Goal: Use online tool/utility: Use online tool/utility

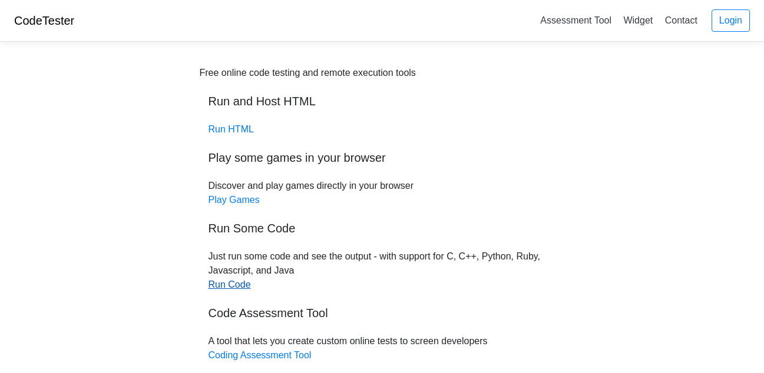
click at [234, 283] on link "Run Code" at bounding box center [230, 285] width 42 height 10
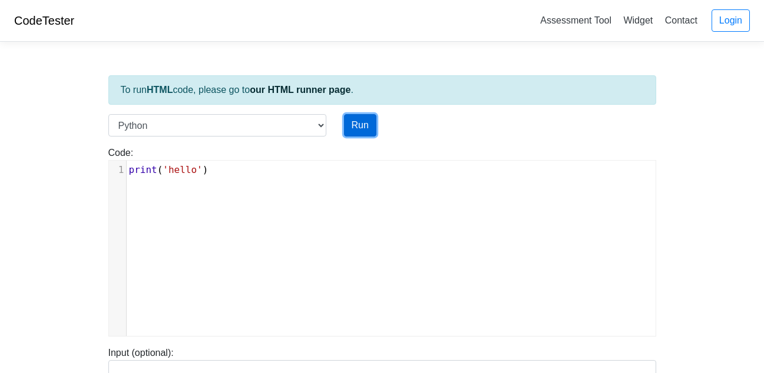
click at [372, 117] on button "Run" at bounding box center [360, 125] width 32 height 22
type input "[URL][DOMAIN_NAME]"
type textarea "Stdout: hello"
click at [214, 164] on pre "print ( 'hello' )" at bounding box center [396, 170] width 538 height 14
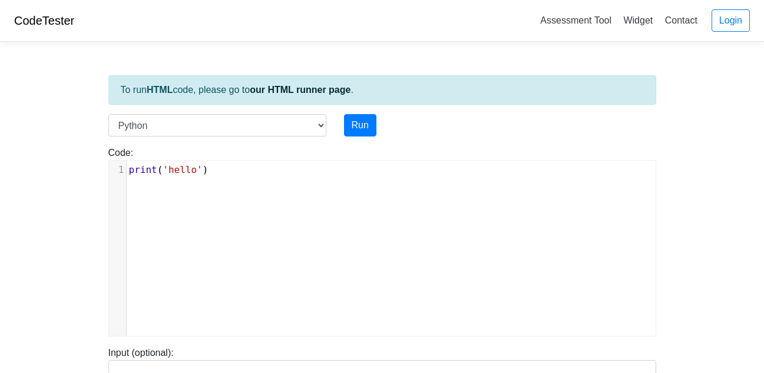
click at [214, 164] on pre "print ( 'hello' )" at bounding box center [396, 170] width 538 height 14
type textarea "print("
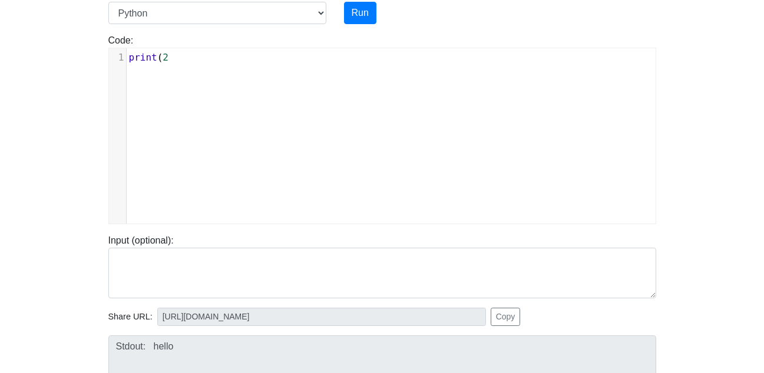
scroll to position [5, 15]
type textarea "(2)"
click at [372, 9] on button "Run" at bounding box center [360, 13] width 32 height 22
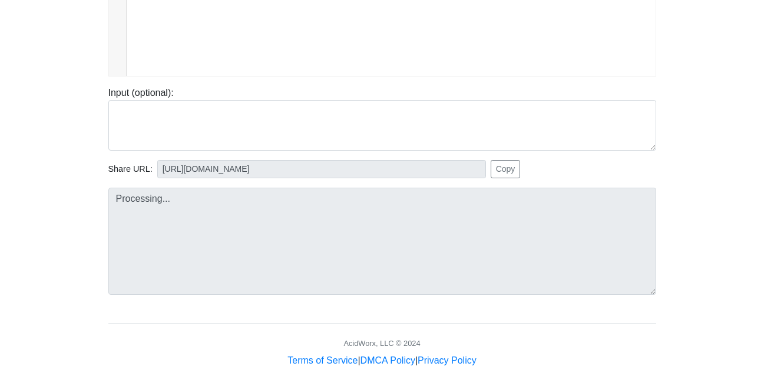
type input "https://codetester.io/runner?s=oQXdOxJwlR"
type textarea "Stdout: 2"
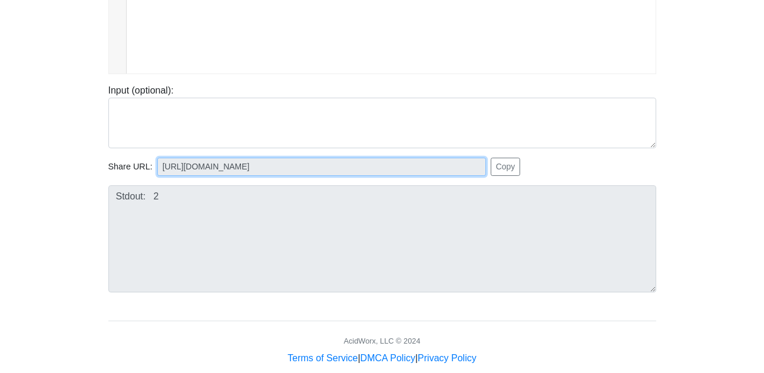
click at [288, 176] on input "https://codetester.io/runner?s=oQXdOxJwlR" at bounding box center [321, 167] width 329 height 18
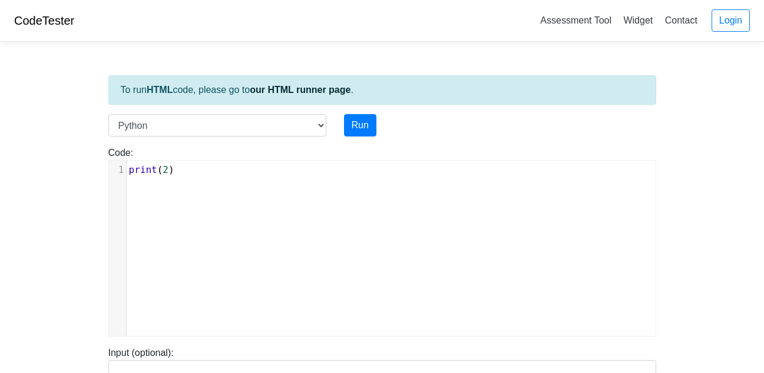
scroll to position [5, 15]
click at [164, 173] on span "2" at bounding box center [166, 169] width 6 height 11
type textarea "67"
click at [353, 124] on button "Run" at bounding box center [360, 125] width 32 height 22
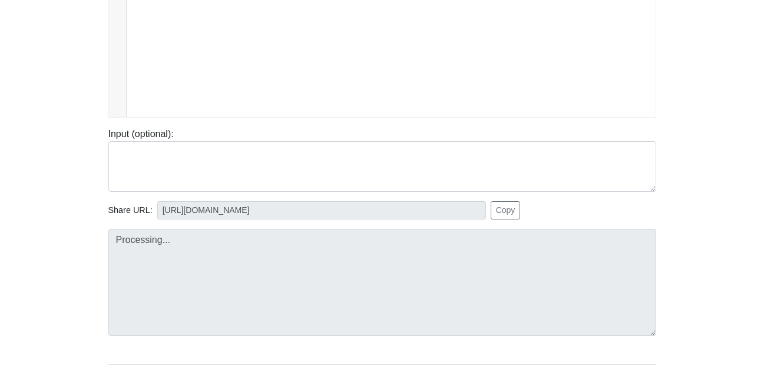
scroll to position [283, 0]
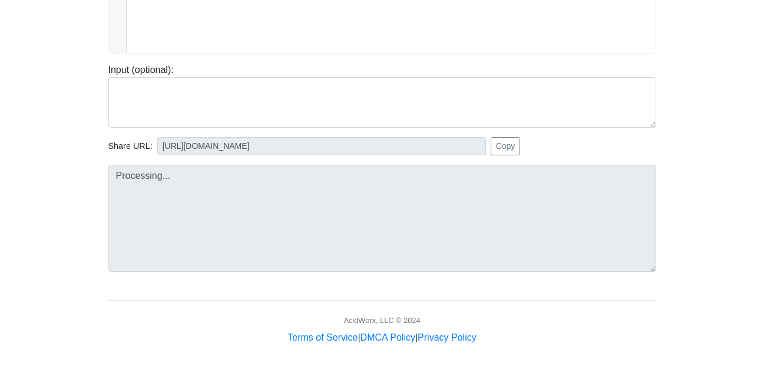
type input "https://codetester.io/runner?s=ZeX3BZr6lv"
type textarea "Stdout: 67"
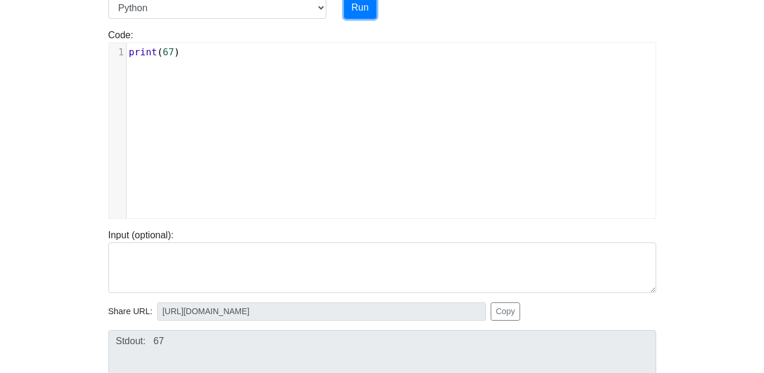
scroll to position [117, 0]
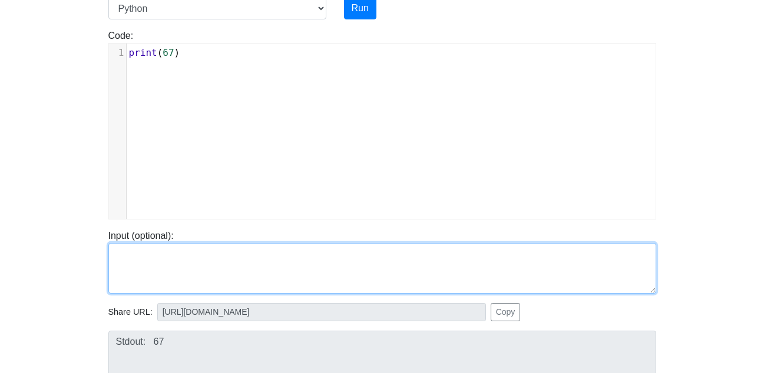
click at [166, 263] on textarea at bounding box center [382, 268] width 548 height 51
type textarea "2"
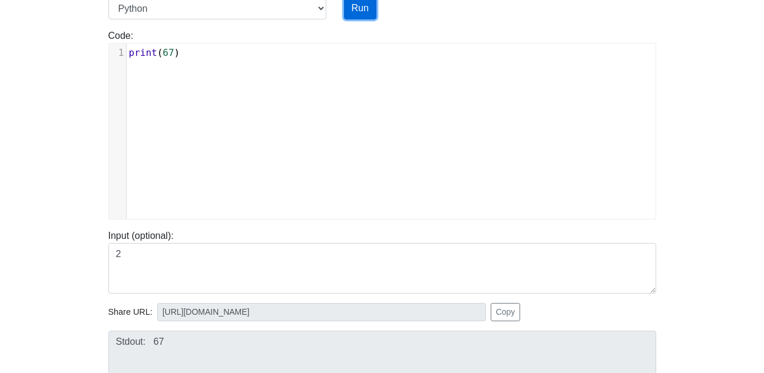
click at [367, 4] on button "Run" at bounding box center [360, 8] width 32 height 22
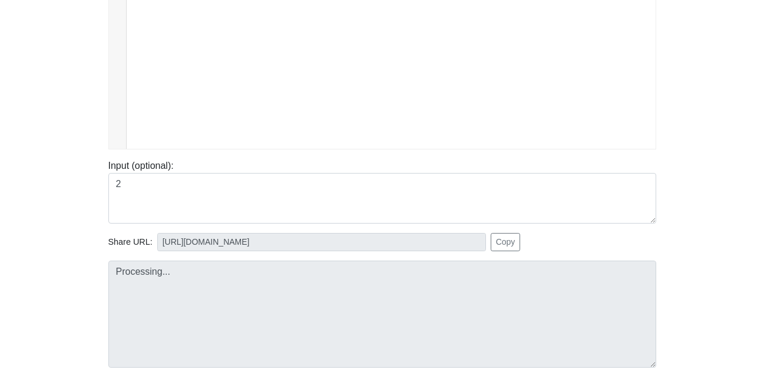
scroll to position [188, 0]
type input "https://codetester.io/runner?s=gVXBBqVeXQ"
type textarea "Stdout: 67"
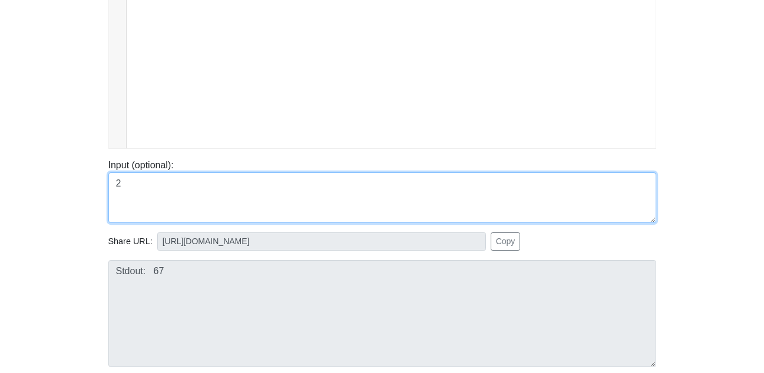
click at [252, 186] on textarea "2" at bounding box center [382, 198] width 548 height 51
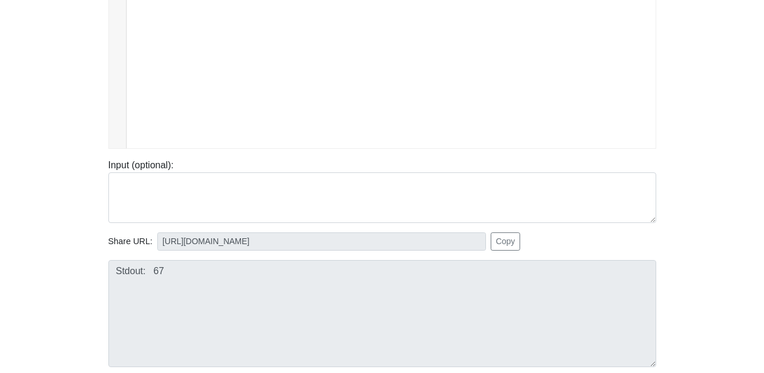
scroll to position [0, 0]
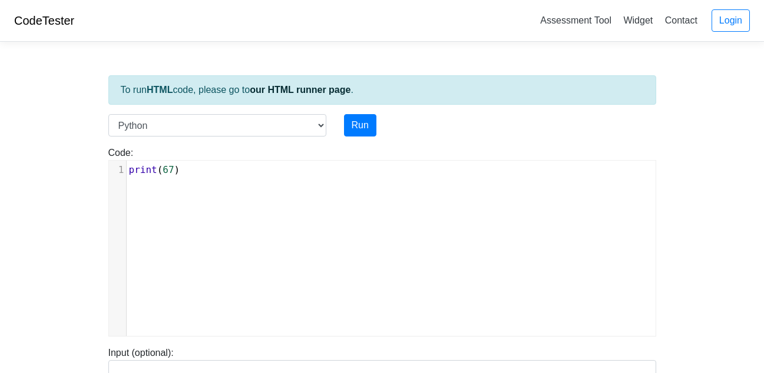
click at [311, 137] on div "Code: print('hello') ​ x 1 print ( 67 )" at bounding box center [382, 237] width 565 height 200
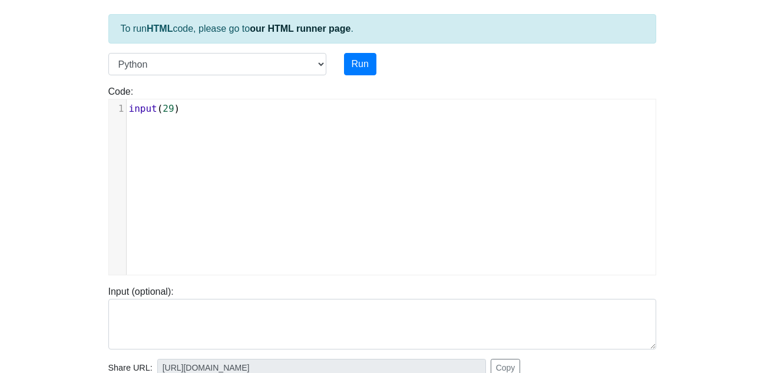
scroll to position [52, 0]
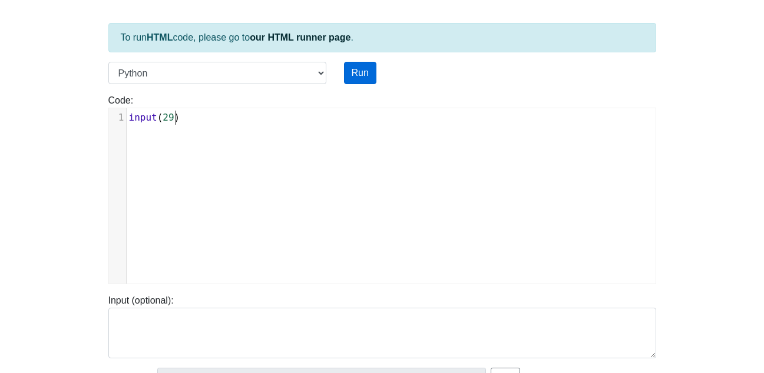
type textarea "input(29)"
click at [364, 81] on button "Run" at bounding box center [360, 73] width 32 height 22
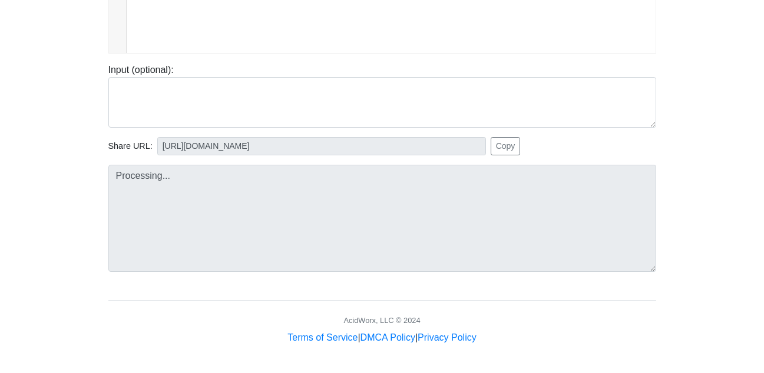
type input "https://codetester.io/runner?s=AxzbE8MwXJ"
type textarea "Submission status: Runtime Error (NZEC) Stdout: 29 Stderr: Traceback (most rece…"
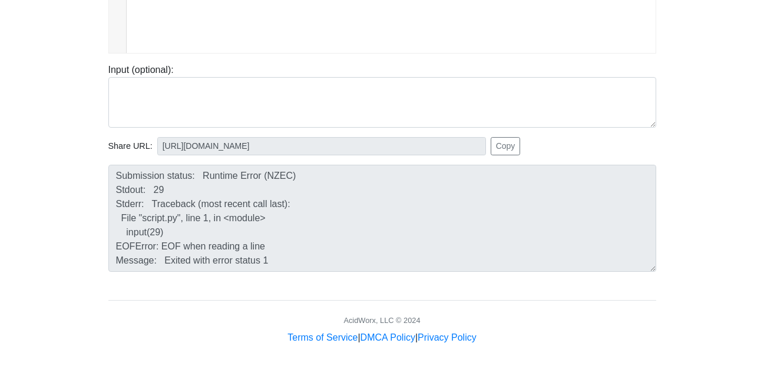
scroll to position [283, 0]
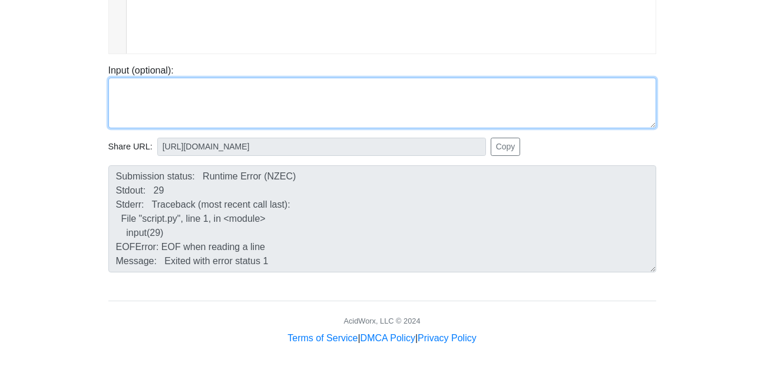
click at [187, 103] on textarea at bounding box center [382, 103] width 548 height 51
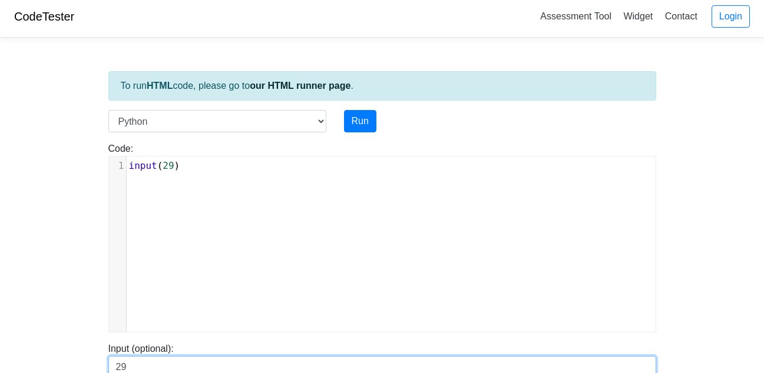
scroll to position [0, 0]
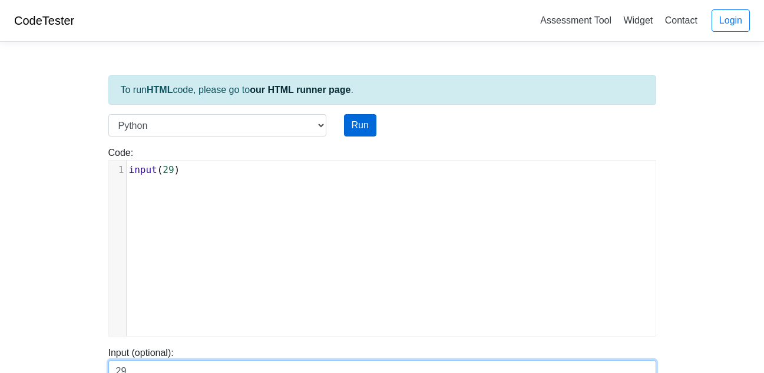
type textarea "29"
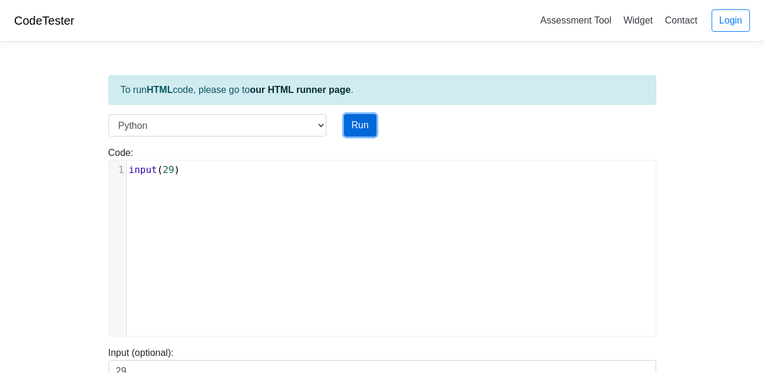
click at [359, 124] on button "Run" at bounding box center [360, 125] width 32 height 22
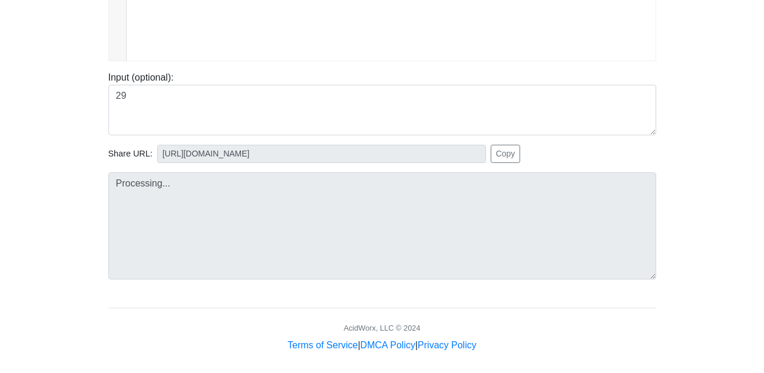
scroll to position [283, 0]
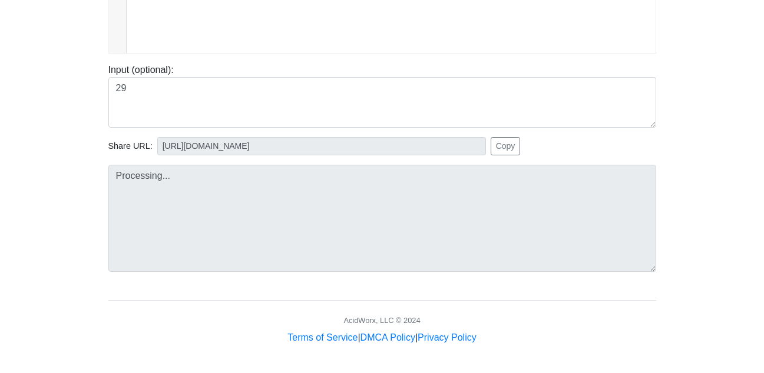
type input "https://codetester.io/runner?s=N8lGQ0nGz2"
type textarea "Stdout: 29"
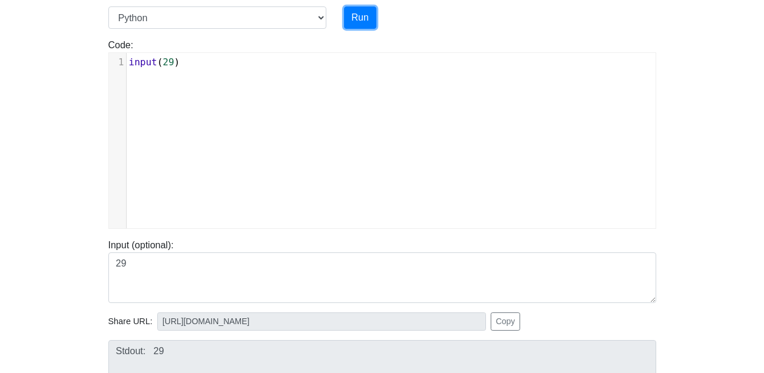
scroll to position [102, 0]
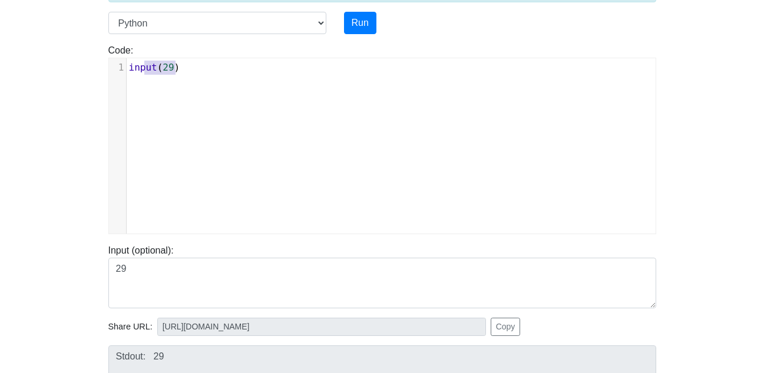
type textarea "input(29)"
drag, startPoint x: 193, startPoint y: 65, endPoint x: 120, endPoint y: 75, distance: 73.7
click at [120, 75] on div "x 1 input ( 29 )" at bounding box center [391, 154] width 564 height 193
click at [367, 18] on button "Run" at bounding box center [360, 23] width 32 height 22
type textarea "error: {"source_code":["can't be blank"]}"
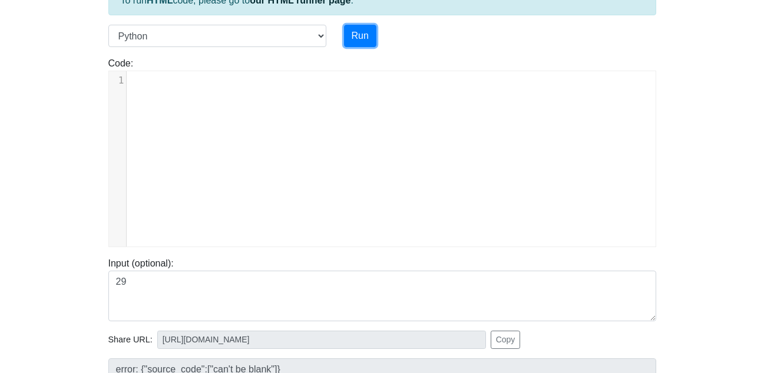
scroll to position [89, 0]
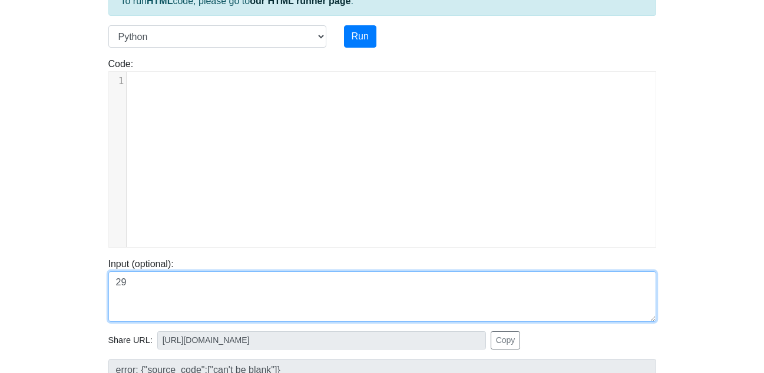
click at [227, 273] on textarea "29" at bounding box center [382, 297] width 548 height 51
type textarea "2"
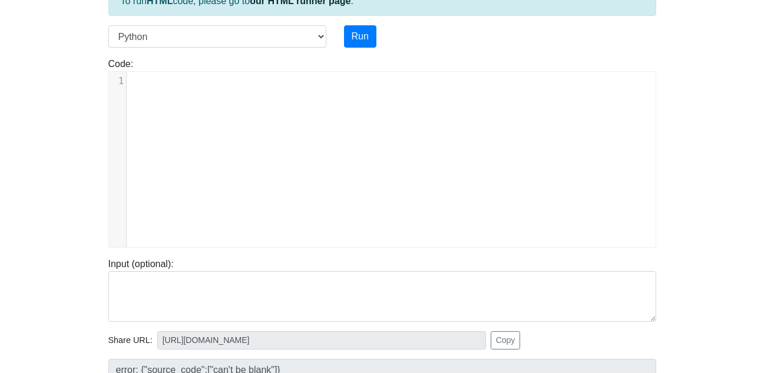
click at [170, 79] on pre "​" at bounding box center [396, 81] width 538 height 14
type textarea "float"
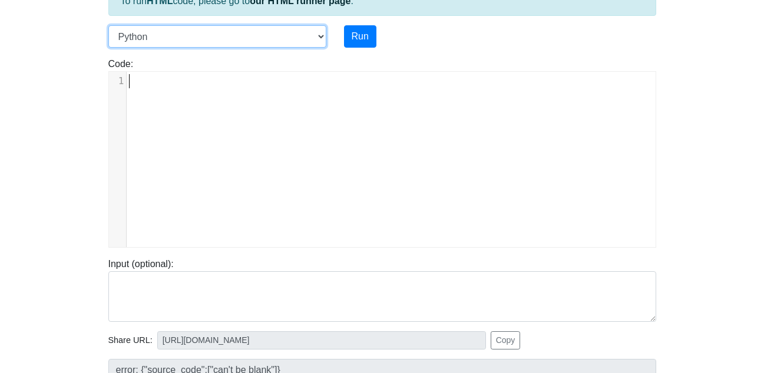
click at [298, 35] on select "C C++ Go Java Javascript Python Ruby" at bounding box center [217, 36] width 218 height 22
select select "ruby"
click at [108, 25] on select "C C++ Go Java Javascript Python Ruby" at bounding box center [217, 36] width 218 height 22
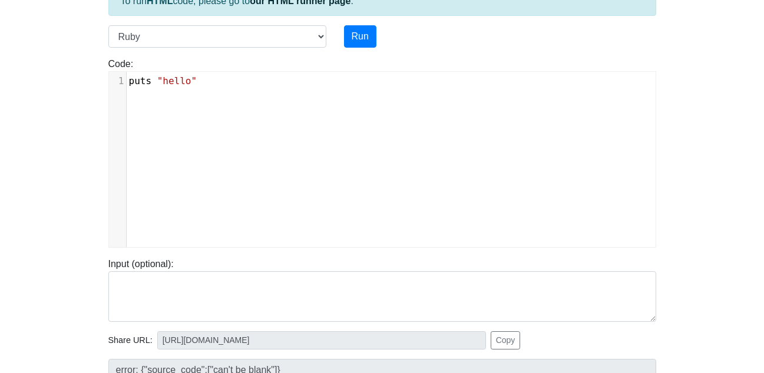
scroll to position [5, 0]
click at [157, 84] on span ""hello"" at bounding box center [176, 80] width 39 height 11
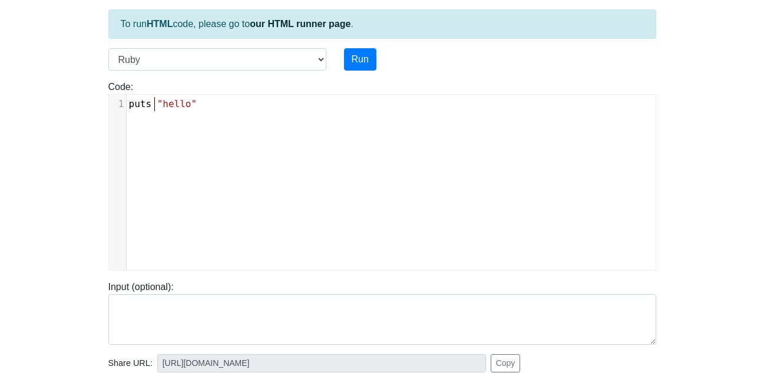
scroll to position [65, 0]
click at [363, 52] on button "Run" at bounding box center [360, 60] width 32 height 22
click at [198, 107] on pre "puts "hello"" at bounding box center [396, 105] width 538 height 14
type input "https://codetester.io/runner?s=4QXOOe92X0"
type textarea "Stdout: hello"
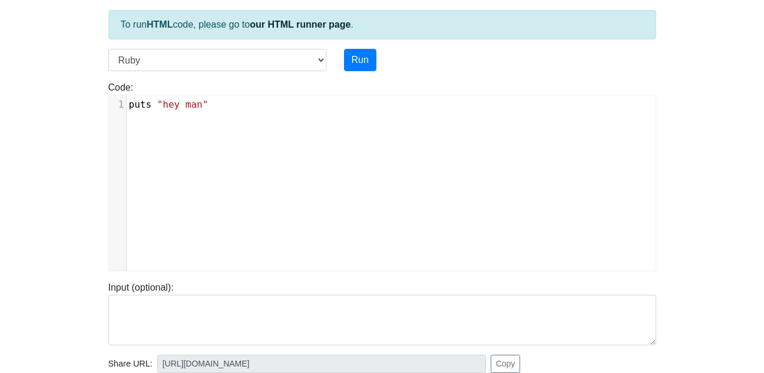
scroll to position [45, 0]
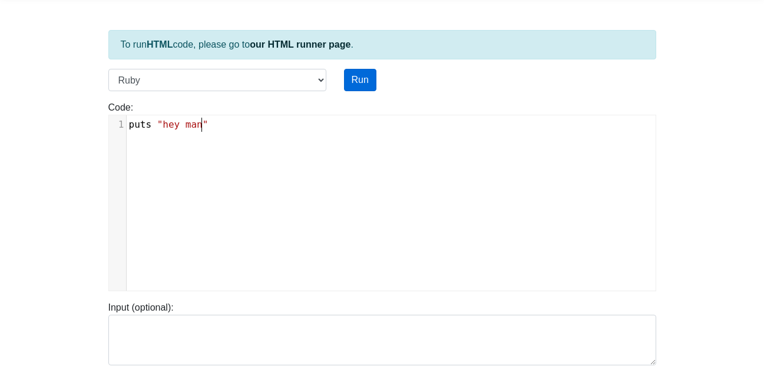
type textarea "puts "hey man""
click at [356, 84] on button "Run" at bounding box center [360, 80] width 32 height 22
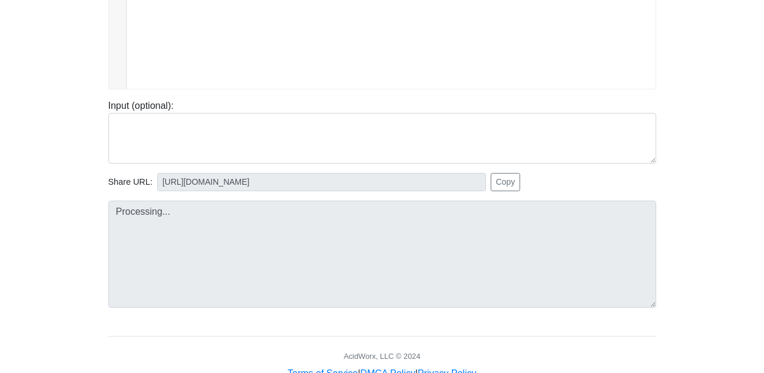
scroll to position [283, 0]
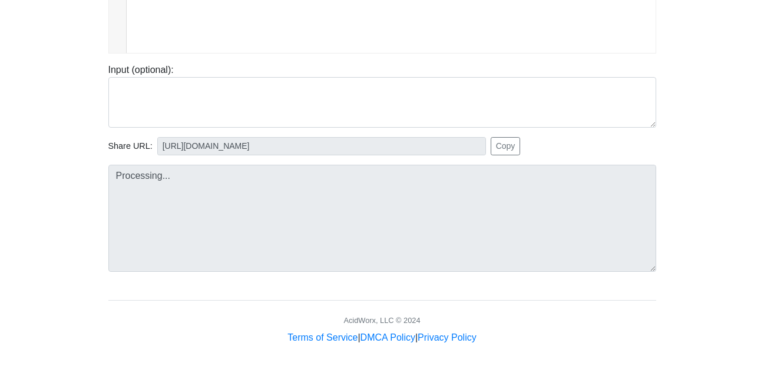
type input "https://codetester.io/runner?s=woXvBJ59X6"
type textarea "Stdout: hey man"
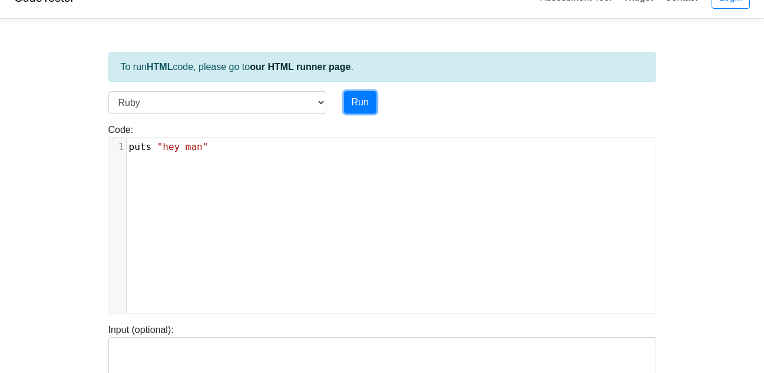
scroll to position [0, 0]
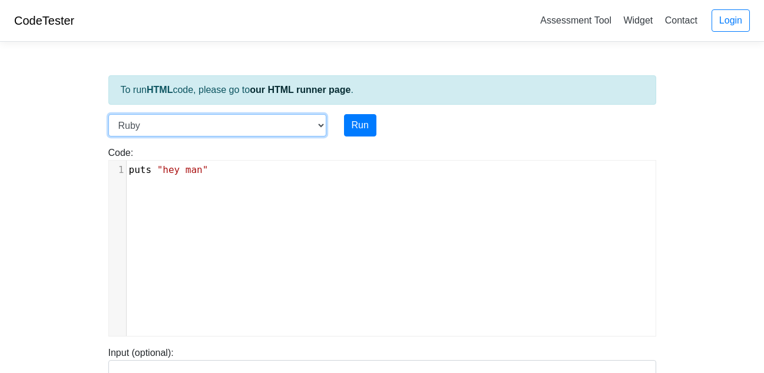
click at [241, 123] on select "C C++ Go Java Javascript Python Ruby" at bounding box center [217, 125] width 218 height 22
click at [108, 114] on select "C C++ Go Java Javascript Python Ruby" at bounding box center [217, 125] width 218 height 22
click at [219, 121] on select "C C++ Go Java Javascript Python Ruby" at bounding box center [217, 125] width 218 height 22
select select "java"
click at [108, 114] on select "C C++ Go Java Javascript Python Ruby" at bounding box center [217, 125] width 218 height 22
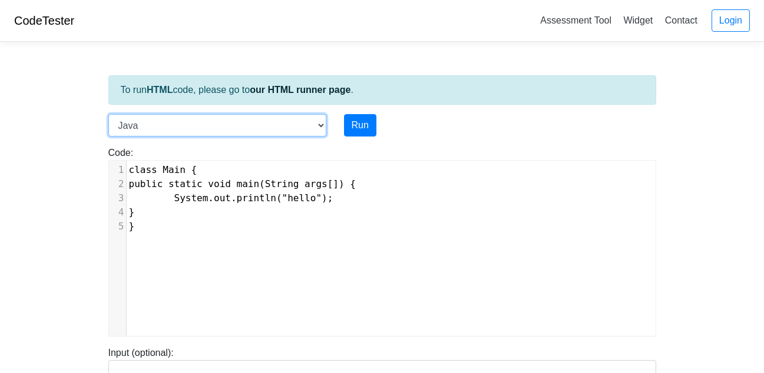
click at [237, 125] on select "C C++ Go Java Javascript Python Ruby" at bounding box center [217, 125] width 218 height 22
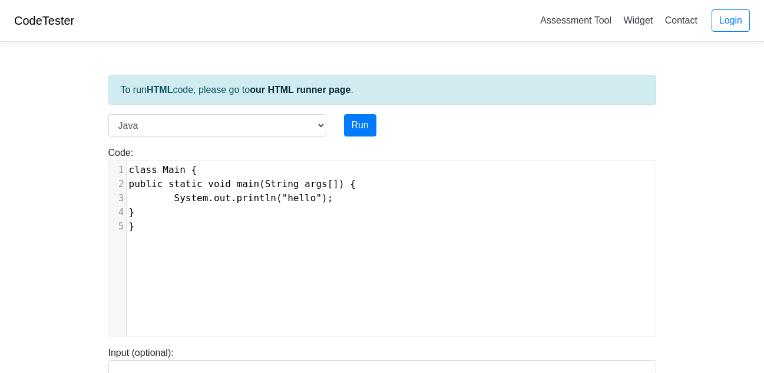
scroll to position [5, 0]
click at [242, 329] on div "xxxxxxxxxx 1 class Main { 2 public static void main(String args[]) { 3 System.o…" at bounding box center [391, 257] width 564 height 193
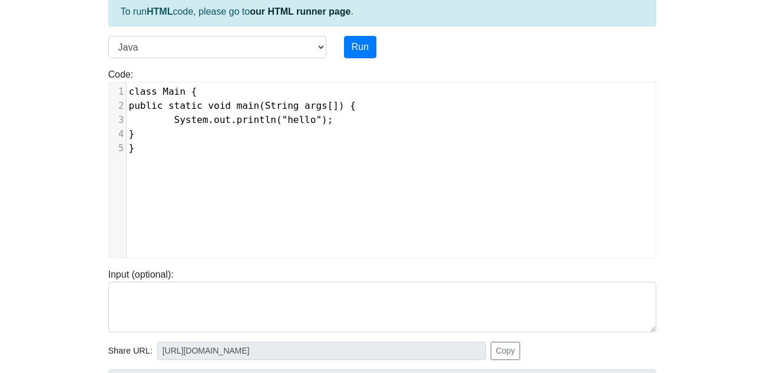
scroll to position [78, 0]
click at [355, 54] on button "Run" at bounding box center [360, 48] width 32 height 22
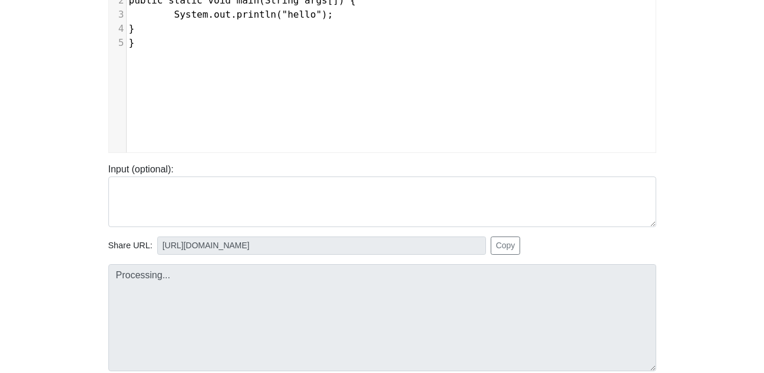
scroll to position [186, 0]
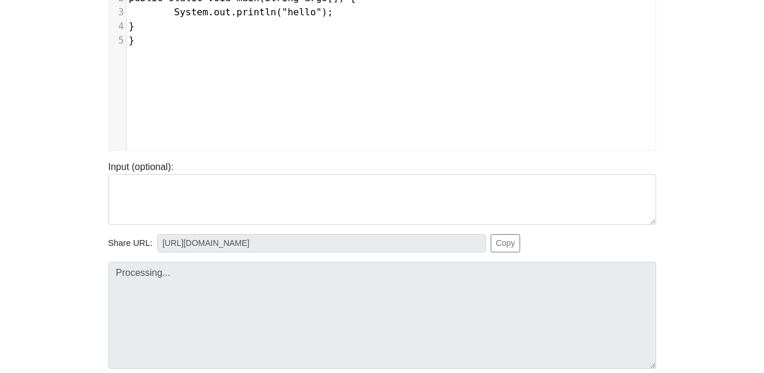
type input "https://codetester.io/runner?s=wBX9ZyR5z5"
type textarea "Stdout: hello"
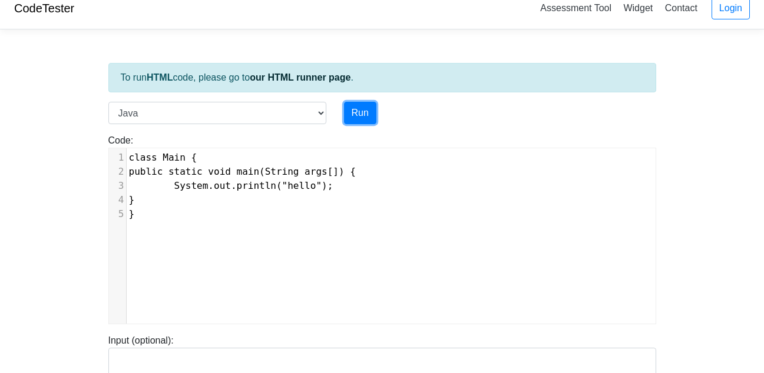
scroll to position [0, 0]
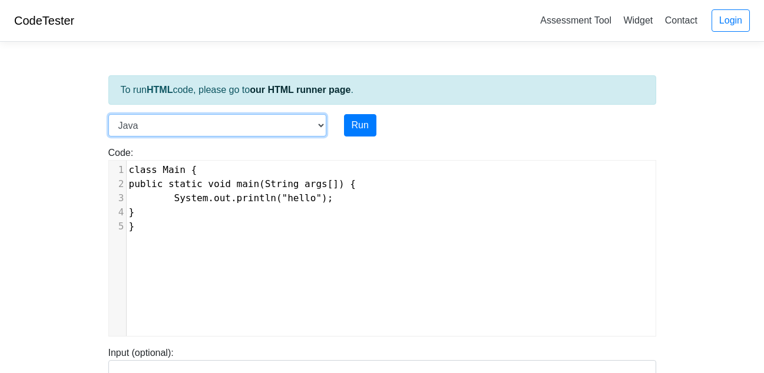
click at [289, 125] on select "C C++ Go Java Javascript Python Ruby" at bounding box center [217, 125] width 218 height 22
click at [108, 114] on select "C C++ Go Java Javascript Python Ruby" at bounding box center [217, 125] width 218 height 22
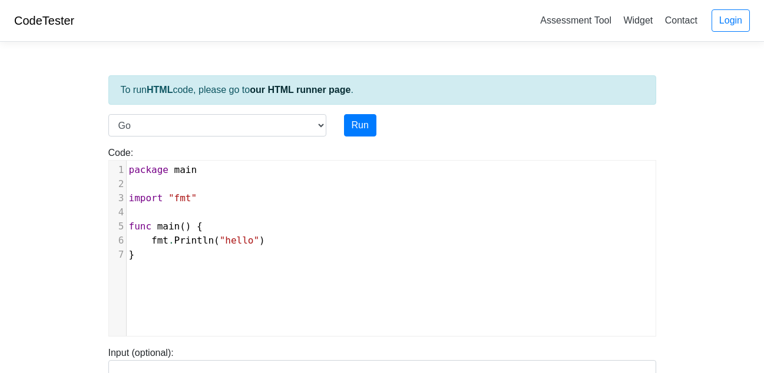
click at [306, 113] on div "To run HTML code, please go to our HTML runner page . Language C C++ Go Java Ja…" at bounding box center [382, 339] width 565 height 577
click at [313, 126] on select "C C++ Go Java Javascript Python Ruby" at bounding box center [217, 125] width 218 height 22
click at [108, 114] on select "C C++ Go Java Javascript Python Ruby" at bounding box center [217, 125] width 218 height 22
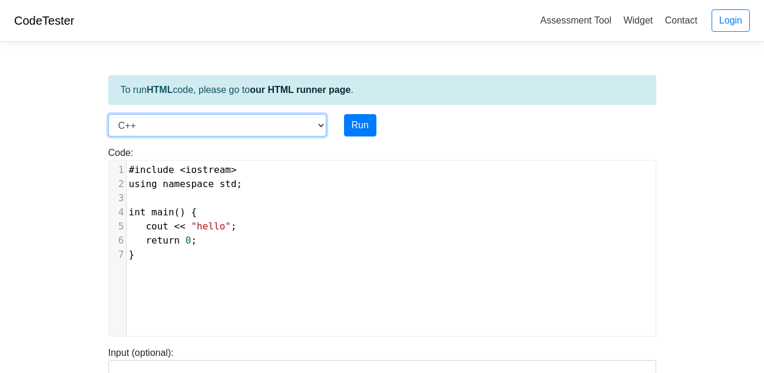
click at [286, 124] on select "C C++ Go Java Javascript Python Ruby" at bounding box center [217, 125] width 218 height 22
click at [108, 114] on select "C C++ Go Java Javascript Python Ruby" at bounding box center [217, 125] width 218 height 22
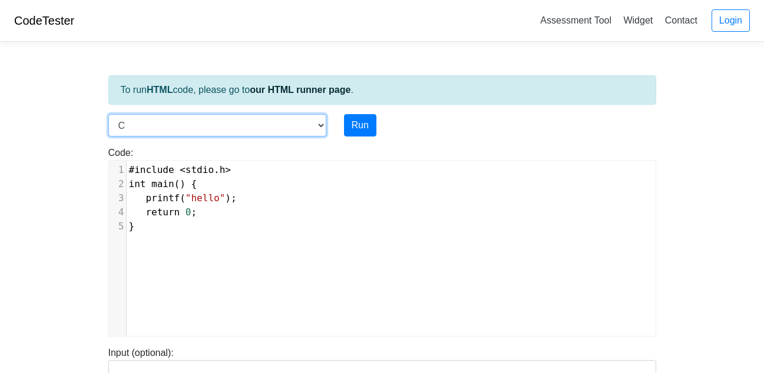
click at [271, 114] on select "C C++ Go Java Javascript Python Ruby" at bounding box center [217, 125] width 218 height 22
click at [108, 114] on select "C C++ Go Java Javascript Python Ruby" at bounding box center [217, 125] width 218 height 22
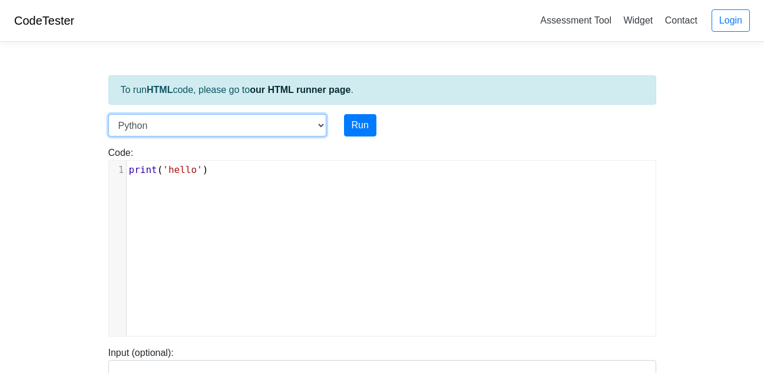
click at [264, 129] on select "C C++ Go Java Javascript Python Ruby" at bounding box center [217, 125] width 218 height 22
click at [108, 114] on select "C C++ Go Java Javascript Python Ruby" at bounding box center [217, 125] width 218 height 22
click at [284, 120] on select "C C++ Go Java Javascript Python Ruby" at bounding box center [217, 125] width 218 height 22
select select "python"
click at [108, 114] on select "C C++ Go Java Javascript Python Ruby" at bounding box center [217, 125] width 218 height 22
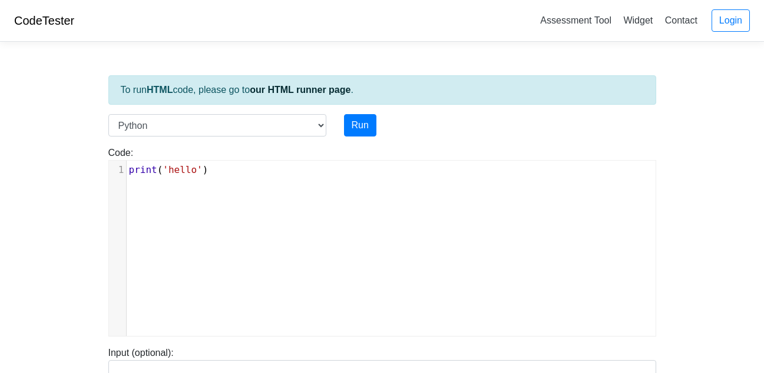
scroll to position [5, 0]
click at [214, 172] on pre "print ( 'hello' )" at bounding box center [396, 170] width 538 height 14
type textarea "great"
type textarea "the"
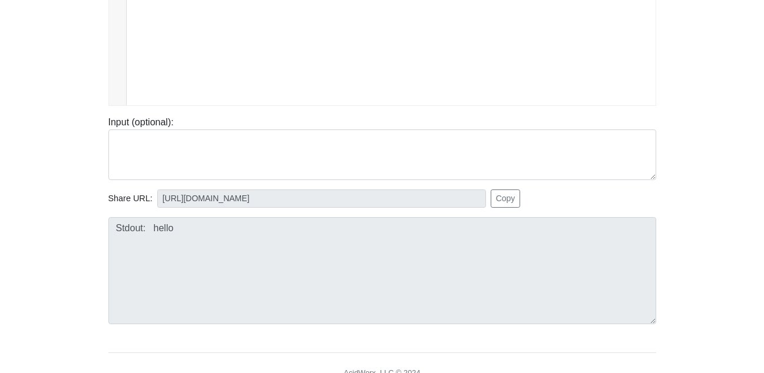
scroll to position [0, 0]
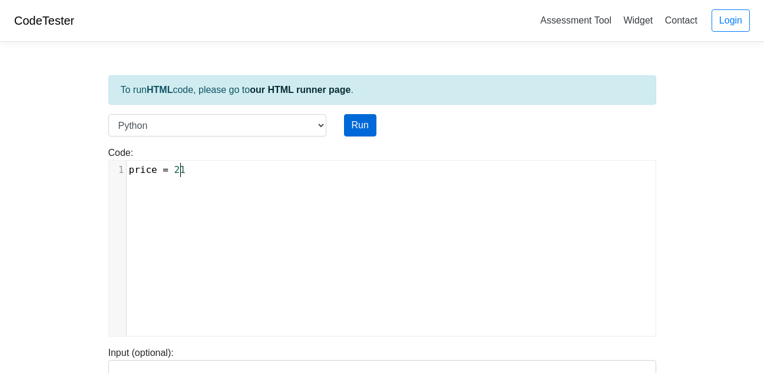
type textarea "price = 21"
click at [349, 126] on button "Run" at bounding box center [360, 125] width 32 height 22
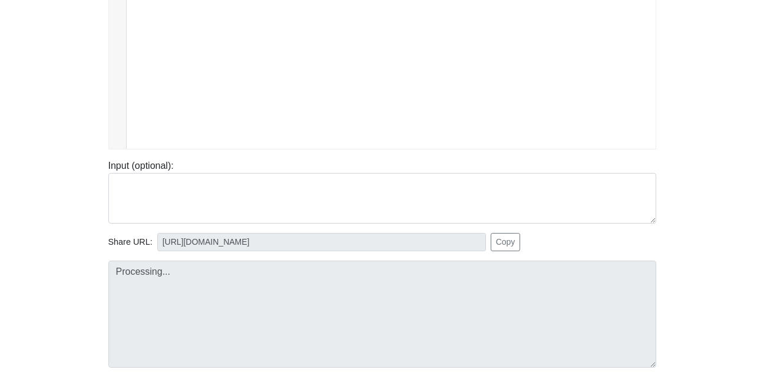
type input "https://codetester.io/runner?s=R9W55jYKWx"
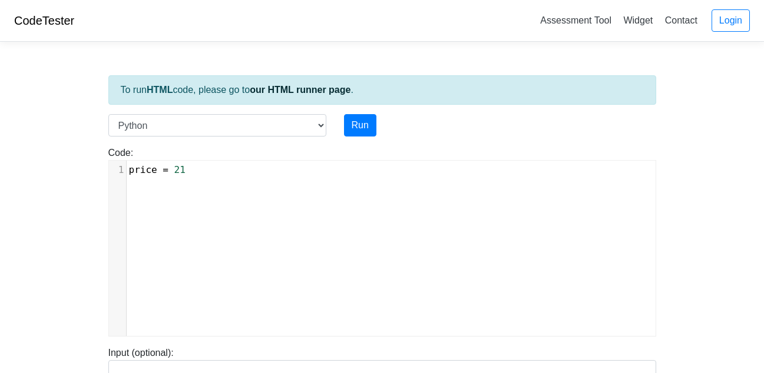
click at [204, 166] on pre "price = 21" at bounding box center [396, 170] width 538 height 14
type textarea "print("
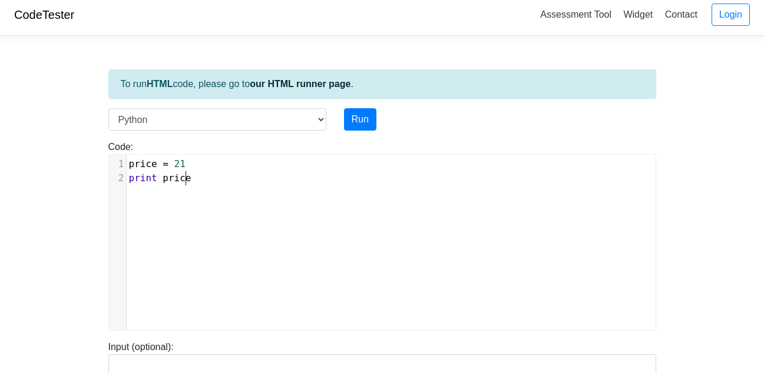
scroll to position [0, 0]
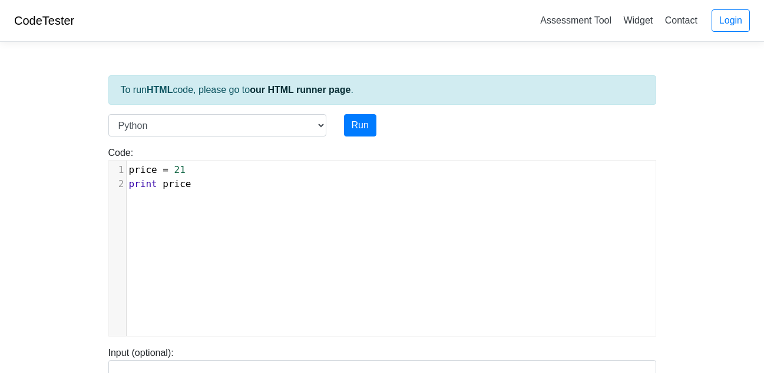
type textarea "price"
click at [364, 131] on button "Run" at bounding box center [360, 125] width 32 height 22
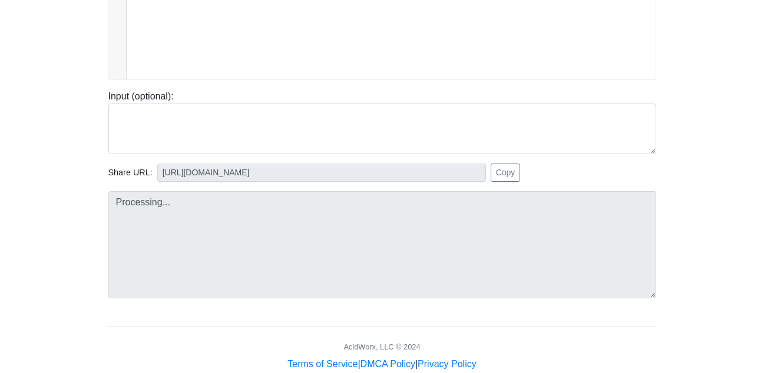
scroll to position [283, 0]
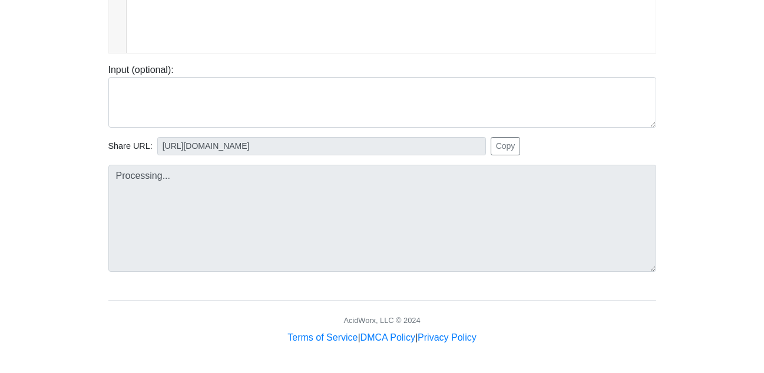
type input "https://codetester.io/runner?s=LPWDBYQrX1"
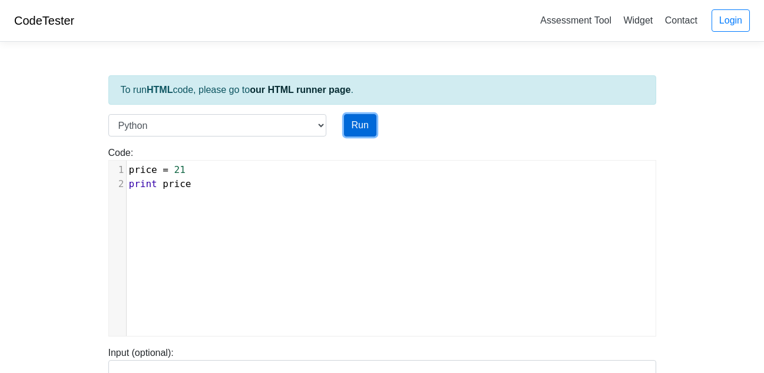
click at [358, 133] on button "Run" at bounding box center [360, 125] width 32 height 22
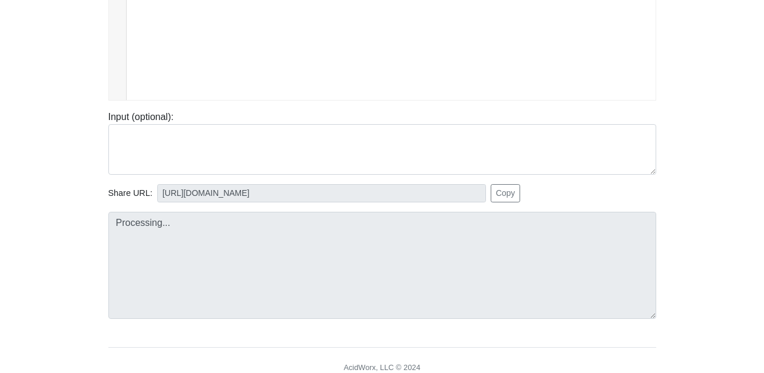
scroll to position [237, 0]
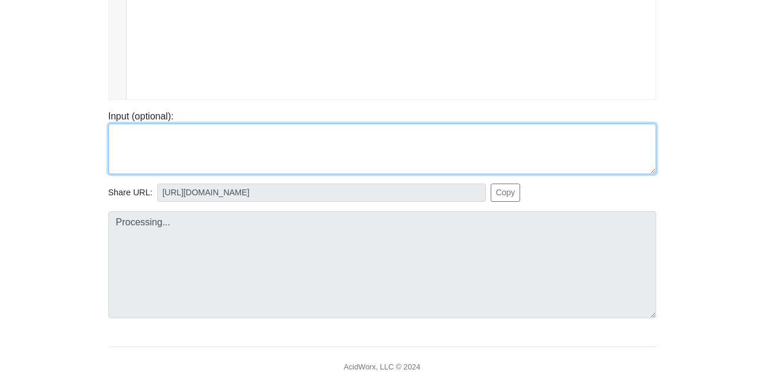
click at [260, 143] on textarea at bounding box center [382, 149] width 548 height 51
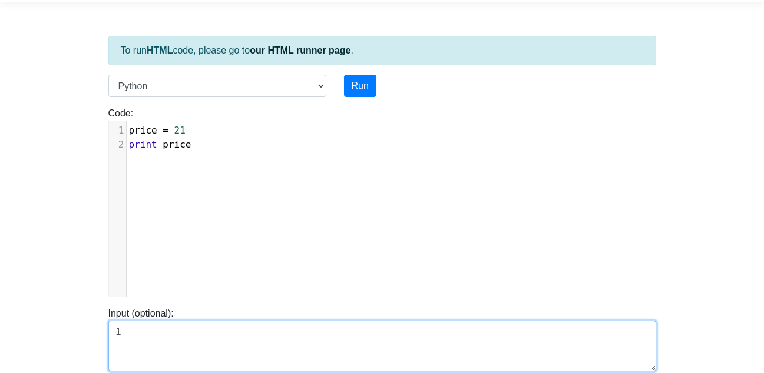
scroll to position [39, 0]
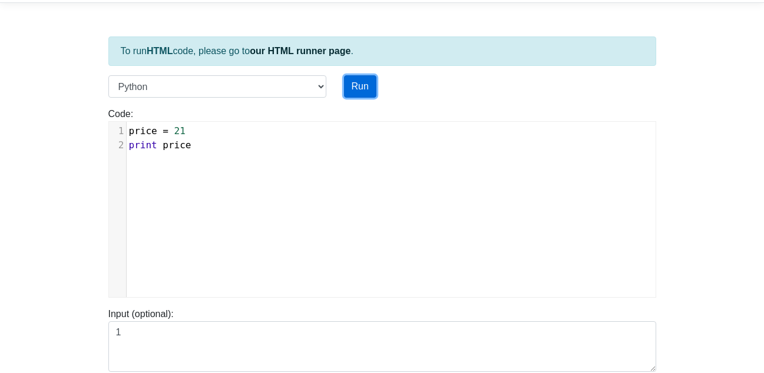
click at [361, 93] on button "Run" at bounding box center [360, 86] width 32 height 22
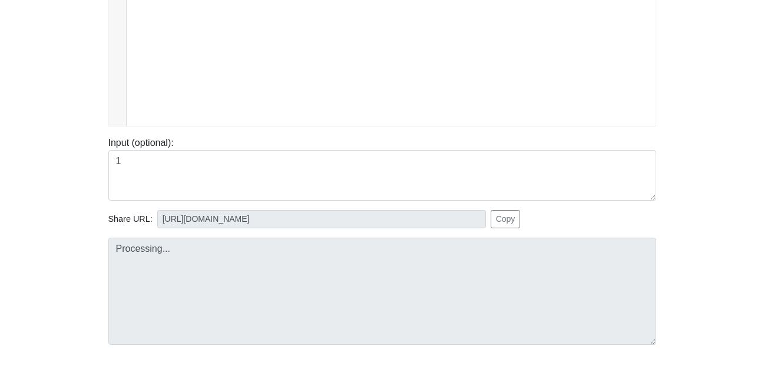
scroll to position [205, 0]
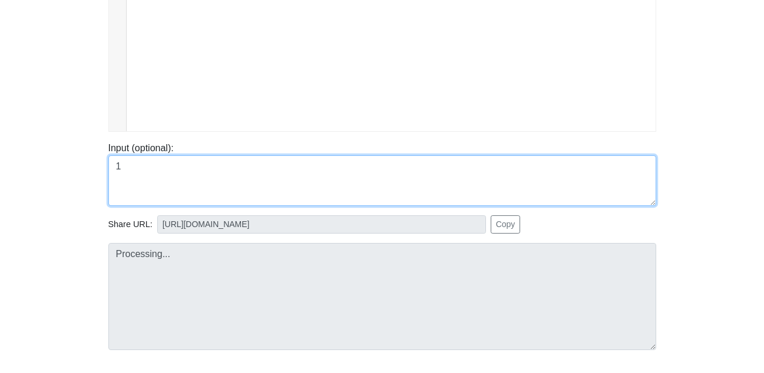
click at [283, 180] on textarea "1" at bounding box center [382, 181] width 548 height 51
type textarea "1"
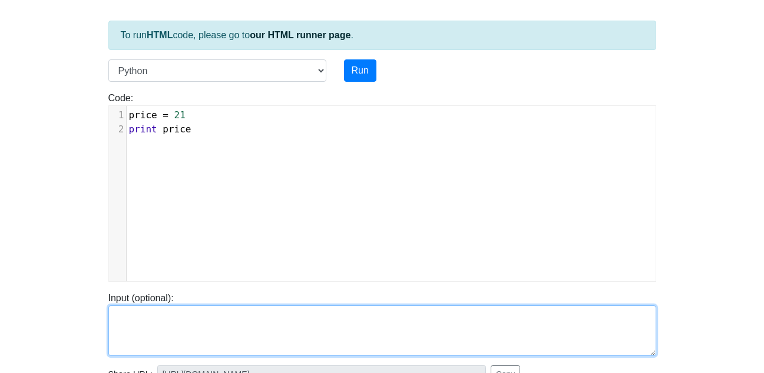
scroll to position [54, 0]
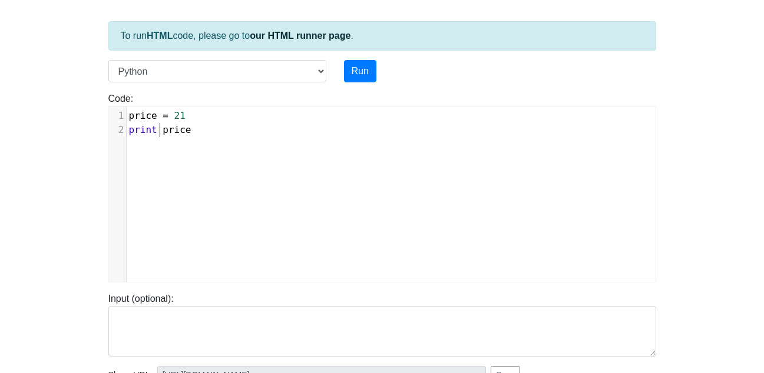
click at [163, 131] on span "price" at bounding box center [177, 129] width 28 height 11
type textarea "("
type textarea ")"
click at [369, 56] on div "To run HTML code, please go to our HTML runner page . Language C C++ Go Java Ja…" at bounding box center [382, 285] width 565 height 577
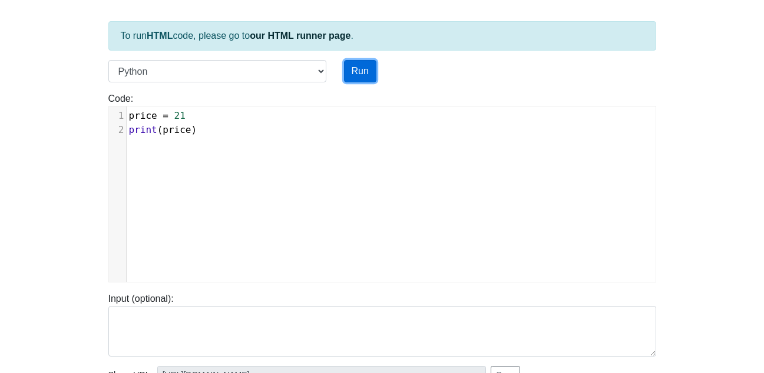
click at [368, 64] on button "Run" at bounding box center [360, 71] width 32 height 22
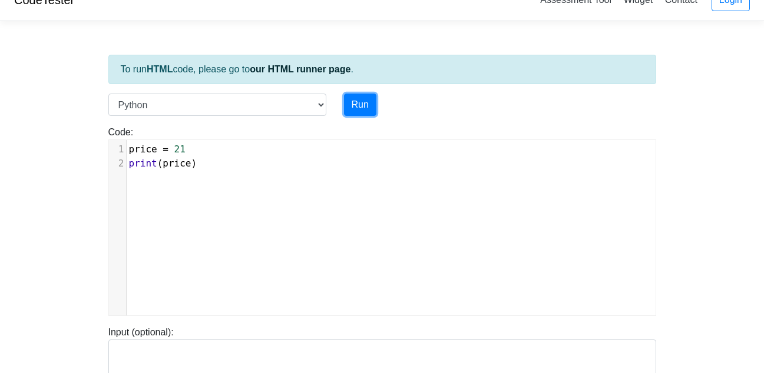
scroll to position [0, 0]
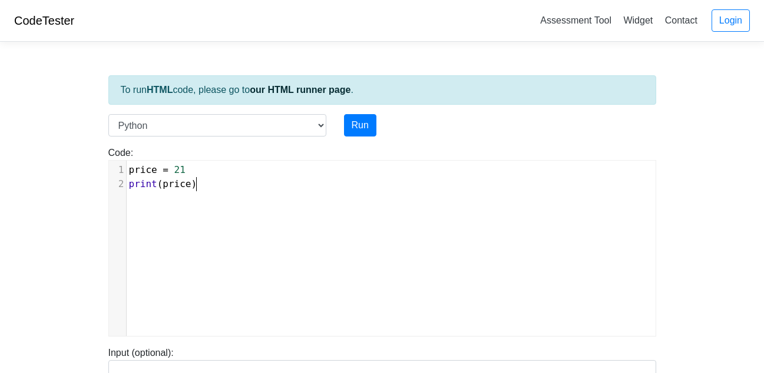
type textarea "print (price)"
drag, startPoint x: 220, startPoint y: 187, endPoint x: 77, endPoint y: 195, distance: 143.3
click at [77, 195] on body "CodeTester Assessment Tool Widget Contact Login To run HTML code, please go to …" at bounding box center [382, 314] width 764 height 628
click at [364, 133] on button "Run" at bounding box center [360, 125] width 32 height 22
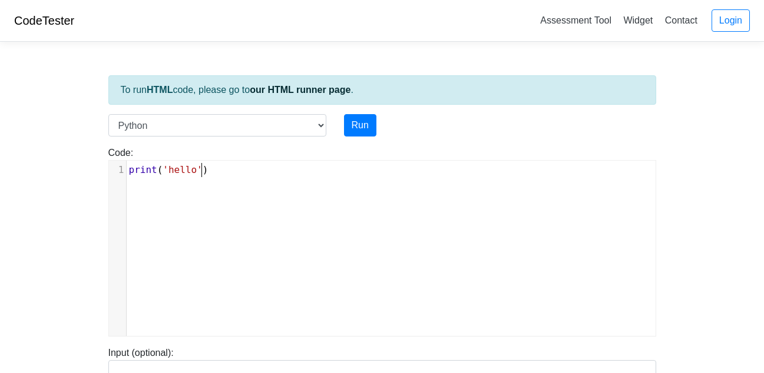
click at [208, 173] on pre "print ( 'hello' )" at bounding box center [396, 170] width 538 height 14
type textarea "price("
type textarea "+"
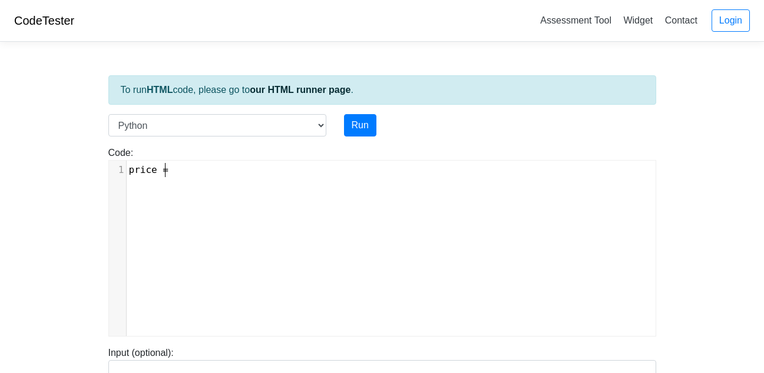
scroll to position [5, 9]
type textarea "= gar"
type textarea "price"
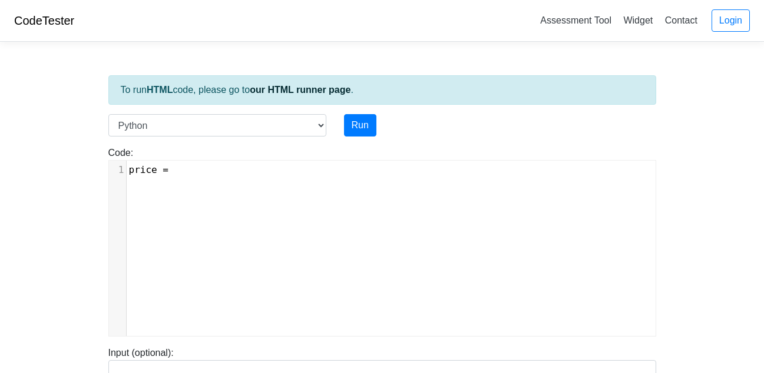
type textarea "6"
type textarea "number +"
type textarea "="
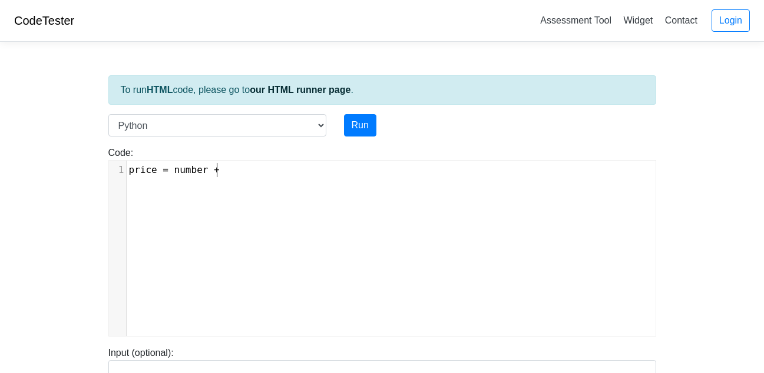
scroll to position [5, 10]
type textarea "+ nu"
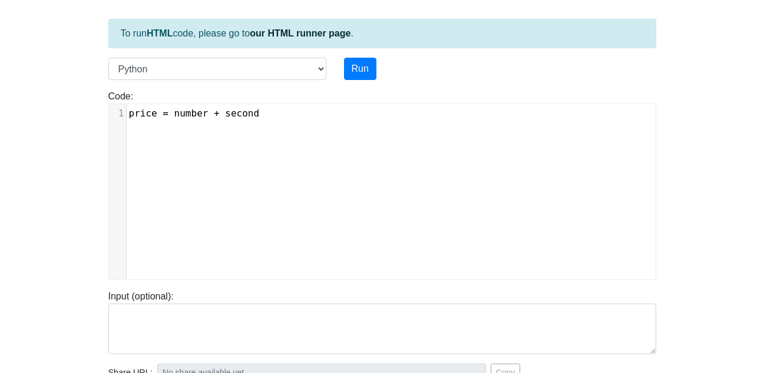
scroll to position [63, 0]
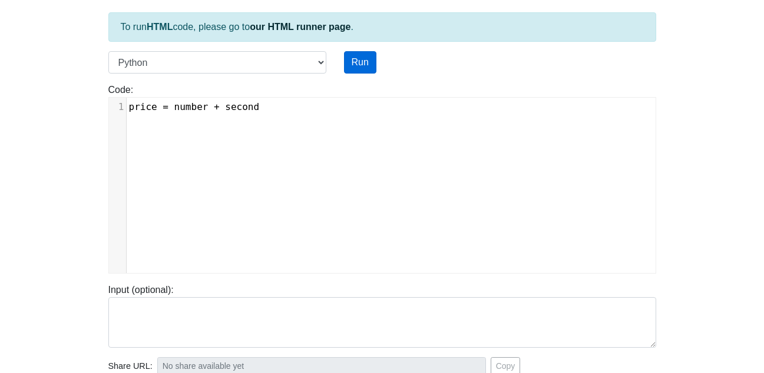
type textarea "second"
click at [356, 55] on button "Run" at bounding box center [360, 62] width 32 height 22
click at [203, 110] on span "price = number + second" at bounding box center [194, 106] width 131 height 11
type input "https://codetester.io/runner?s=e0zydBLJXb"
type textarea "Submission status: Runtime Error (NZEC) Stderr: Traceback (most recent call las…"
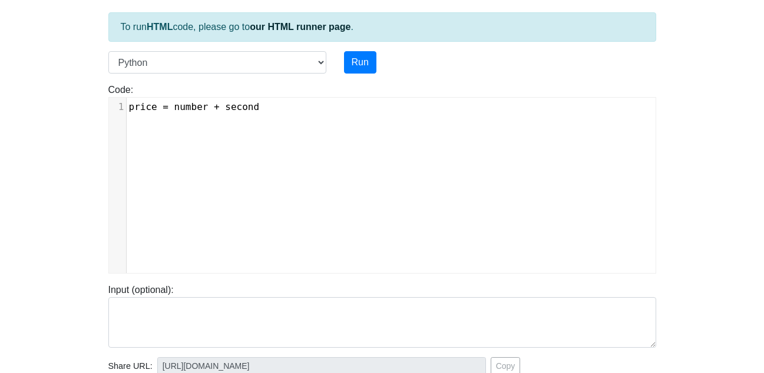
type textarea """
type textarea ":"
type textarea """
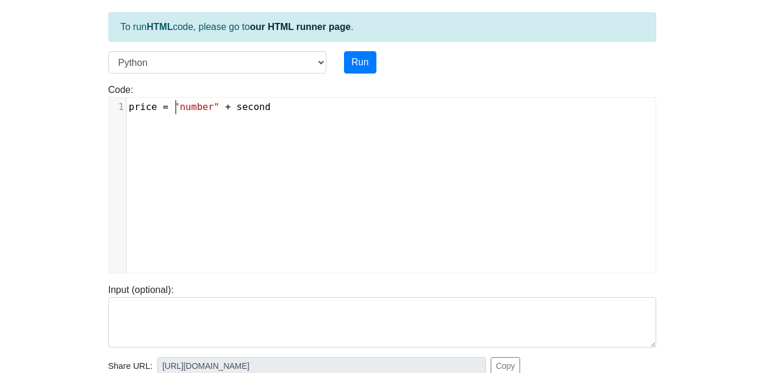
click at [262, 108] on pre "price = "number" + second" at bounding box center [396, 107] width 538 height 14
type textarea """
click at [361, 57] on button "Run" at bounding box center [360, 62] width 32 height 22
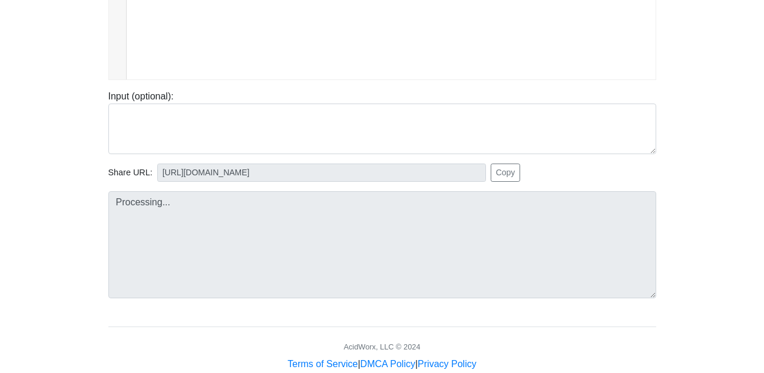
type input "https://codetester.io/runner?s=yAX75NwdWD"
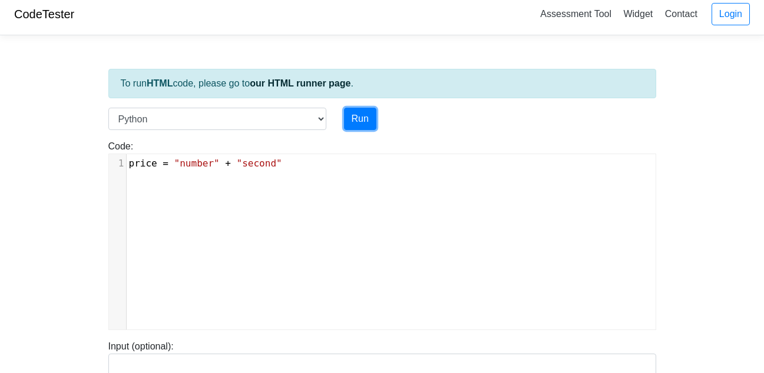
scroll to position [5, 0]
click at [266, 167] on span ""second"" at bounding box center [259, 164] width 45 height 11
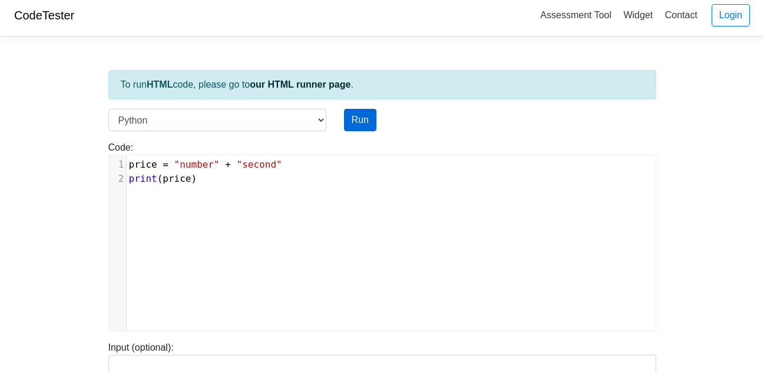
type textarea "print (price)"
click at [374, 112] on button "Run" at bounding box center [360, 120] width 32 height 22
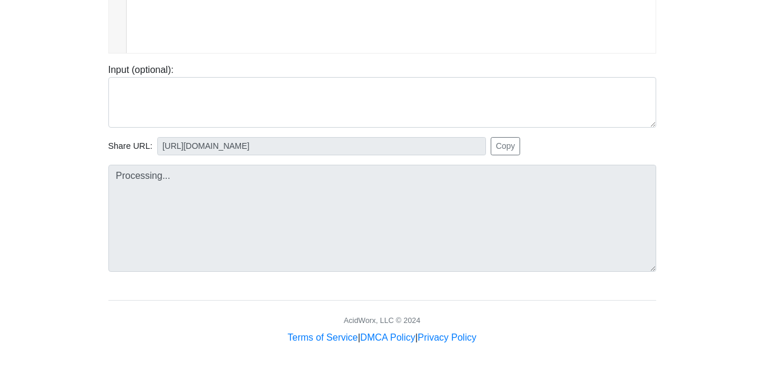
type input "https://codetester.io/runner?s=n0lmJQLeXe"
type textarea "Stdout: numbersecond"
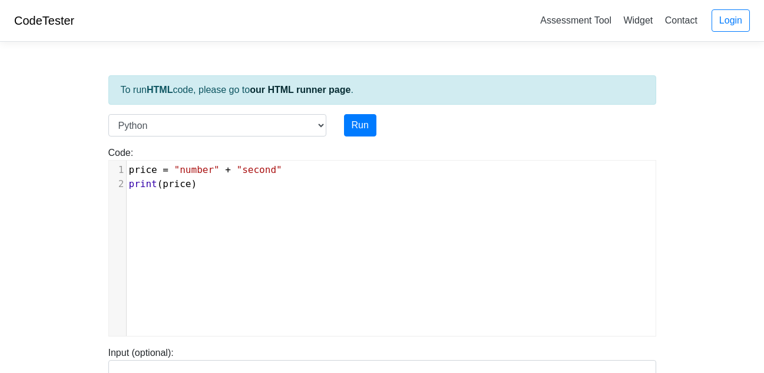
scroll to position [5, 67]
click at [264, 172] on span ""second"" at bounding box center [259, 169] width 45 height 11
click at [368, 133] on button "Run" at bounding box center [360, 125] width 32 height 22
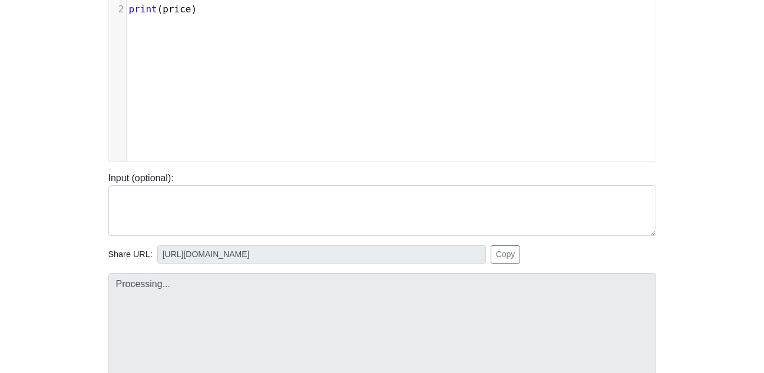
scroll to position [283, 0]
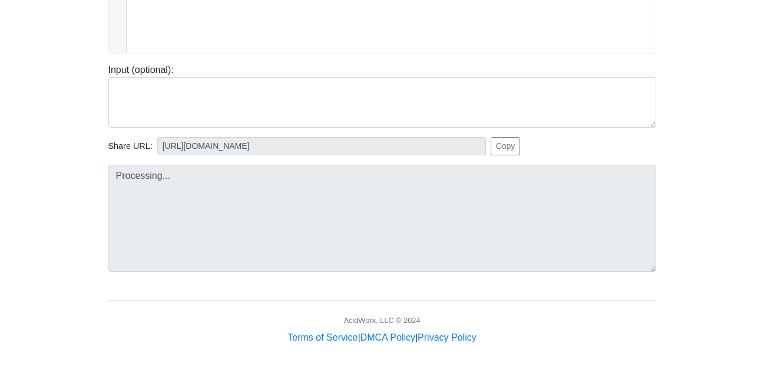
type input "https://codetester.io/runner?s=D9lp1B8gXn"
type textarea "Submission status: Runtime Error (NZEC) Stderr: Traceback (most recent call las…"
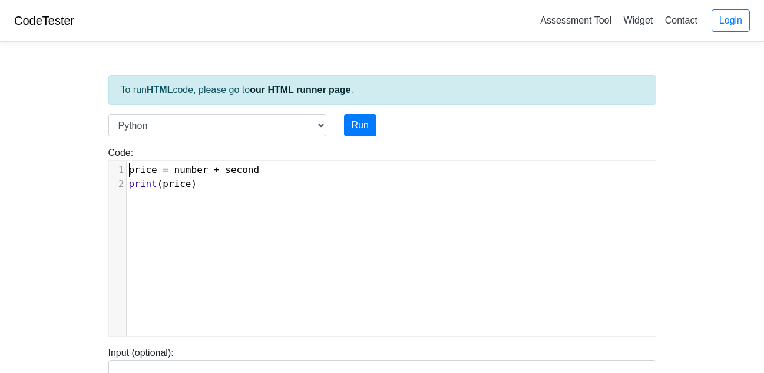
scroll to position [5, 0]
click at [131, 169] on span "price" at bounding box center [143, 169] width 28 height 11
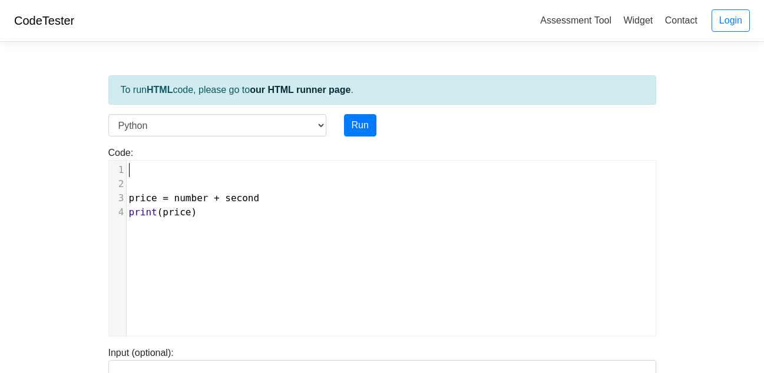
click at [131, 169] on pre "​" at bounding box center [396, 170] width 538 height 14
type textarea "number = 6"
click at [136, 180] on pre "​" at bounding box center [396, 184] width 538 height 14
click at [194, 169] on pre "number = 6" at bounding box center [396, 170] width 538 height 14
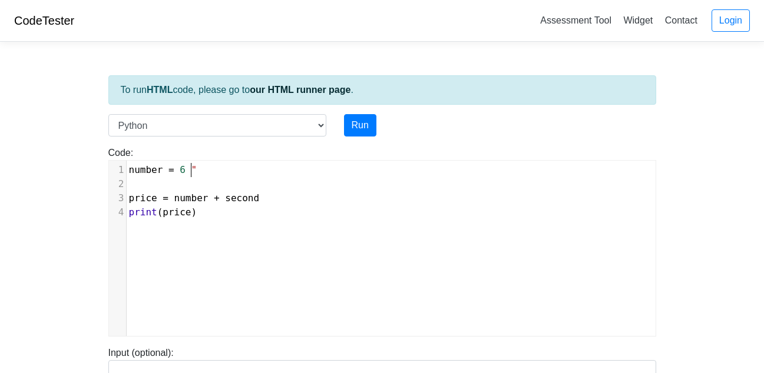
type textarea """
click at [172, 173] on span "number = 6 "" at bounding box center [163, 169] width 68 height 11
type textarea """
click at [139, 182] on pre "​" at bounding box center [396, 184] width 538 height 14
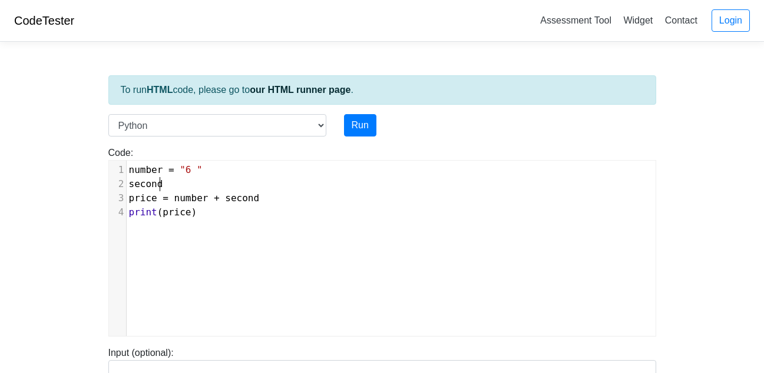
scroll to position [5, 31]
type textarea "second +"
type textarea "= "7""
click at [363, 123] on button "Run" at bounding box center [360, 125] width 32 height 22
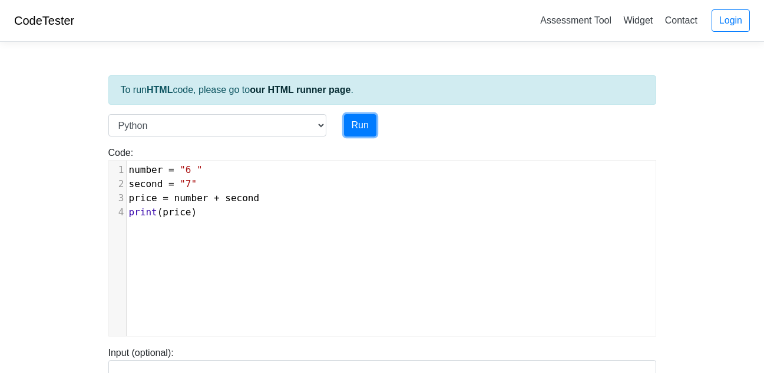
scroll to position [283, 0]
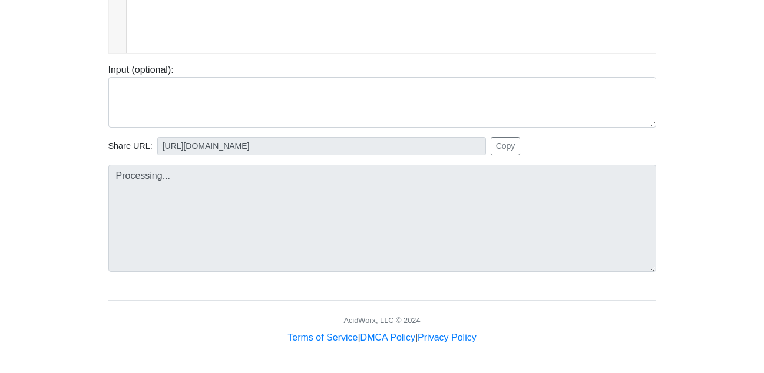
type input "https://codetester.io/runner?s=mVzEEDVjze"
type textarea "Stdout: 6 7"
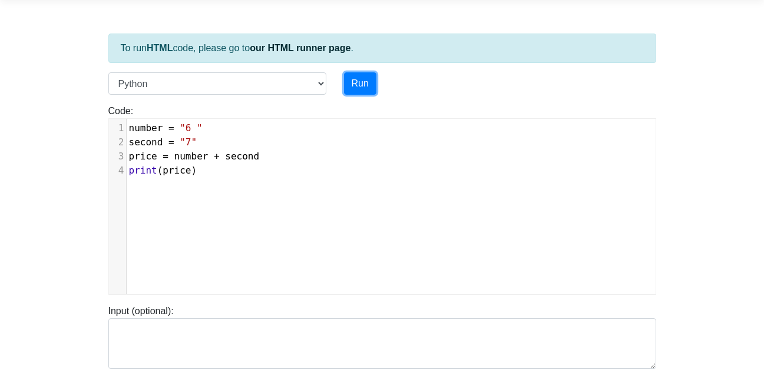
scroll to position [41, 0]
click at [207, 171] on pre "print ( price )" at bounding box center [396, 171] width 538 height 14
type textarea "i"
type textarea "print(random"
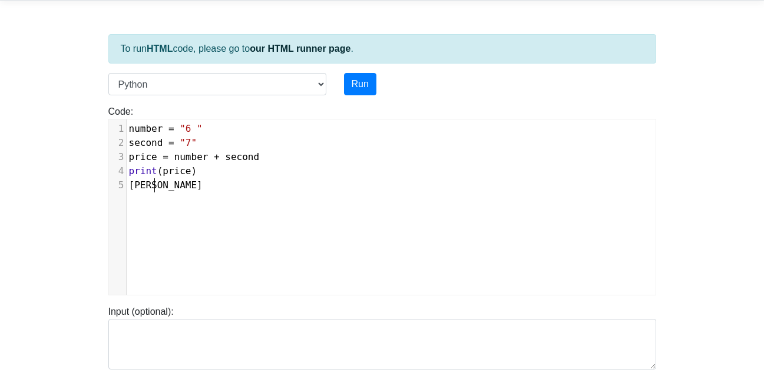
scroll to position [5, 31]
type textarea "random"
click at [365, 91] on button "Run" at bounding box center [360, 84] width 32 height 22
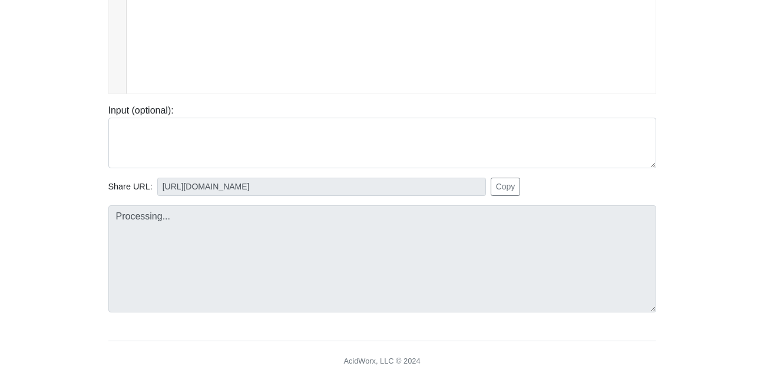
type input "https://codetester.io/runner?s=mqlVDpxNzy"
type textarea "Stdout: 6 7"
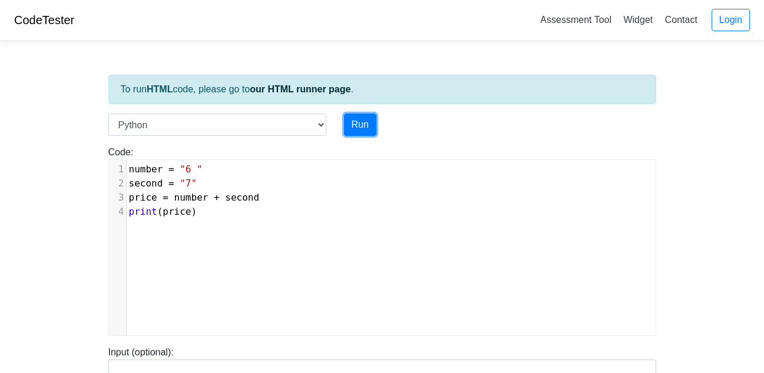
scroll to position [0, 0]
click at [125, 217] on div "4" at bounding box center [117, 213] width 17 height 14
click at [137, 227] on div "​ x 1 number = "6 " 2 second = "7" 3 price = number + second 4 print ( price )" at bounding box center [391, 257] width 564 height 193
click at [138, 219] on pre "print ( price )" at bounding box center [396, 213] width 538 height 14
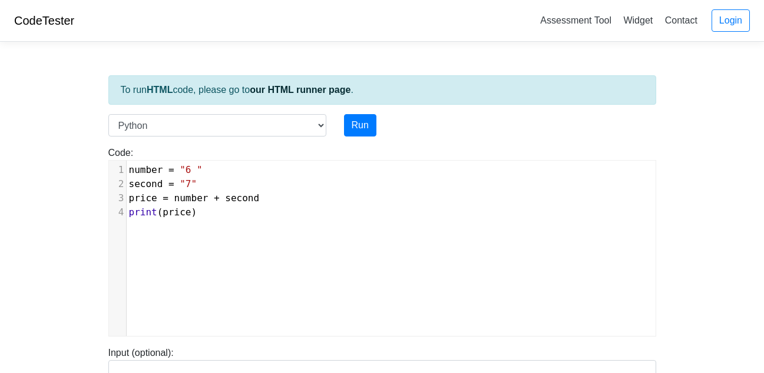
click at [211, 211] on pre "print ( price )" at bounding box center [396, 213] width 538 height 14
type textarea "wair"
type textarea "t1"
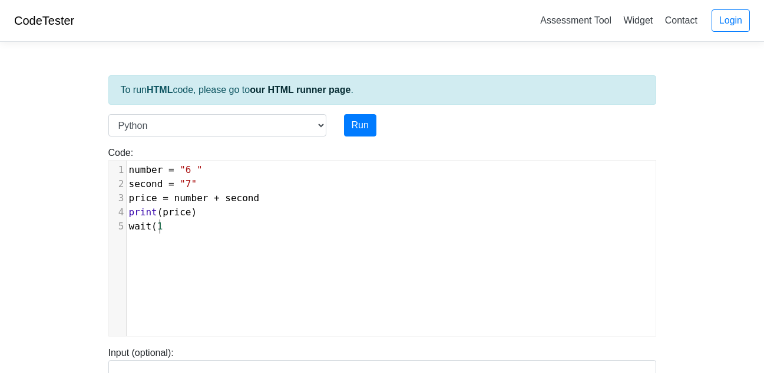
type textarea "(1)"
type textarea "price"
type textarea "print("
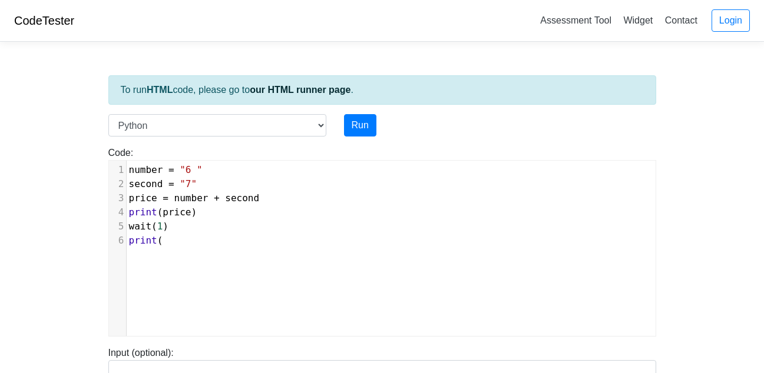
paste textarea ")"
type textarea ")"
click at [362, 120] on button "Run" at bounding box center [360, 125] width 32 height 22
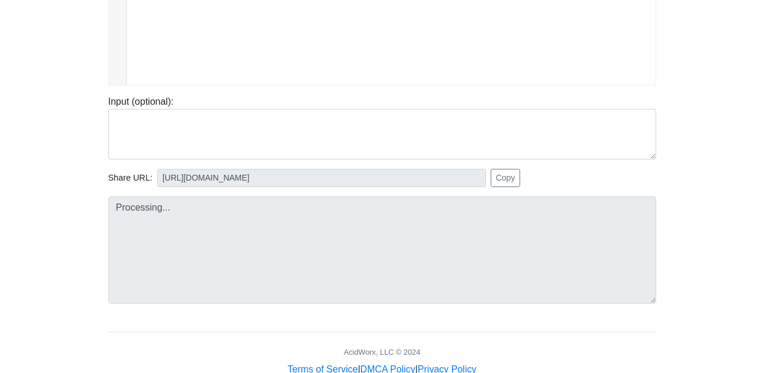
scroll to position [251, 0]
type input "https://codetester.io/runner?s=o1lApZ3eWb"
type textarea "Submission status: Runtime Error (NZEC) Stderr: File "script.py", line 6 print(…"
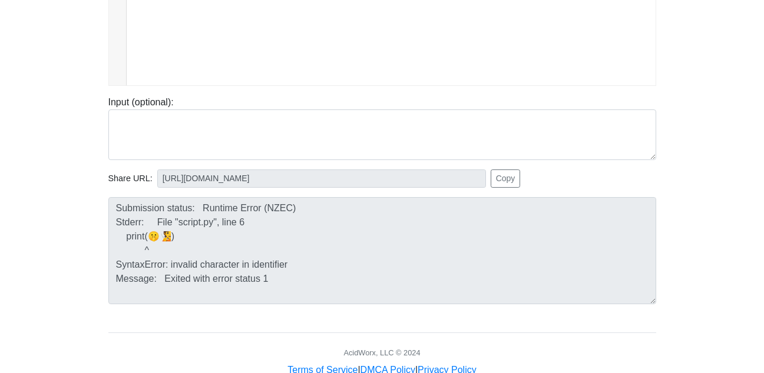
scroll to position [113, 0]
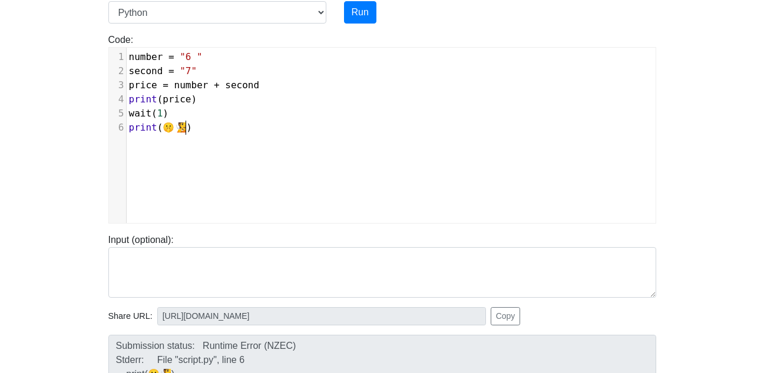
click at [186, 128] on span "print ( 🤫🧏 )" at bounding box center [161, 127] width 64 height 11
type textarea """
click at [163, 128] on span "🤫🧏" at bounding box center [175, 127] width 24 height 11
type textarea """
click at [356, 19] on button "Run" at bounding box center [360, 12] width 32 height 22
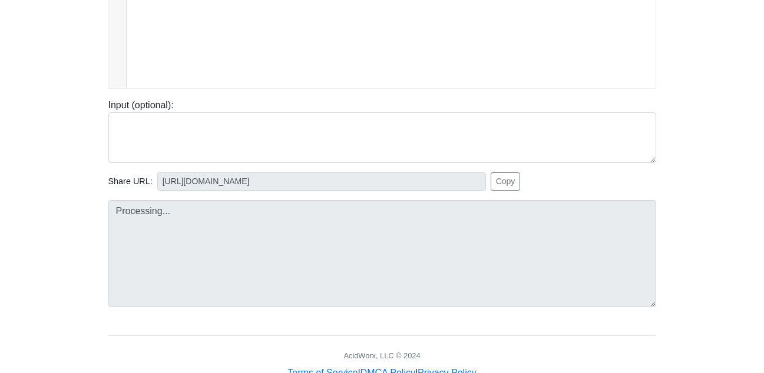
type input "https://codetester.io/runner?s=noWgdp8Ml7"
type textarea "Submission status: Runtime Error (NZEC) Stdout: 6 7 Stderr: Traceback (most rec…"
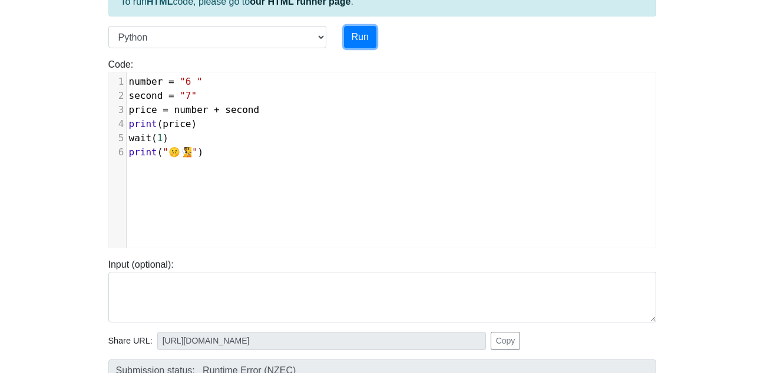
scroll to position [88, 0]
click at [168, 137] on pre "wait ( 1 )" at bounding box center [396, 139] width 538 height 14
type textarea "if"
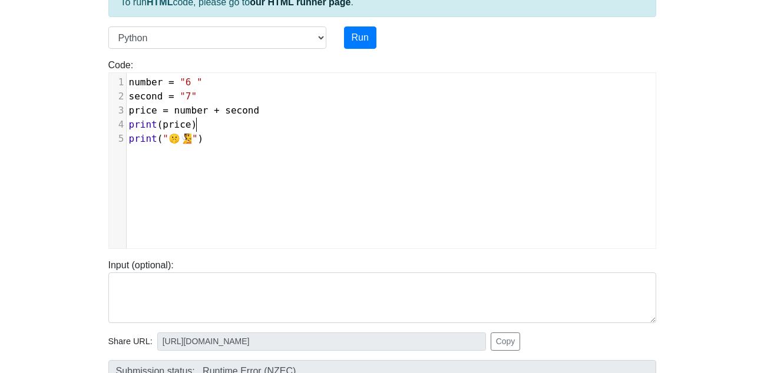
click at [377, 36] on div "Run" at bounding box center [405, 38] width 141 height 22
click at [360, 32] on button "Run" at bounding box center [360, 38] width 32 height 22
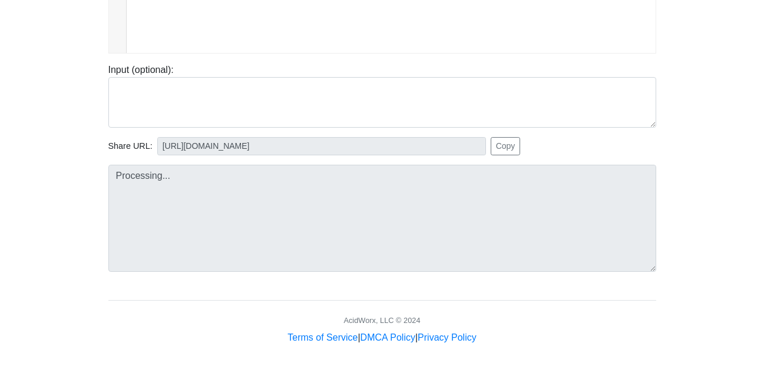
type input "https://codetester.io/runner?s=JrX0B1K7W8"
type textarea "Stdout: 6 7 🤫🧏"
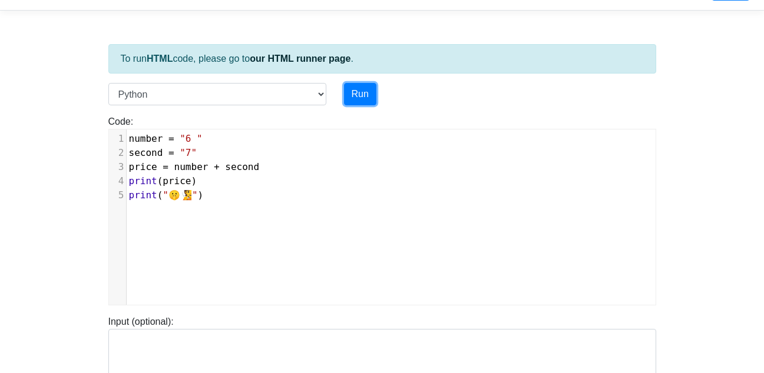
scroll to position [30, 0]
click at [359, 98] on button "Run" at bounding box center [360, 95] width 32 height 22
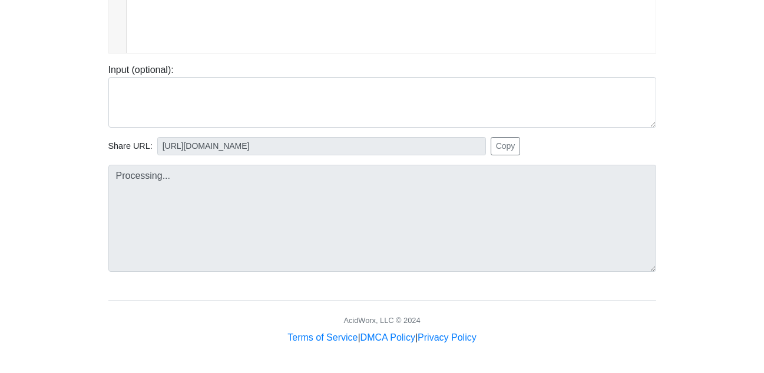
type input "https://codetester.io/runner?s=vYlrVR29lq"
type textarea "Stdout: 6 7 🤫🧏"
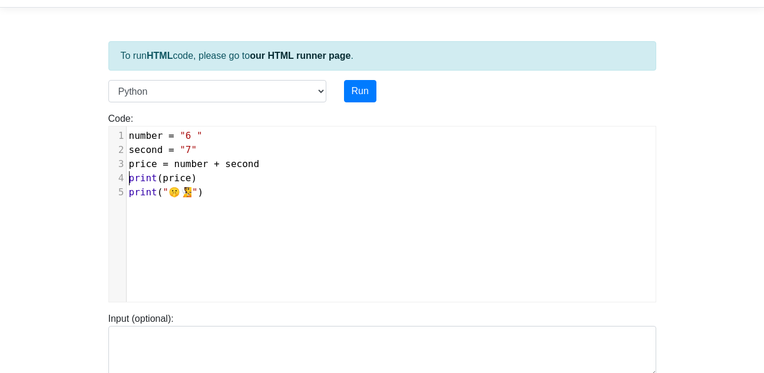
scroll to position [5, 0]
click at [127, 177] on pre "print ( price )" at bounding box center [396, 178] width 538 height 14
type textarea "forever"
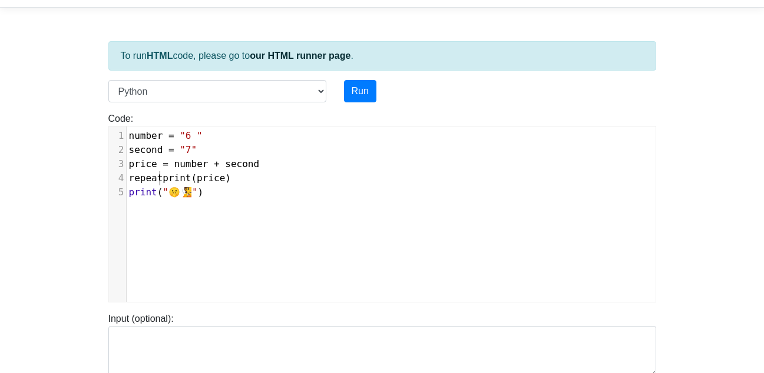
type textarea "repeat"
click at [165, 178] on pre "repeat" at bounding box center [396, 178] width 538 height 14
type textarea ""0"
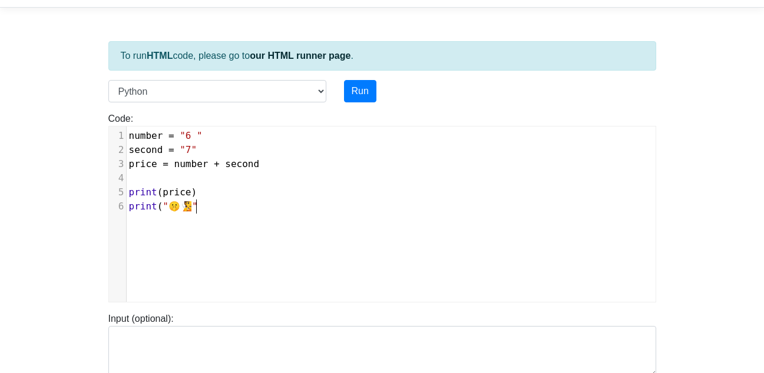
type textarea ")"
click at [150, 180] on pre "​" at bounding box center [396, 178] width 538 height 14
type textarea "")"
type textarea "print("🤫🧏")"
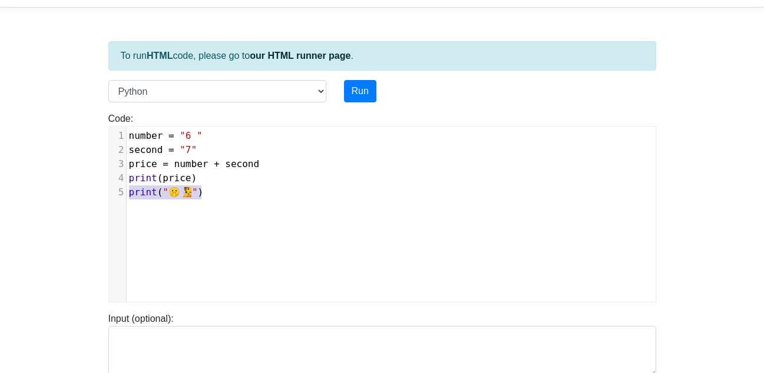
drag, startPoint x: 204, startPoint y: 192, endPoint x: 113, endPoint y: 194, distance: 91.3
click at [127, 194] on div "5 print ( "🤫🧏" )" at bounding box center [396, 193] width 538 height 14
click at [232, 205] on div "x 1 number = "6 " 2 second = "7" 3 price = number + second 4 print ( price ) 5 …" at bounding box center [391, 223] width 564 height 193
click at [197, 204] on pre "​" at bounding box center [396, 207] width 538 height 14
type textarea "print("🤫🧏")"
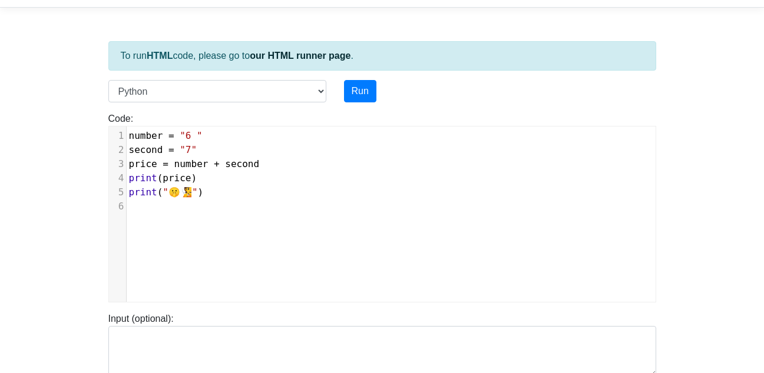
drag, startPoint x: 211, startPoint y: 205, endPoint x: 104, endPoint y: 206, distance: 106.6
click at [104, 206] on div "Code: print('hello') x 1 number = "6 " 2 second = "7" 3 price = number + second…" at bounding box center [382, 207] width 565 height 191
type textarea "print("🤫🧏")"
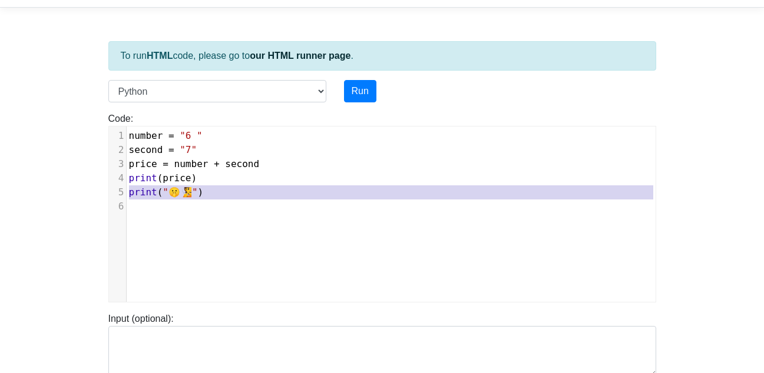
drag, startPoint x: 127, startPoint y: 194, endPoint x: 212, endPoint y: 254, distance: 103.9
click at [212, 254] on div "x 1 number = "6 " 2 second = "7" 3 price = number + second 4 print ( price ) 5 …" at bounding box center [391, 223] width 564 height 193
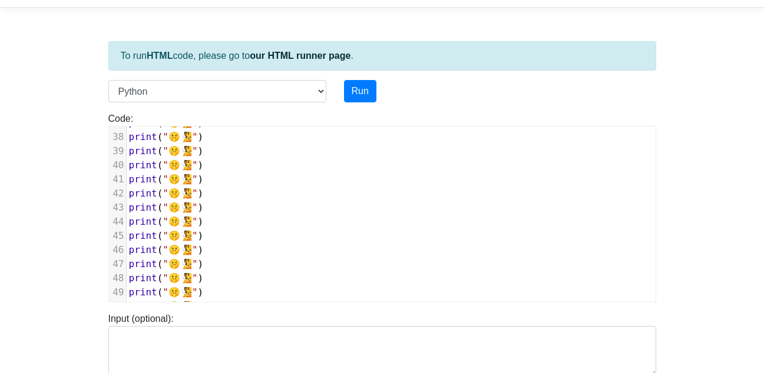
scroll to position [692, 0]
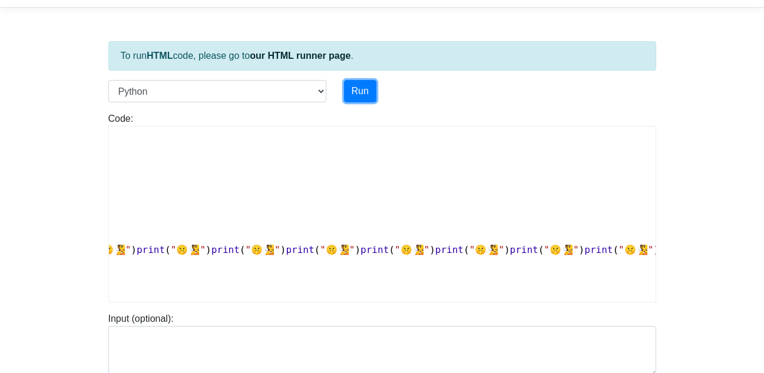
click at [366, 102] on button "Run" at bounding box center [360, 91] width 32 height 22
click at [362, 95] on button "Run" at bounding box center [360, 91] width 32 height 22
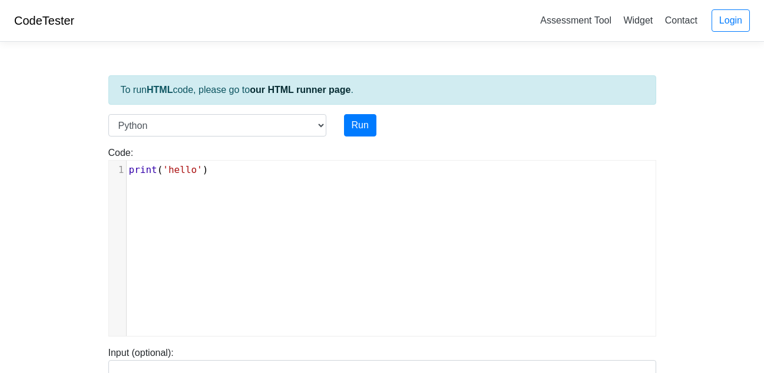
scroll to position [48, 0]
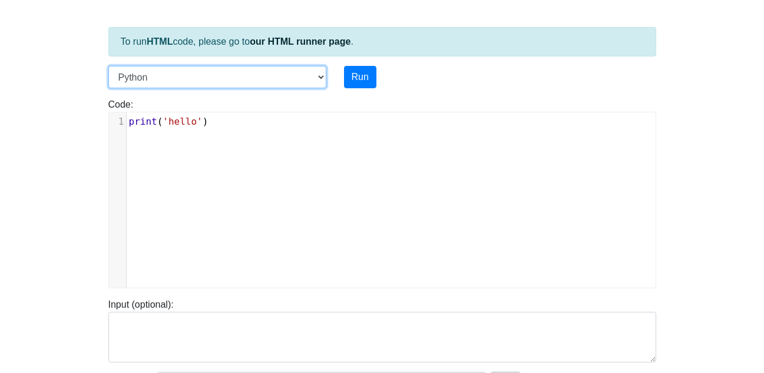
click at [310, 80] on select "C C++ Go Java Javascript Python Ruby" at bounding box center [217, 77] width 218 height 22
click at [108, 66] on select "C C++ Go Java Javascript Python Ruby" at bounding box center [217, 77] width 218 height 22
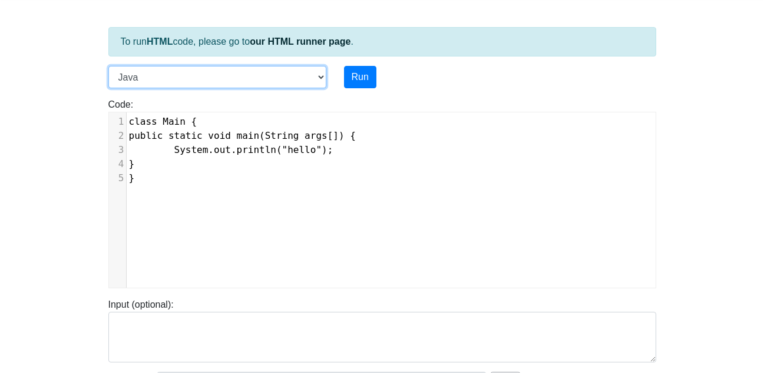
click at [324, 71] on select "C C++ Go Java Javascript Python Ruby" at bounding box center [217, 77] width 218 height 22
select select "python"
click at [108, 66] on select "C C++ Go Java Javascript Python Ruby" at bounding box center [217, 77] width 218 height 22
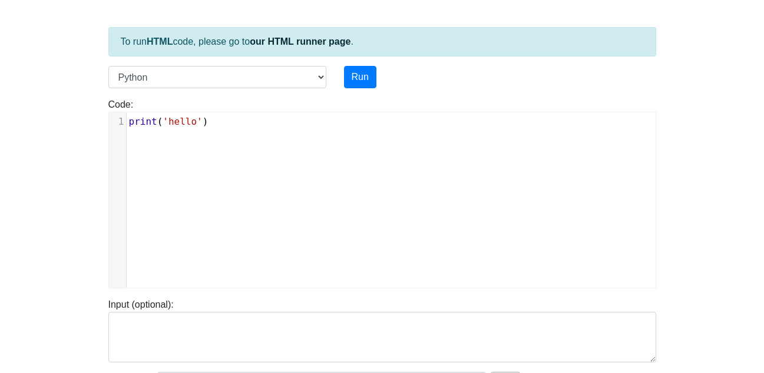
scroll to position [5, 0]
type textarea ")"
drag, startPoint x: 216, startPoint y: 123, endPoint x: 75, endPoint y: 136, distance: 141.4
click at [75, 136] on body "CodeTester Assessment Tool Widget Contact Login To run HTML code, please go to …" at bounding box center [382, 266] width 764 height 628
type textarea "'hello')"
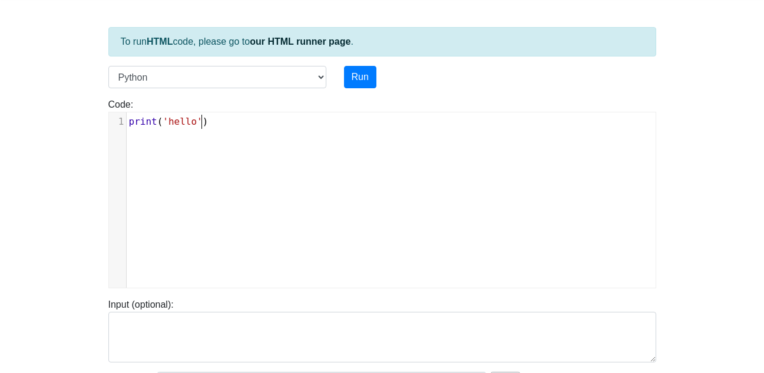
drag, startPoint x: 205, startPoint y: 125, endPoint x: 128, endPoint y: 131, distance: 77.4
click at [128, 131] on div "x 1 print ( 'hello' )" at bounding box center [391, 209] width 564 height 193
type textarea "print('hello')"
drag, startPoint x: 204, startPoint y: 121, endPoint x: 117, endPoint y: 123, distance: 87.8
click at [127, 123] on div "1 print ( 'hello' )" at bounding box center [396, 122] width 538 height 14
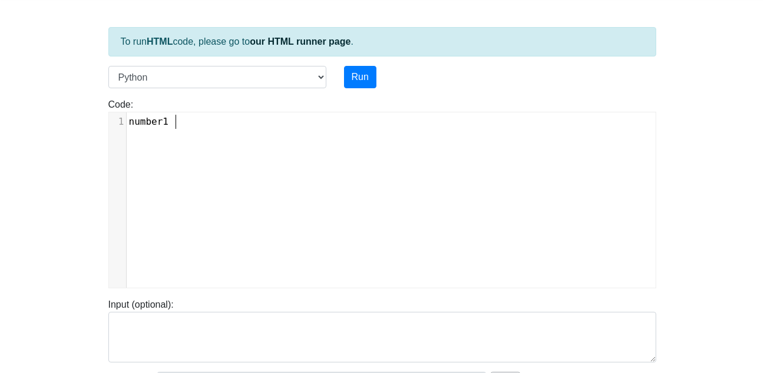
type textarea "number1 +"
type textarea "= 6"
type textarea "number"
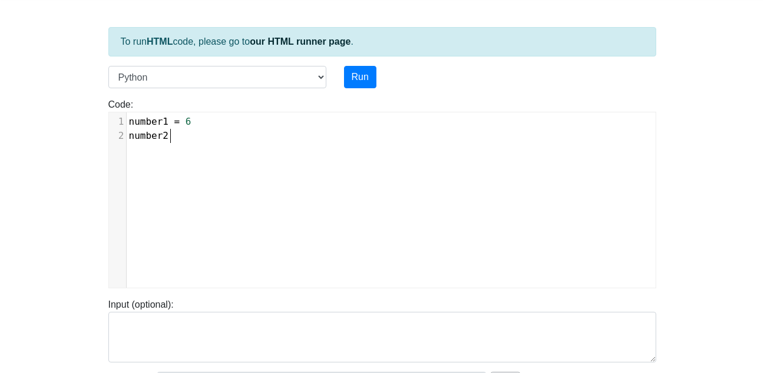
scroll to position [5, 9]
type textarea "2 = 7"
click at [188, 124] on pre "number1 = 6" at bounding box center [396, 122] width 538 height 14
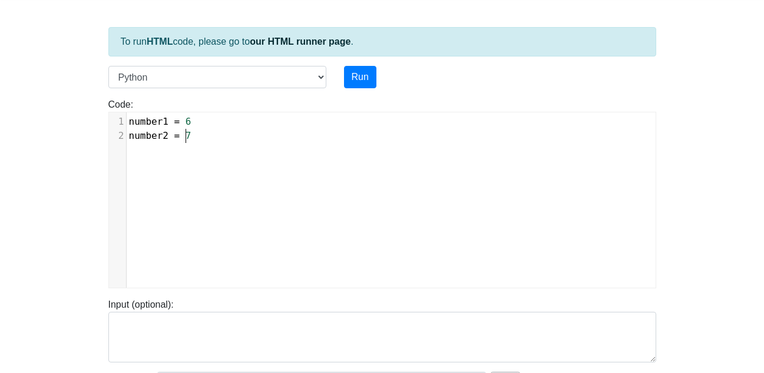
click at [232, 138] on pre "number2 = 7" at bounding box center [396, 136] width 538 height 14
type textarea "print(number"
type textarea "7"
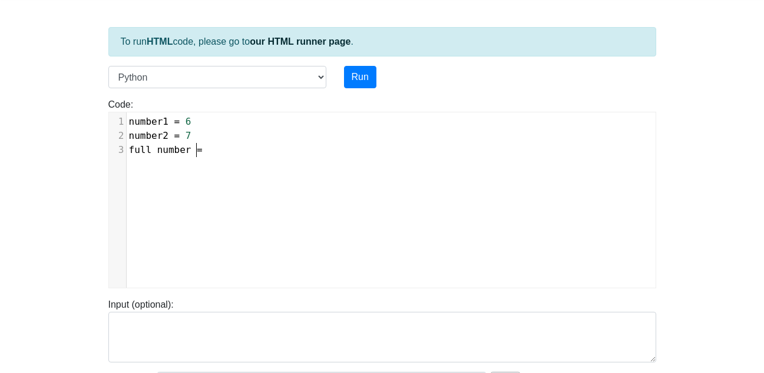
type textarea "full number =\"
type textarea "number = number1 + number 2"
type textarea "2"
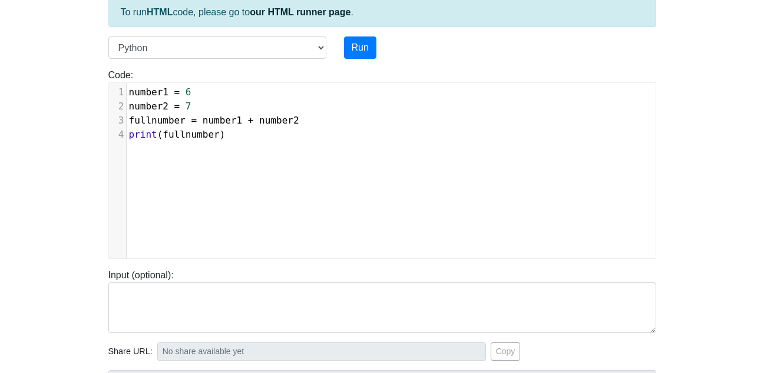
scroll to position [77, 0]
type textarea "print(fullnumber)"
click at [361, 38] on button "Run" at bounding box center [360, 49] width 32 height 22
type input "https://codetester.io/runner?s=10zQJbb9Wy"
type textarea "Stdout: 13"
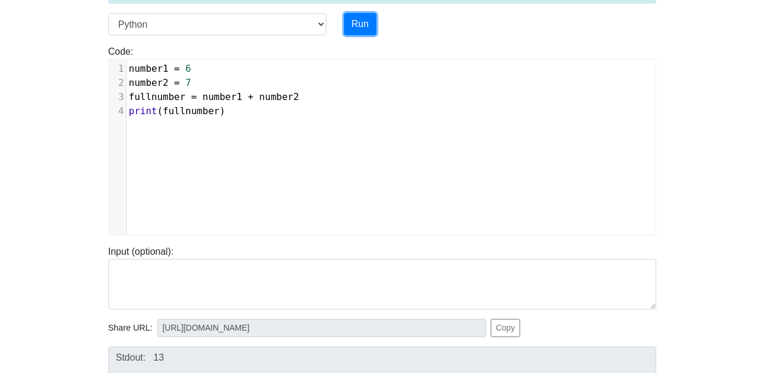
scroll to position [101, 0]
click at [190, 71] on span "number1 = 6" at bounding box center [163, 69] width 68 height 11
click at [178, 70] on span "number1 = 6" at bounding box center [163, 69] width 68 height 11
type textarea """
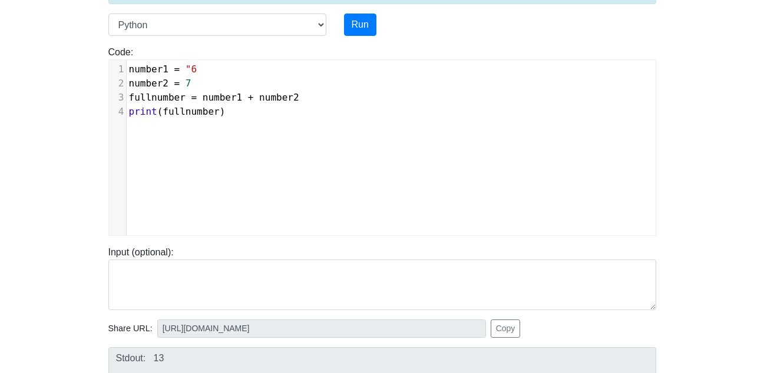
type textarea """
click at [209, 84] on pre "number2 = "7" at bounding box center [396, 84] width 538 height 14
type textarea """
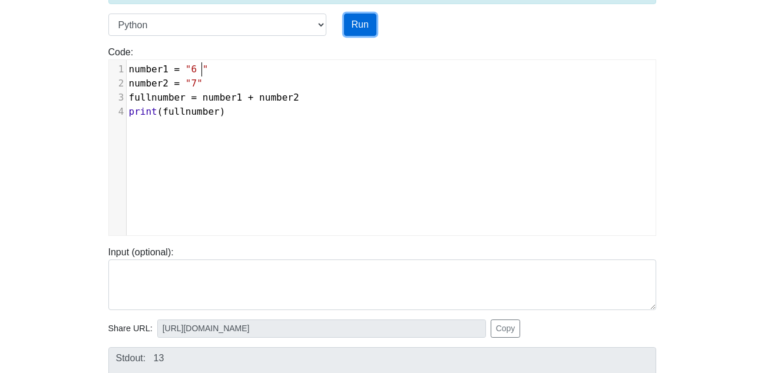
click at [357, 16] on button "Run" at bounding box center [360, 25] width 32 height 22
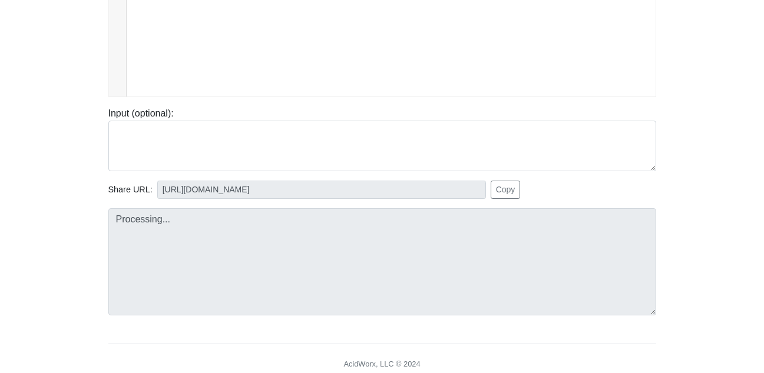
scroll to position [239, 0]
type input "https://codetester.io/runner?s=NZz8dPPdzn"
type textarea "Stdout: 6 7"
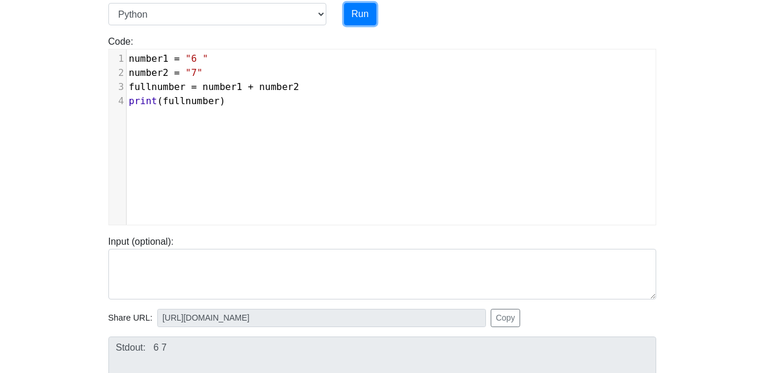
scroll to position [111, 0]
click at [344, 4] on button "Run" at bounding box center [360, 15] width 32 height 22
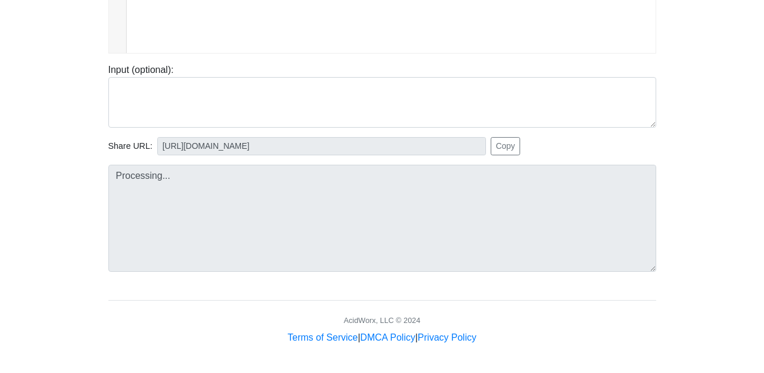
scroll to position [0, 0]
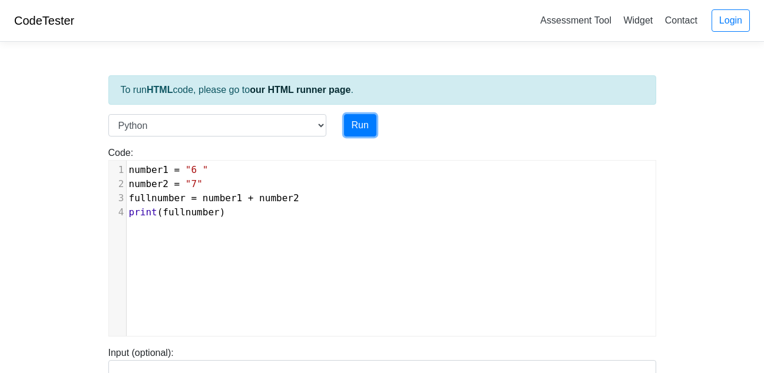
type input "https://codetester.io/runner?s=KxzKy445l1"
type textarea "Stdout: 6 7"
click at [199, 167] on span ""6 "" at bounding box center [197, 169] width 23 height 11
type textarea "input"
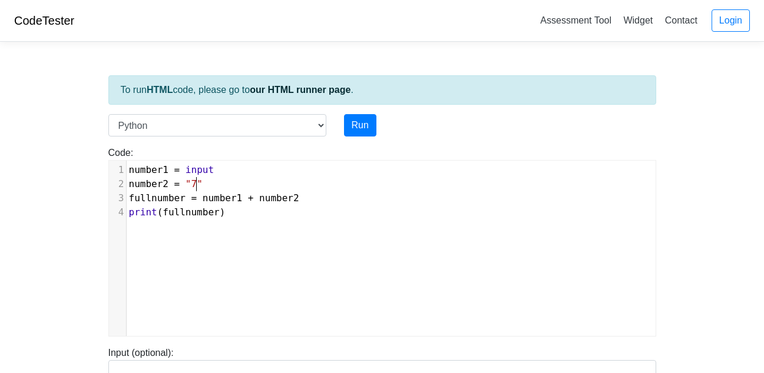
click at [213, 181] on pre "number2 = "7"" at bounding box center [396, 184] width 538 height 14
type textarea "input"
click at [373, 131] on button "Run" at bounding box center [360, 125] width 32 height 22
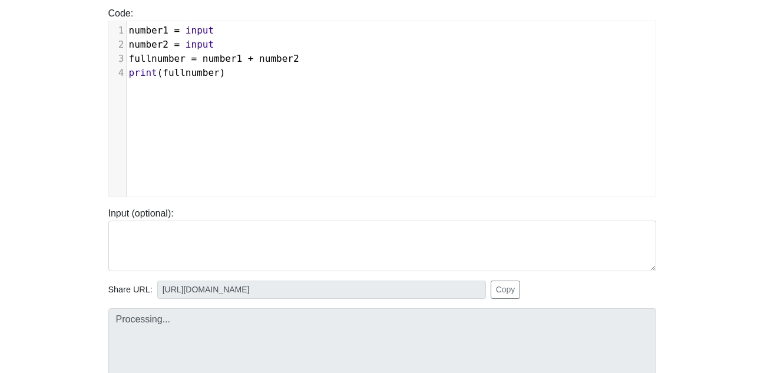
type input "https://codetester.io/runner?s=yGzRgRRdWJ"
type textarea "Submission status: Runtime Error (NZEC) Stderr: Traceback (most recent call las…"
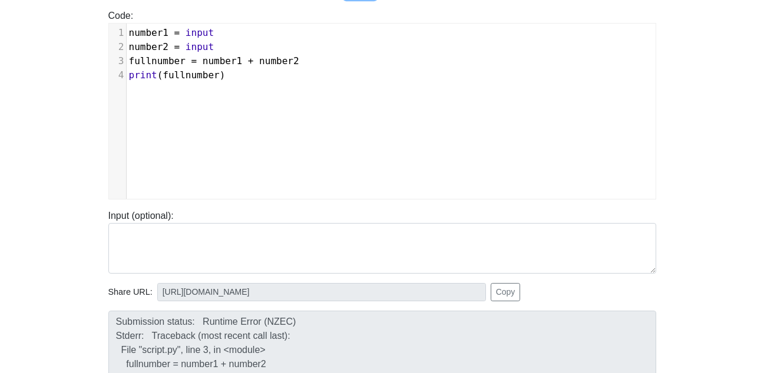
scroll to position [138, 0]
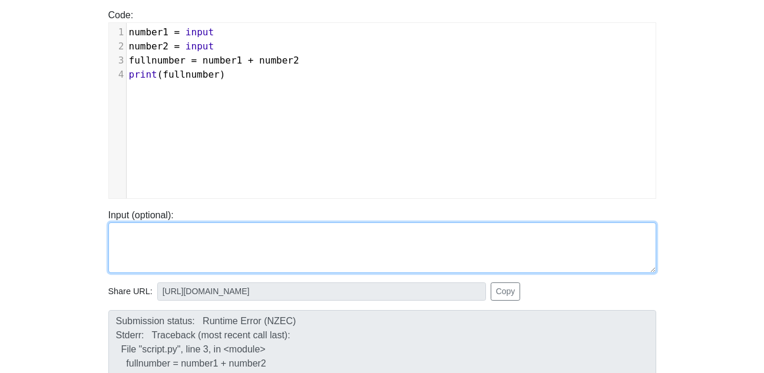
click at [306, 242] on textarea at bounding box center [382, 248] width 548 height 51
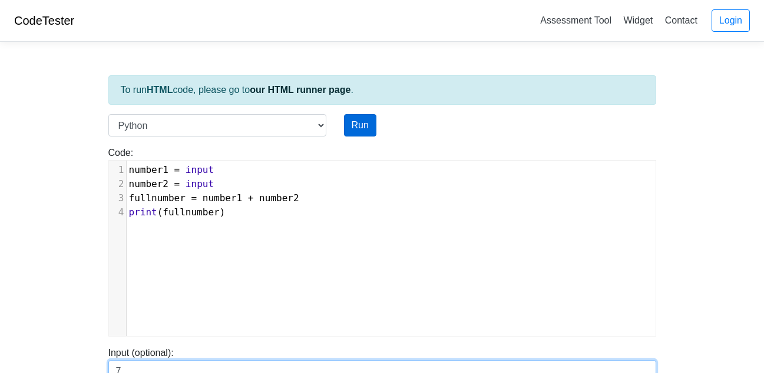
type textarea "7"
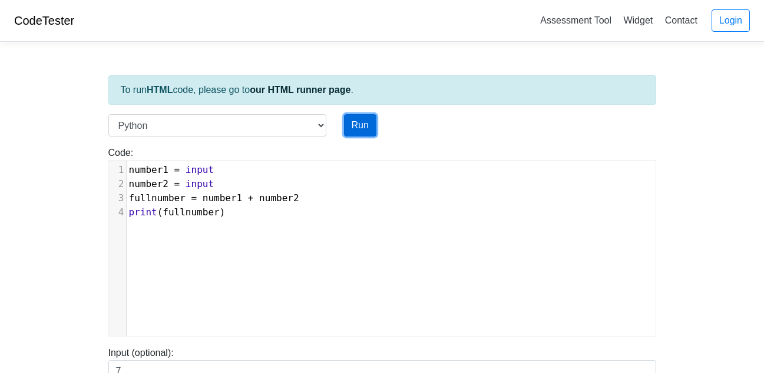
click at [370, 121] on button "Run" at bounding box center [360, 125] width 32 height 22
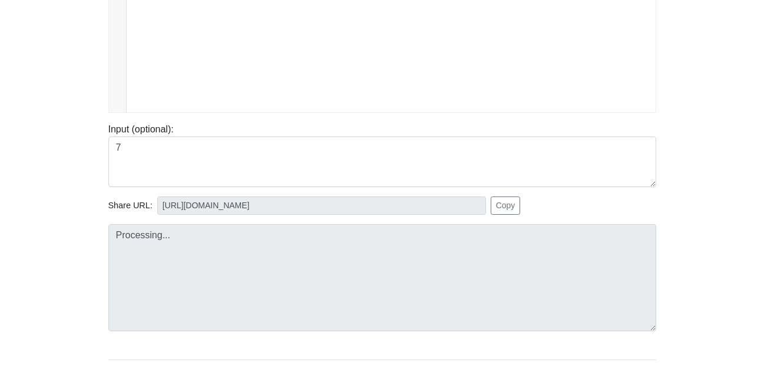
scroll to position [223, 0]
type input "https://codetester.io/runner?s=oqXxDggJXJ"
type textarea "Submission status: Runtime Error (NZEC) Stderr: Traceback (most recent call las…"
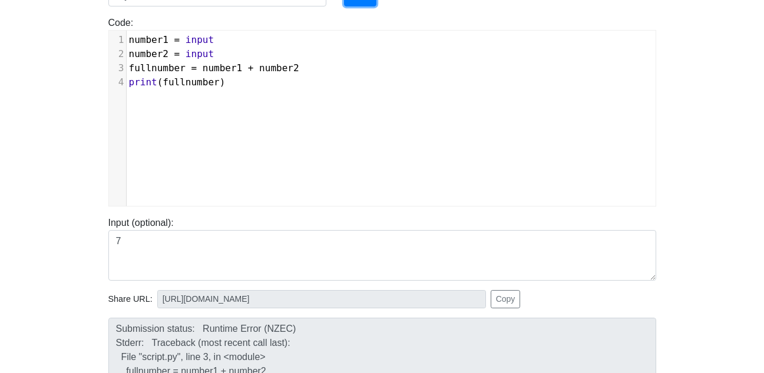
scroll to position [127, 0]
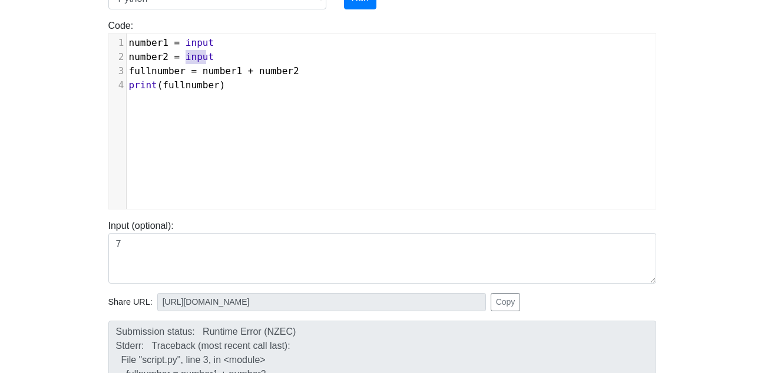
type textarea "input"
drag, startPoint x: 209, startPoint y: 53, endPoint x: 181, endPoint y: 56, distance: 28.4
click at [181, 56] on pre "number2 = input" at bounding box center [396, 57] width 538 height 14
type textarea ")"
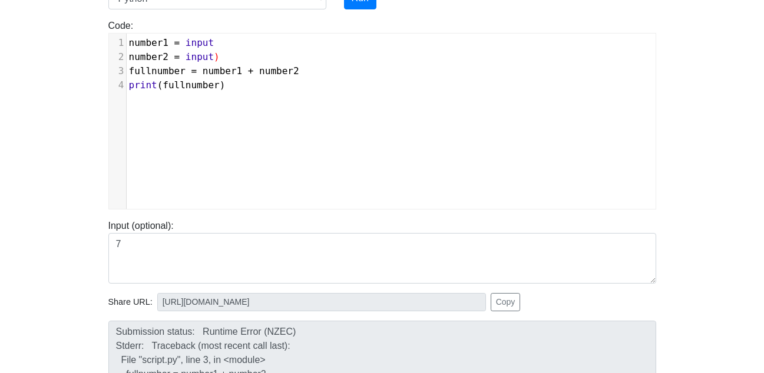
type textarea "("
type textarea ")"
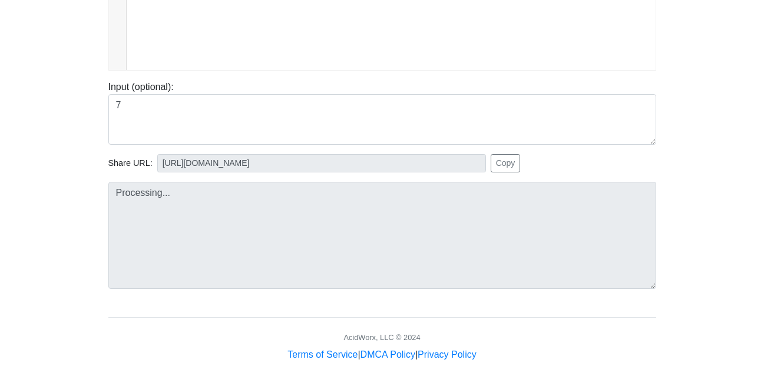
scroll to position [267, 0]
type input "https://codetester.io/runner?s=ZjWqbjjDlR"
type textarea "Submission status: Runtime Error (NZEC) Stderr: Traceback (most recent call las…"
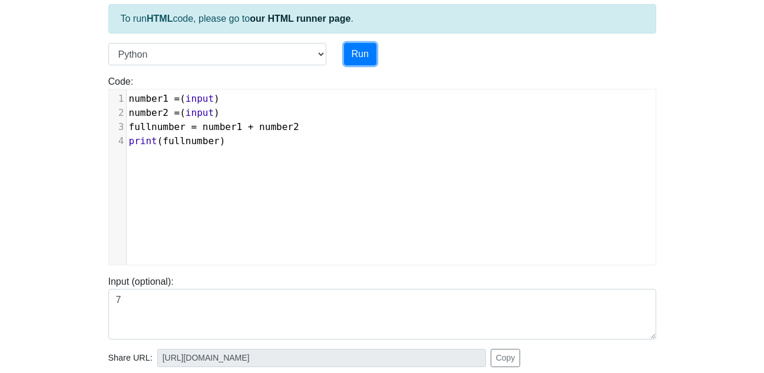
scroll to position [70, 0]
type textarea "number2"
drag, startPoint x: 286, startPoint y: 131, endPoint x: 240, endPoint y: 135, distance: 46.1
click at [240, 135] on pre "fullnumber = number1 + number2" at bounding box center [396, 128] width 538 height 14
type textarea "x"
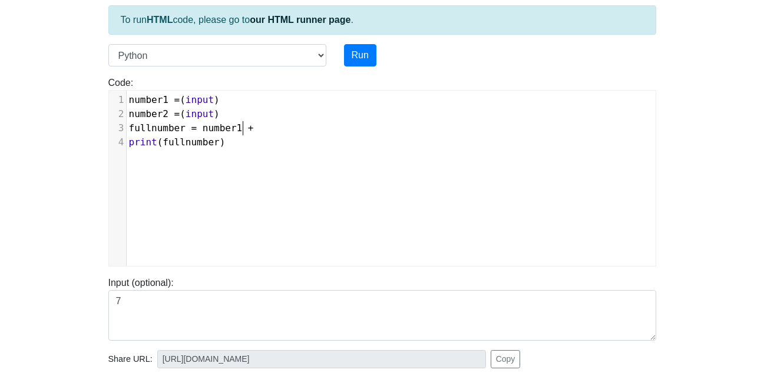
scroll to position [5, 5]
type textarea "x 2"
type textarea "number2 = (input)"
drag, startPoint x: 220, startPoint y: 114, endPoint x: 117, endPoint y: 113, distance: 102.5
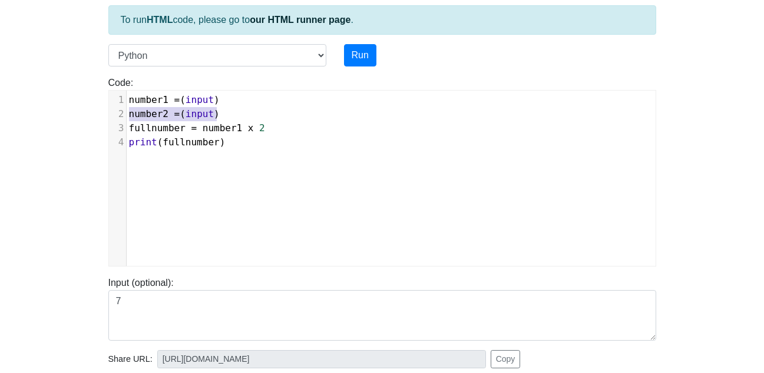
click at [127, 113] on div "2 number2 = ( input )" at bounding box center [396, 114] width 538 height 14
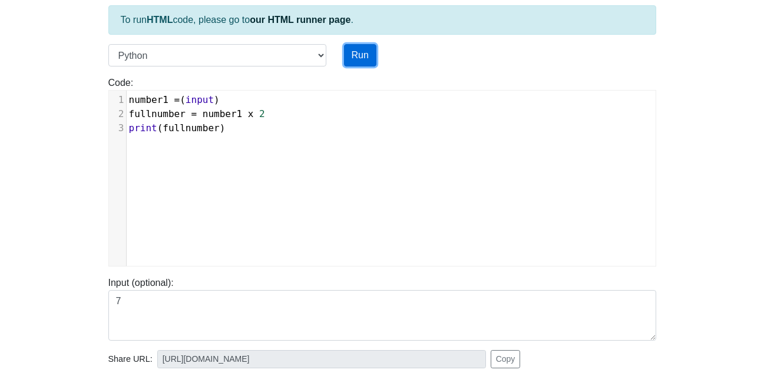
click at [366, 62] on button "Run" at bounding box center [360, 55] width 32 height 22
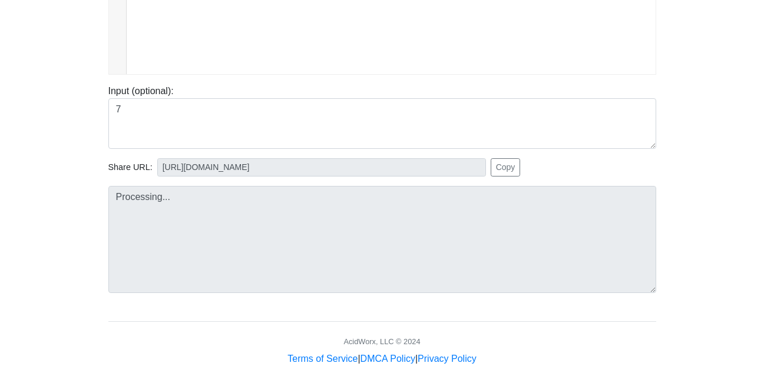
scroll to position [283, 0]
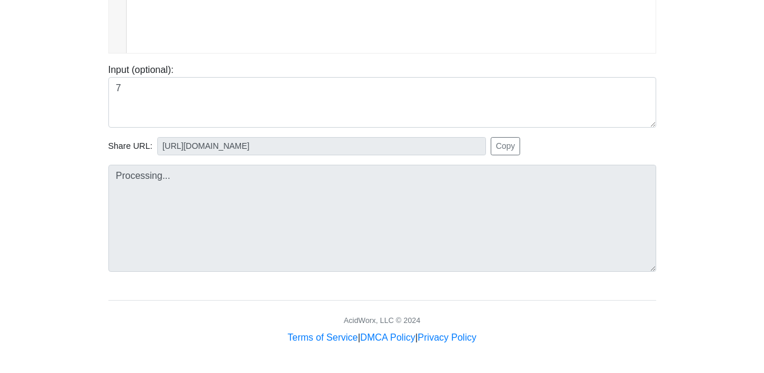
type input "https://codetester.io/runner?s=4MX6oZZbzo"
type textarea "Submission status: Runtime Error (NZEC) Stderr: File "script.py", line 2 fullnu…"
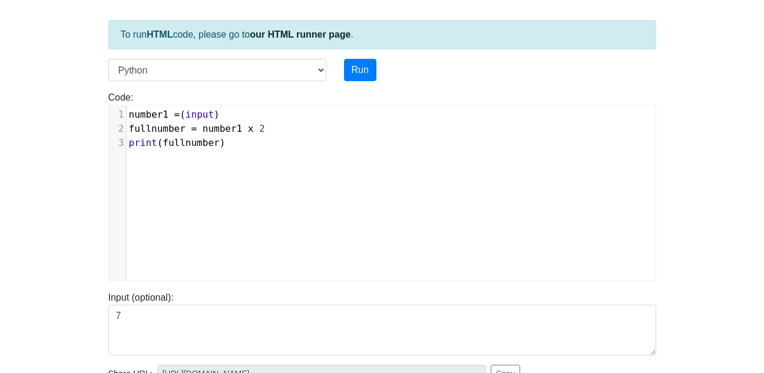
scroll to position [5, 0]
click at [203, 130] on span "number1" at bounding box center [222, 128] width 39 height 11
type textarea """
type textarea "("
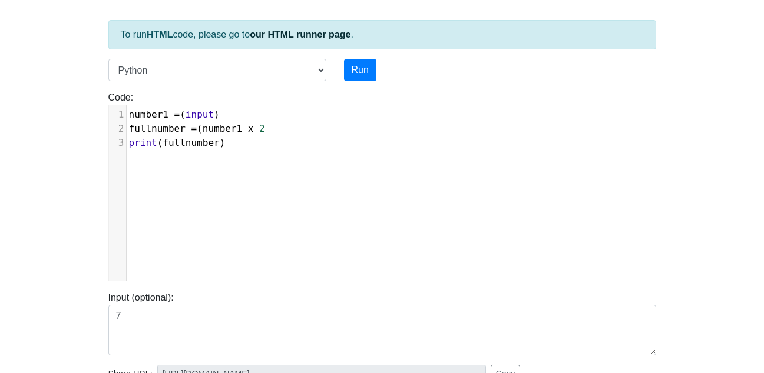
scroll to position [5, 5]
type textarea ")"
click at [370, 70] on button "Run" at bounding box center [360, 70] width 32 height 22
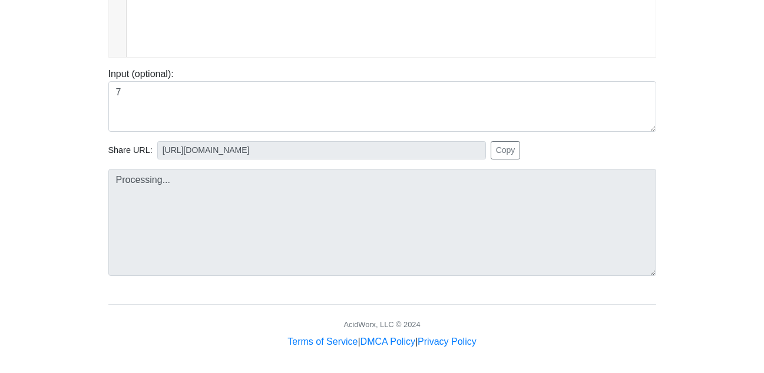
scroll to position [280, 0]
type input "https://codetester.io/runner?s=v2lPn00Bzn"
type textarea "Submission status: Runtime Error (NZEC) Stderr: File "script.py", line 2 fullnu…"
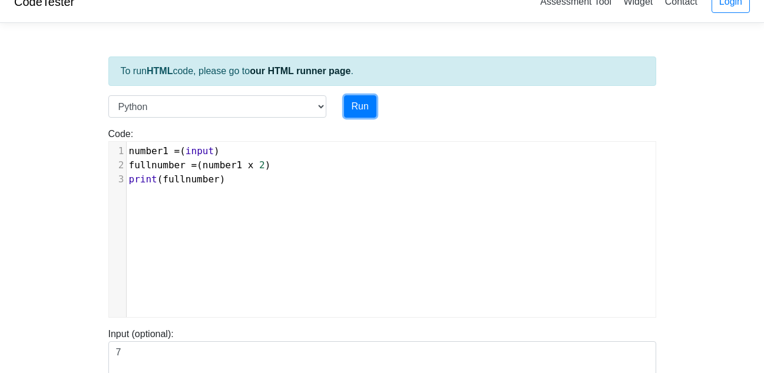
scroll to position [0, 0]
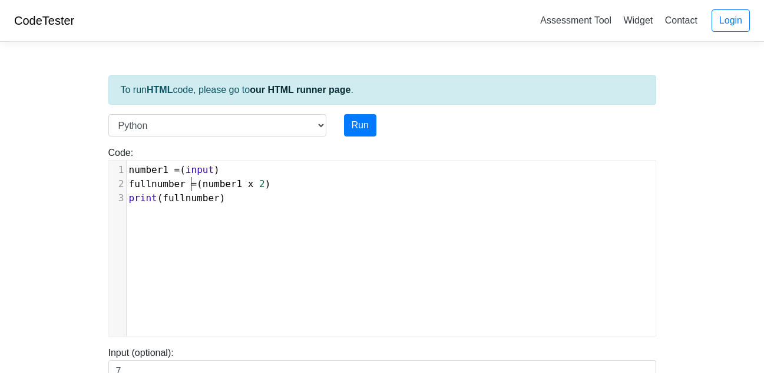
click at [191, 186] on span "=" at bounding box center [194, 183] width 6 height 11
click at [200, 186] on span "fullnumber = ( number1 x 2 )" at bounding box center [200, 183] width 142 height 11
click at [264, 189] on pre "fullnumber = number1 x 2 )" at bounding box center [396, 184] width 538 height 14
click at [185, 173] on span "number1 = ( input )" at bounding box center [174, 169] width 91 height 11
click at [211, 173] on span "input" at bounding box center [200, 169] width 28 height 11
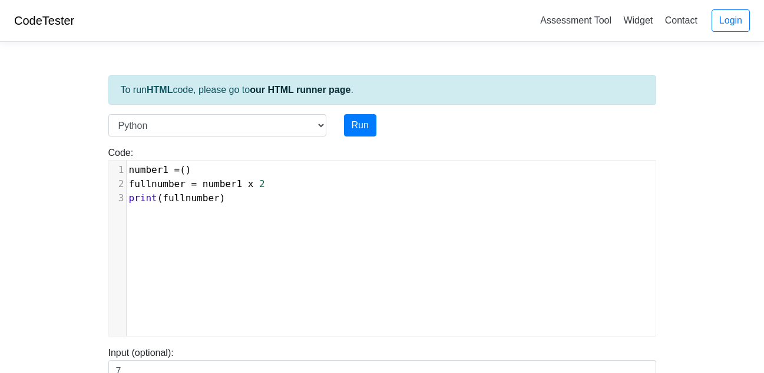
type textarea "7"
click at [366, 131] on button "Run" at bounding box center [360, 125] width 32 height 22
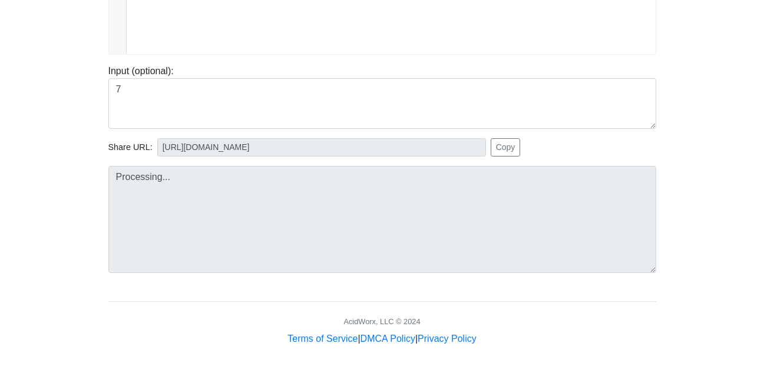
scroll to position [283, 0]
type input "https://codetester.io/runner?s=dYWNGRRxl5"
type textarea "Submission status: Runtime Error (NZEC) Stderr: File "script.py", line 2 fullnu…"
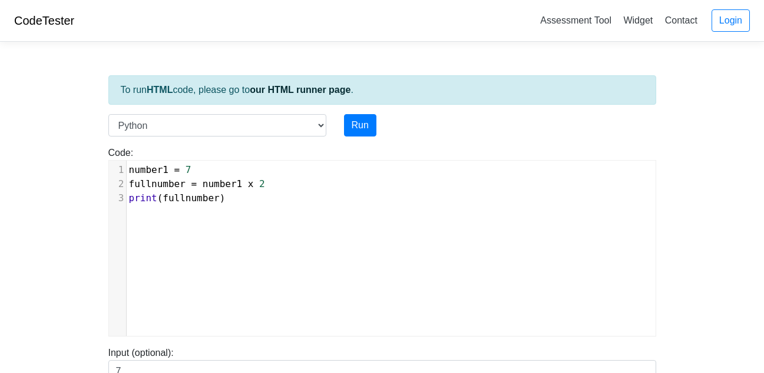
scroll to position [5, 0]
click at [231, 188] on span "number1" at bounding box center [222, 183] width 39 height 11
type textarea """
type textarea ")"
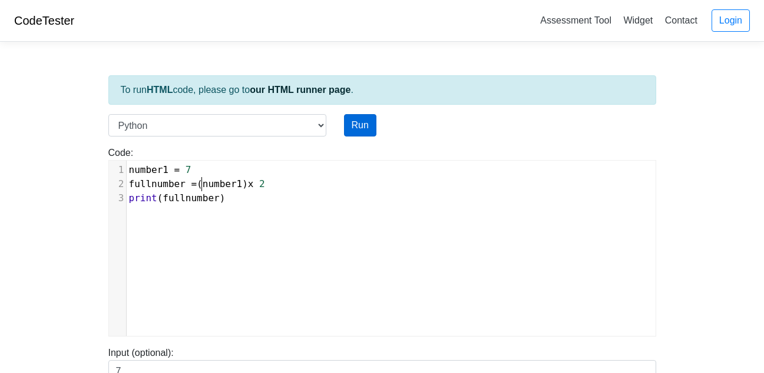
type textarea "("
click at [370, 121] on button "Run" at bounding box center [360, 125] width 32 height 22
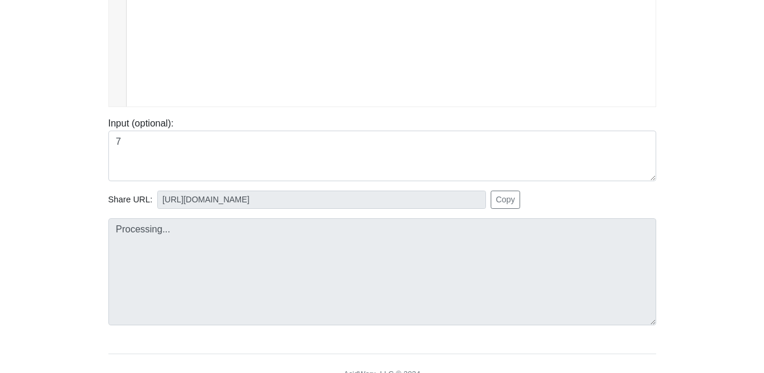
scroll to position [232, 0]
type input "https://codetester.io/runner?s=koW19OO0WR"
type textarea "Submission status: Runtime Error (NZEC) Stderr: File "script.py", line 2 fullnu…"
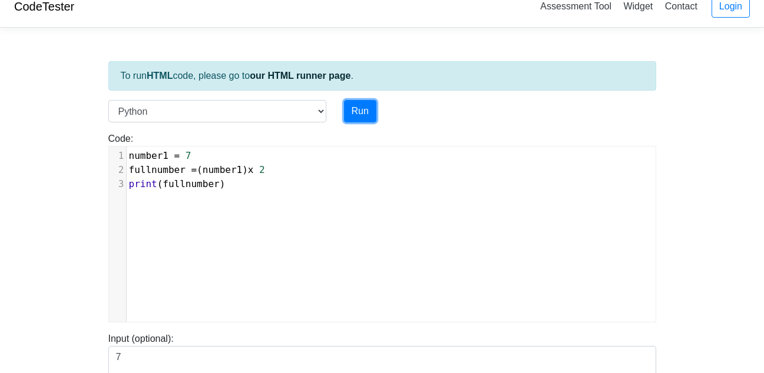
scroll to position [0, 0]
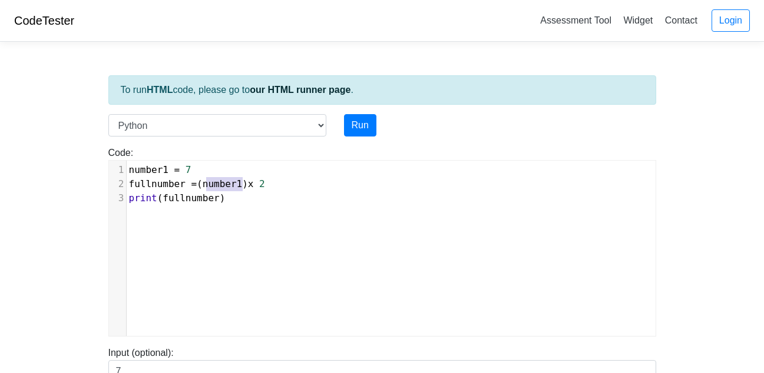
type textarea ")"
type textarea "fullnumber = (number1)"
drag, startPoint x: 244, startPoint y: 186, endPoint x: 252, endPoint y: 177, distance: 12.1
click at [252, 177] on div "1 number1 = 7 2 fullnumber = ( number1 ) x 2 3 print ( fullnumber )" at bounding box center [396, 184] width 538 height 42
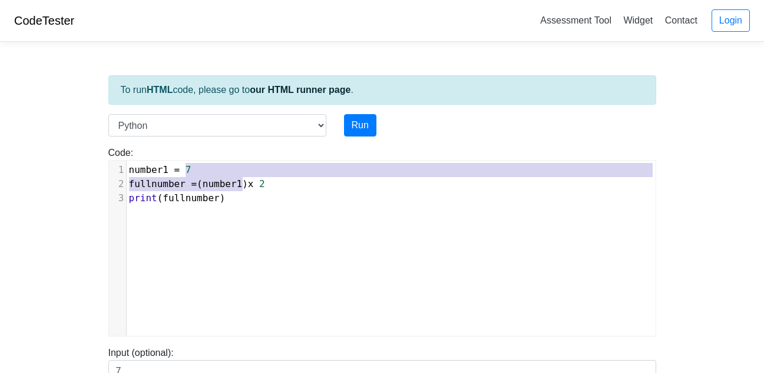
click at [267, 236] on div "​ x 1 number1 = 7 2 fullnumber = ( number1 ) x 2 3 print ( fullnumber )" at bounding box center [391, 257] width 564 height 193
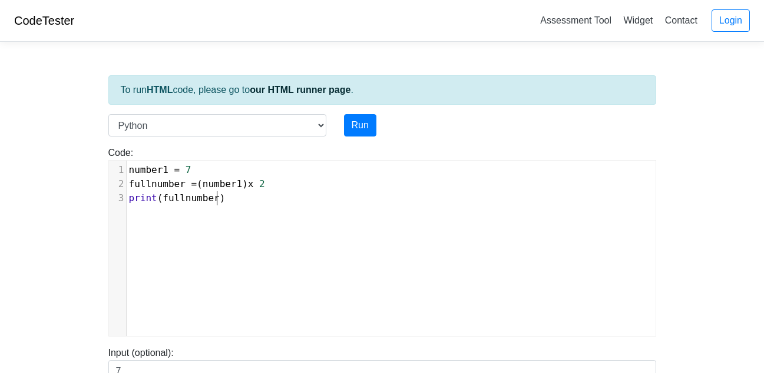
click at [237, 191] on pre "print ( fullnumber )" at bounding box center [396, 198] width 538 height 14
click at [244, 185] on span "fullnumber = ( number1 ) x 2" at bounding box center [197, 183] width 136 height 11
type textarea """
click at [355, 127] on button "Run" at bounding box center [360, 125] width 32 height 22
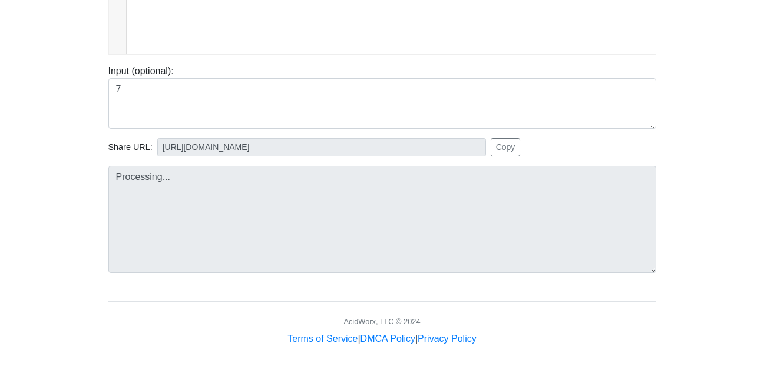
scroll to position [283, 0]
type input "https://codetester.io/runner?s=j2XjVKKoXy"
type textarea "Submission status: Runtime Error (NZEC) Stderr: File "script.py", line 2 fullnu…"
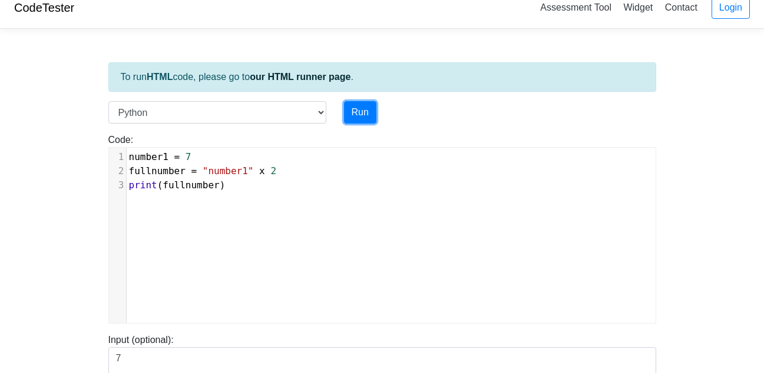
scroll to position [0, 0]
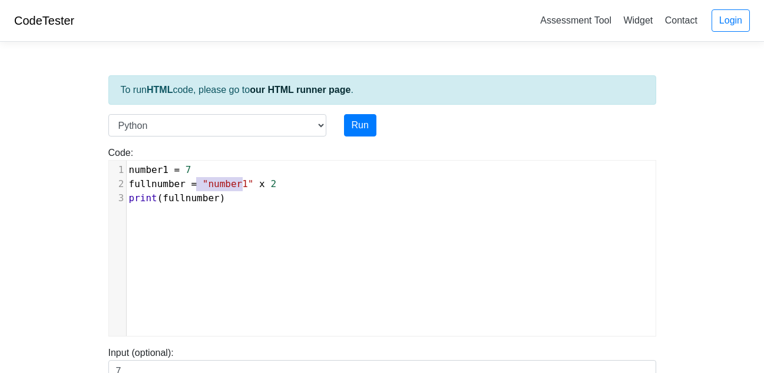
drag, startPoint x: 241, startPoint y: 184, endPoint x: 199, endPoint y: 184, distance: 41.8
click at [203, 184] on span ""number1"" at bounding box center [228, 183] width 51 height 11
type textarea "number1""
type textarea "7"
click at [375, 117] on button "Run" at bounding box center [360, 125] width 32 height 22
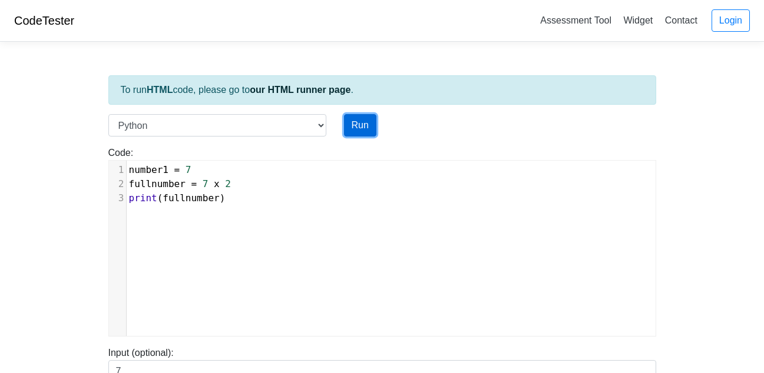
click at [368, 124] on button "Run" at bounding box center [360, 125] width 32 height 22
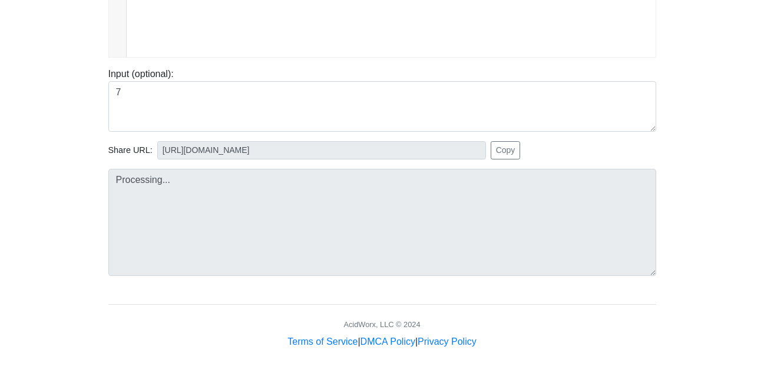
scroll to position [283, 0]
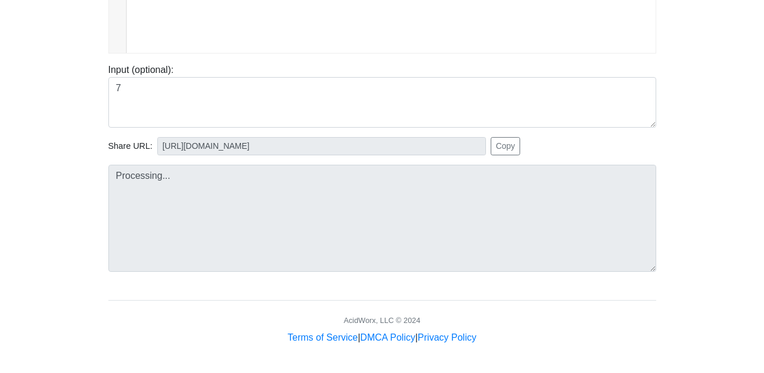
type input "https://codetester.io/runner?s=aPz2evvPXj"
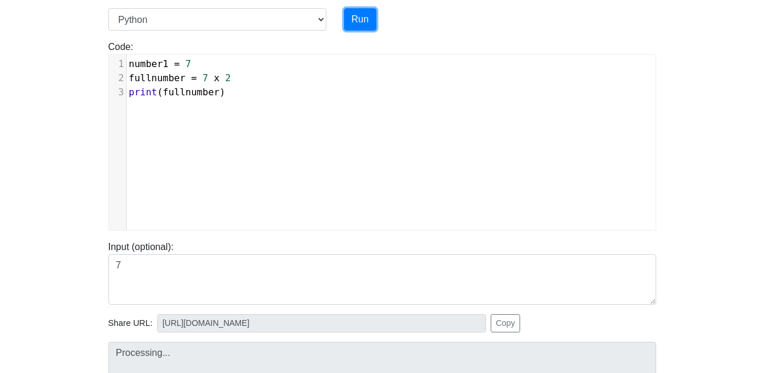
scroll to position [0, 0]
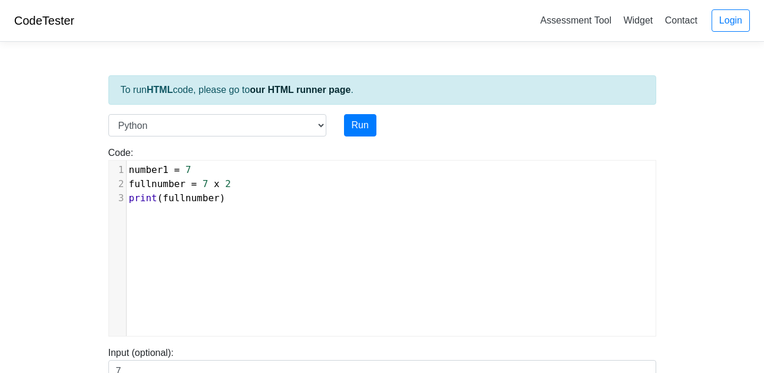
click at [339, 117] on div "Run" at bounding box center [405, 125] width 141 height 22
click at [352, 124] on button "Run" at bounding box center [360, 125] width 32 height 22
click at [262, 123] on select "C C++ Go Java Javascript Python Ruby" at bounding box center [217, 125] width 218 height 22
select select "java"
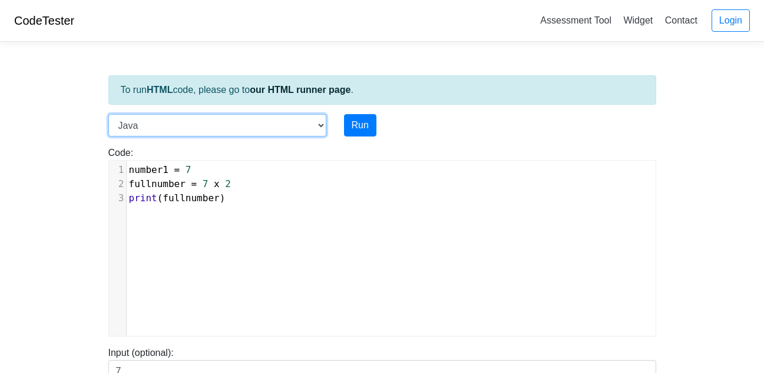
click at [108, 114] on select "C C++ Go Java Javascript Python Ruby" at bounding box center [217, 125] width 218 height 22
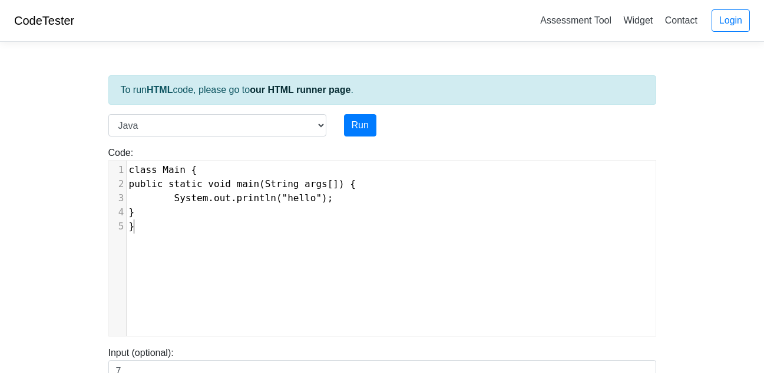
scroll to position [5, 0]
click at [128, 238] on div "xxxxxxxxxx 1 class Main { 2 public static void main(String args[]) { 3 System.o…" at bounding box center [391, 257] width 564 height 193
type textarea "show"
type textarea "print"
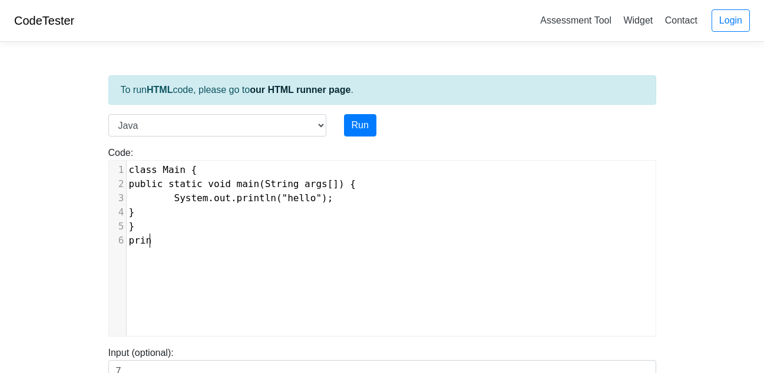
scroll to position [5, 25]
type textarea "p"
type textarea "Sys="
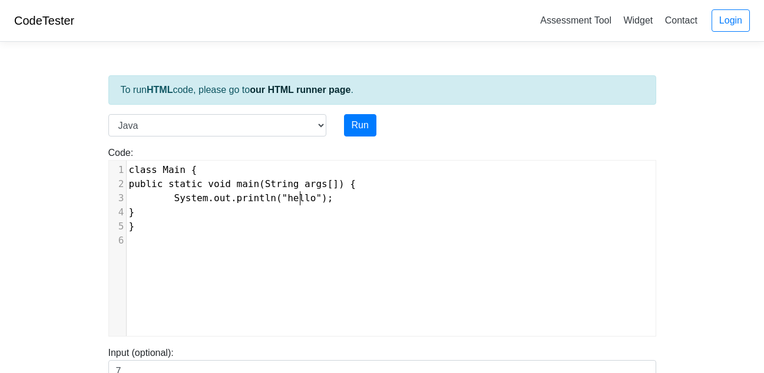
click at [300, 204] on pre "System.out.println("hello");" at bounding box center [396, 198] width 538 height 14
type textarea "5"
click at [350, 128] on button "Run" at bounding box center [360, 125] width 32 height 22
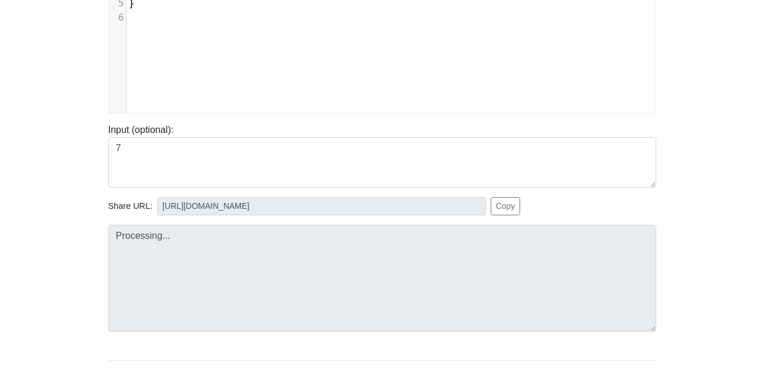
scroll to position [283, 0]
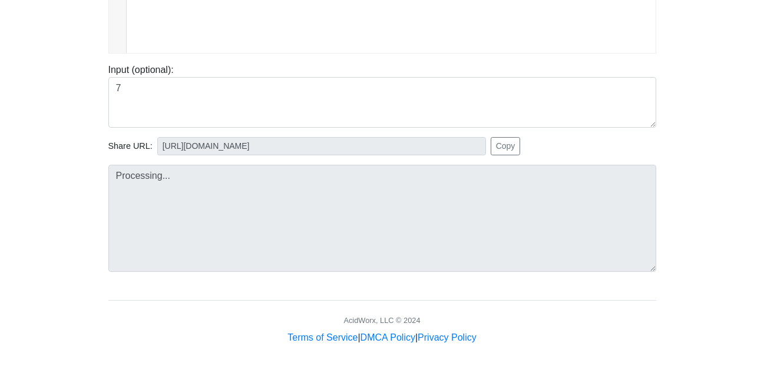
type input "https://codetester.io/runner?s=64zo8RReWb"
type textarea "Stdout: 5"
type input "https://codetester.io/runner?s=aPz2evvPXj"
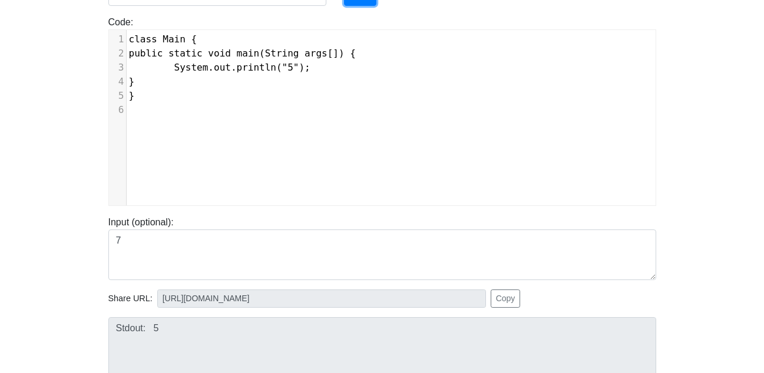
scroll to position [0, 0]
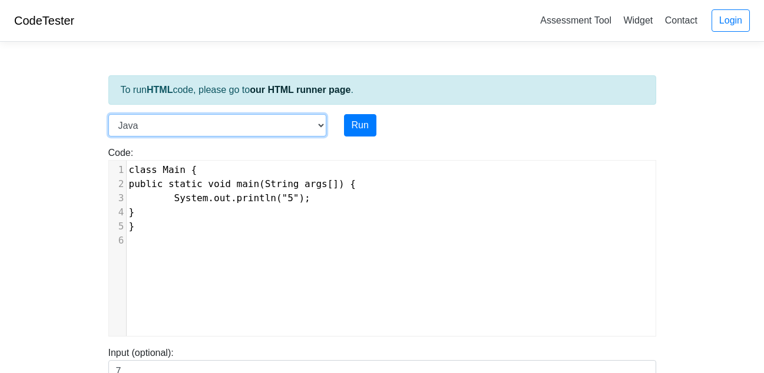
click at [244, 126] on select "C C++ Go Java Javascript Python Ruby" at bounding box center [217, 125] width 218 height 22
select select "python"
click at [108, 114] on select "C C++ Go Java Javascript Python Ruby" at bounding box center [217, 125] width 218 height 22
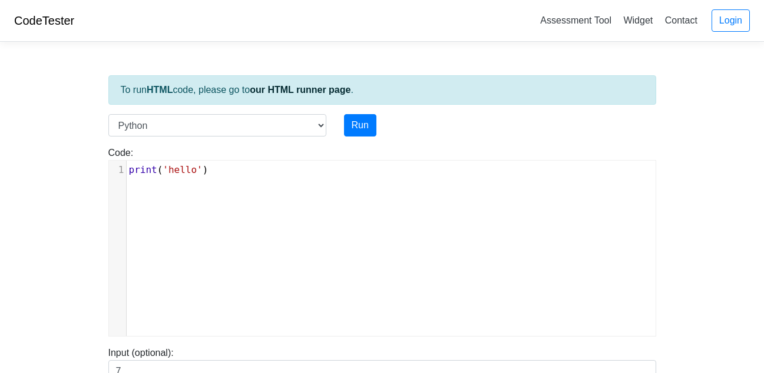
scroll to position [5, 0]
click at [216, 176] on pre "print ( 'hello' )" at bounding box center [396, 170] width 538 height 14
type textarea "iterate"
click at [258, 130] on select "C C++ Go Java Javascript Python Ruby" at bounding box center [217, 125] width 218 height 22
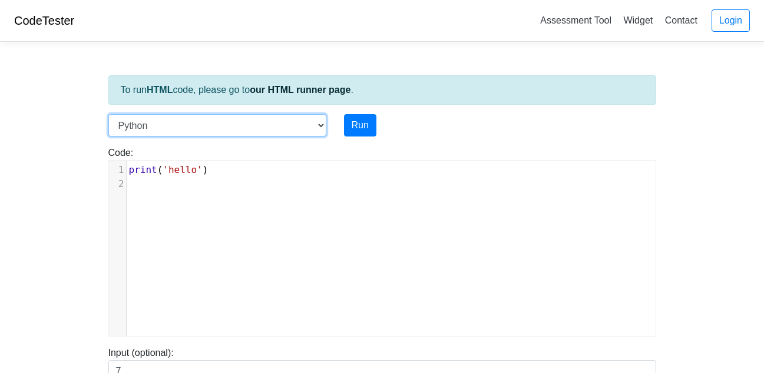
select select "java"
click at [108, 114] on select "C C++ Go Java Javascript Python Ruby" at bounding box center [217, 125] width 218 height 22
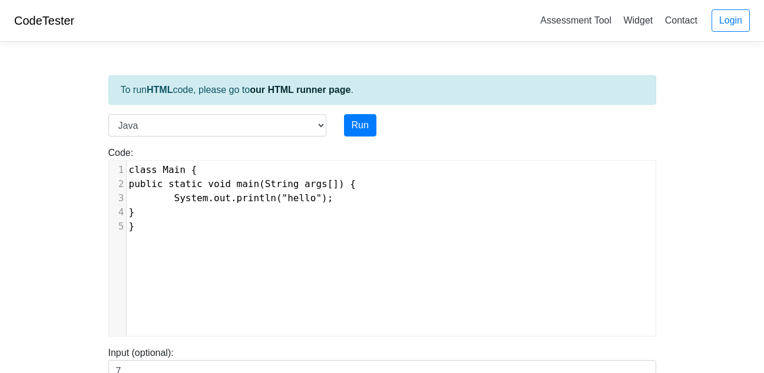
type textarea "​"
drag, startPoint x: 256, startPoint y: 135, endPoint x: 147, endPoint y: 197, distance: 124.8
type textarea "​"
drag, startPoint x: 147, startPoint y: 197, endPoint x: 295, endPoint y: 294, distance: 176.1
click at [295, 294] on div "xxxxxxxxxx 1 class Main { 2 public static void main(String args[]) { 3 System.o…" at bounding box center [391, 257] width 564 height 193
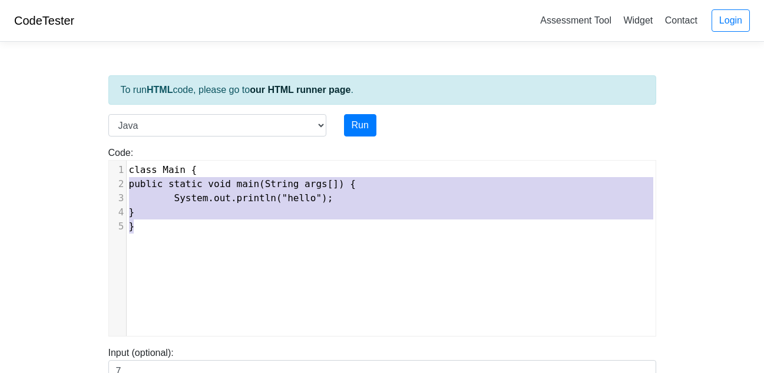
type textarea "class Main { public static void main(String args[]) { System.out.println("hello…"
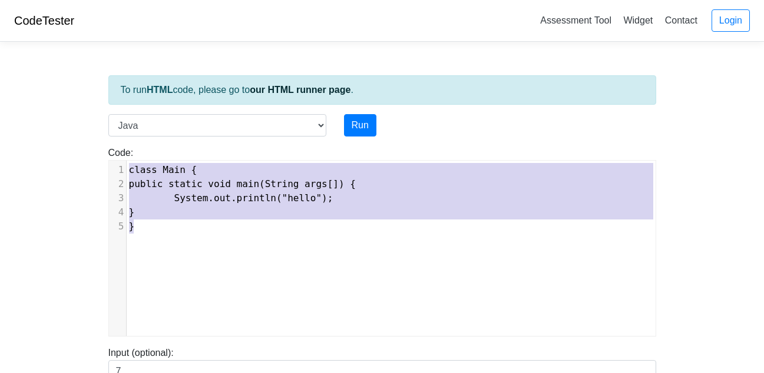
drag, startPoint x: 229, startPoint y: 250, endPoint x: 108, endPoint y: 161, distance: 150.0
click at [109, 161] on div "x 1 class Main { 2 public static void main(String args[]) { 3 System.out.printl…" at bounding box center [391, 257] width 564 height 193
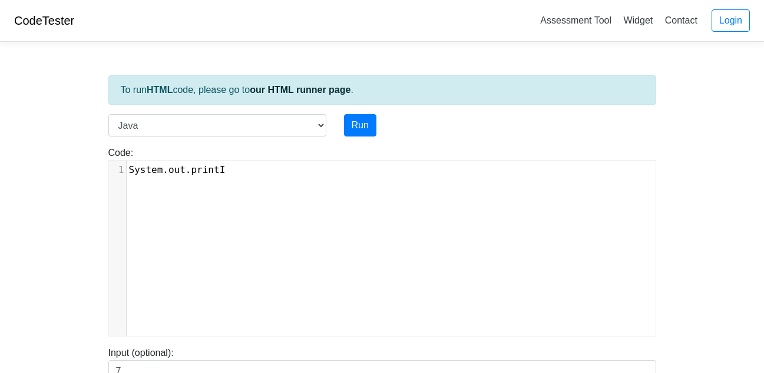
scroll to position [1, 92]
type textarea "System.out.printIn))"
type textarea "(""
type textarea "("SIGMABOY")""
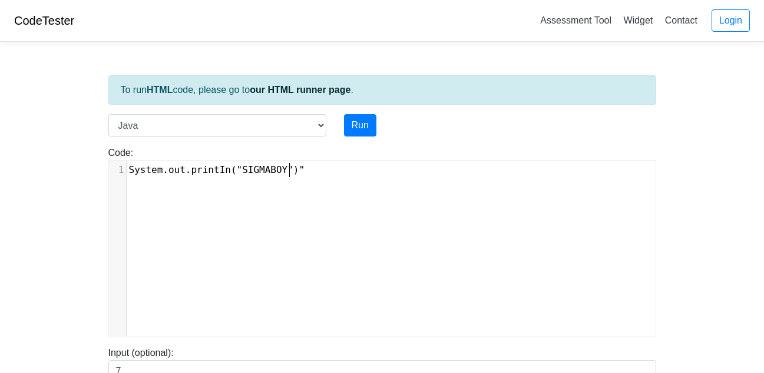
scroll to position [1, 67]
click at [310, 164] on pre "System.out.printIn("SIGMABOY")"" at bounding box center [396, 170] width 538 height 14
type textarea ":"
type textarea ";"
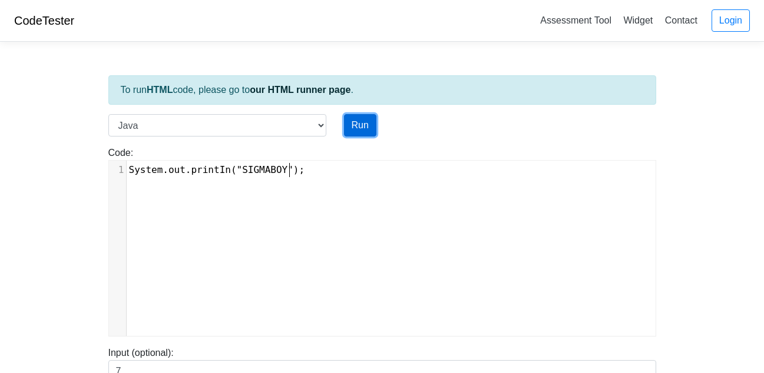
click at [359, 130] on button "Run" at bounding box center [360, 125] width 32 height 22
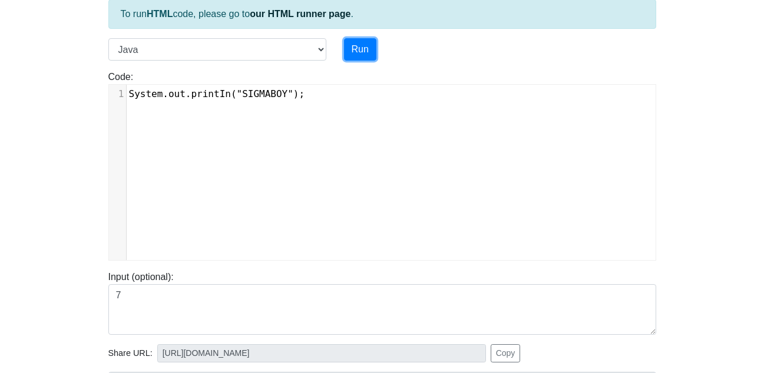
scroll to position [61, 0]
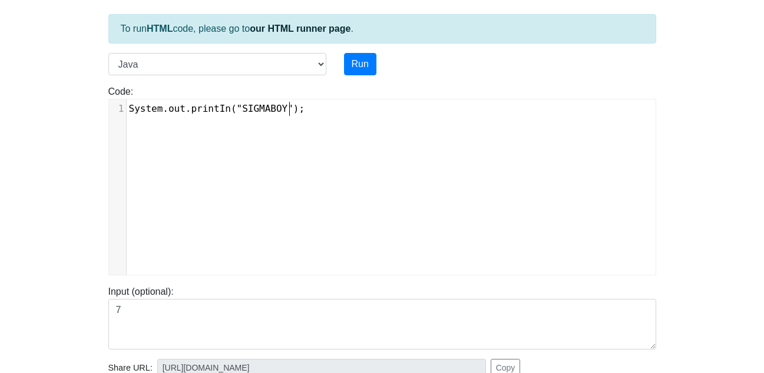
type textarea "ntIn("SIGMABOY");"
type textarea "System.out.printIn("SIGMABOY");"
drag, startPoint x: 299, startPoint y: 108, endPoint x: 104, endPoint y: 111, distance: 195.0
click at [104, 111] on div "Code: class Main { public static void main(String args[]) { System.out.println(…" at bounding box center [382, 180] width 565 height 191
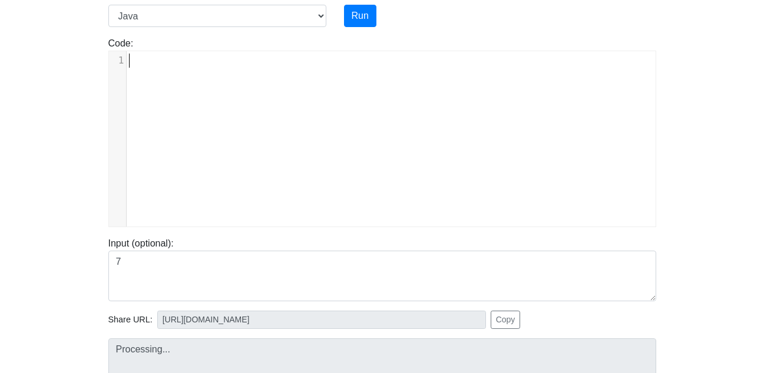
scroll to position [0, 0]
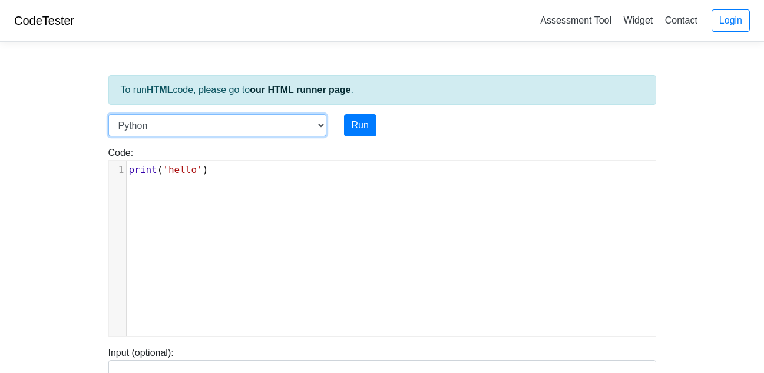
click at [224, 128] on select "C C++ Go Java Javascript Python Ruby" at bounding box center [217, 125] width 218 height 22
select select "java"
click at [108, 114] on select "C C++ Go Java Javascript Python Ruby" at bounding box center [217, 125] width 218 height 22
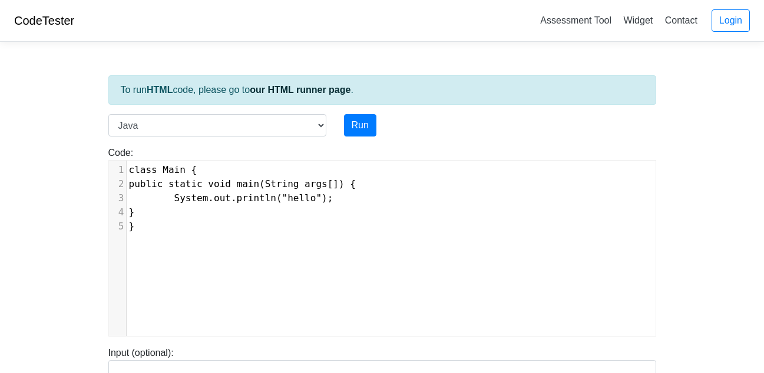
scroll to position [5, 0]
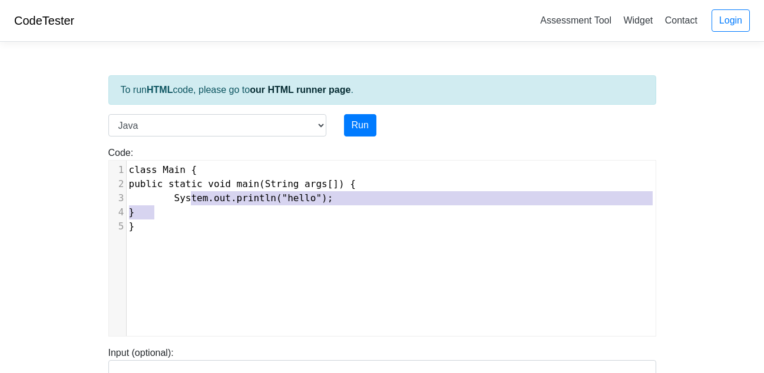
type textarea "class Main { public static void main(String args[]) { System.out.println("hello…"
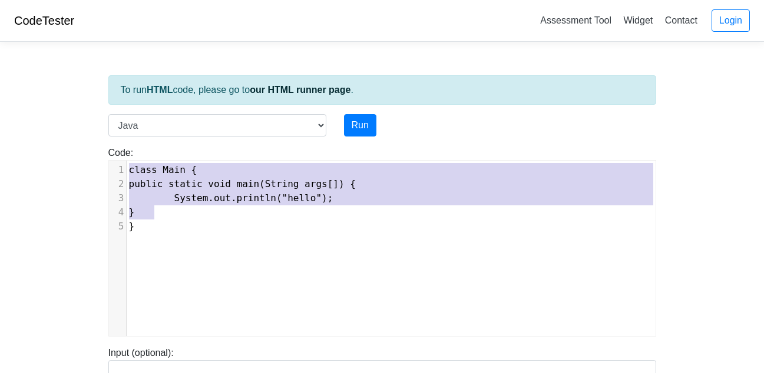
drag, startPoint x: 264, startPoint y: 215, endPoint x: 81, endPoint y: 133, distance: 200.7
click at [81, 133] on body "CodeTester Assessment Tool Widget Contact Login To run HTML code, please go to …" at bounding box center [382, 314] width 764 height 628
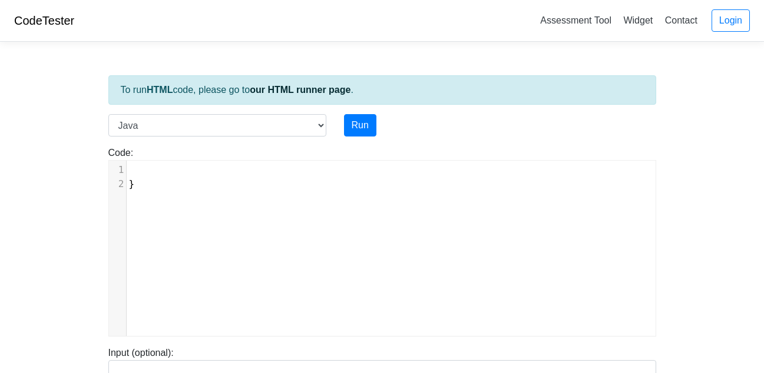
type textarea "\"
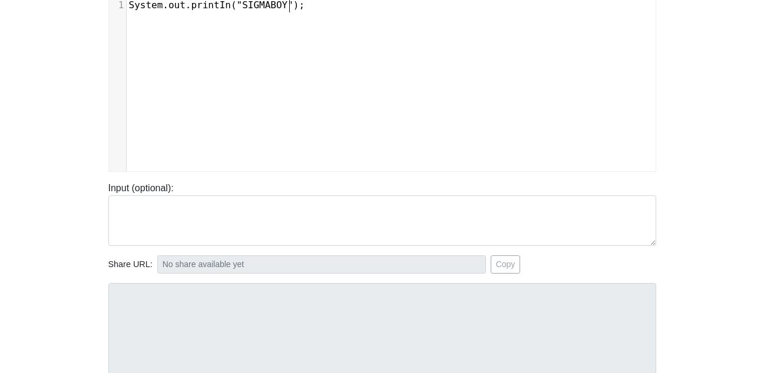
scroll to position [0, 0]
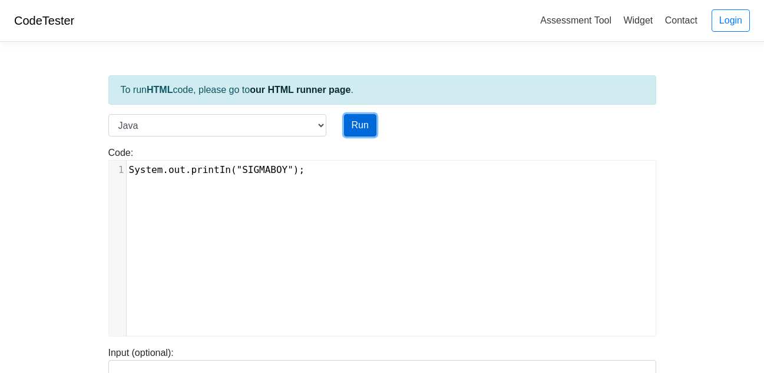
click at [351, 115] on button "Run" at bounding box center [360, 125] width 32 height 22
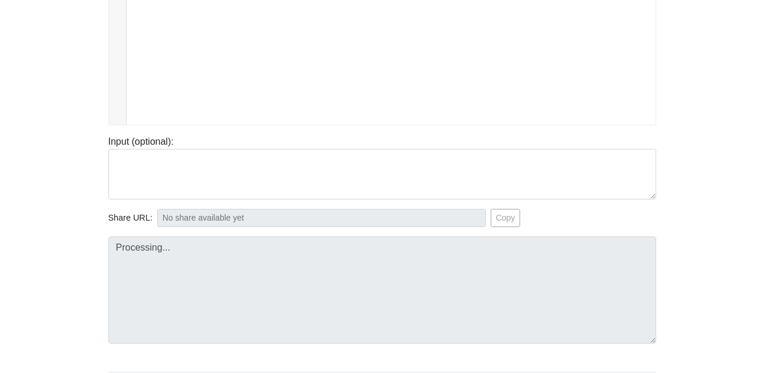
scroll to position [213, 0]
type input "https://codetester.io/runner?s=R9W55jjKWx"
type textarea "Submission status: Compilation Error Compile Output: Main.java:1: error: class,…"
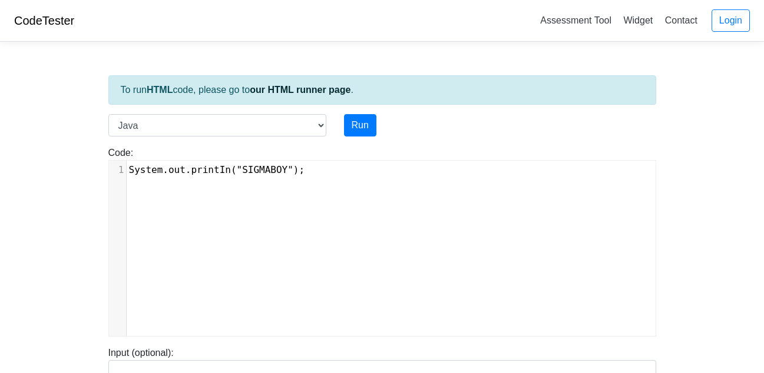
scroll to position [5, 0]
type textarea "GMABOY");"
drag, startPoint x: 300, startPoint y: 171, endPoint x: 414, endPoint y: 187, distance: 115.4
click at [414, 187] on div "​ x 1 System.out.printIn("SIGMABOY");" at bounding box center [391, 257] width 564 height 193
click at [129, 167] on span "System.out.printIn("SIGMABOY");" at bounding box center [217, 169] width 176 height 11
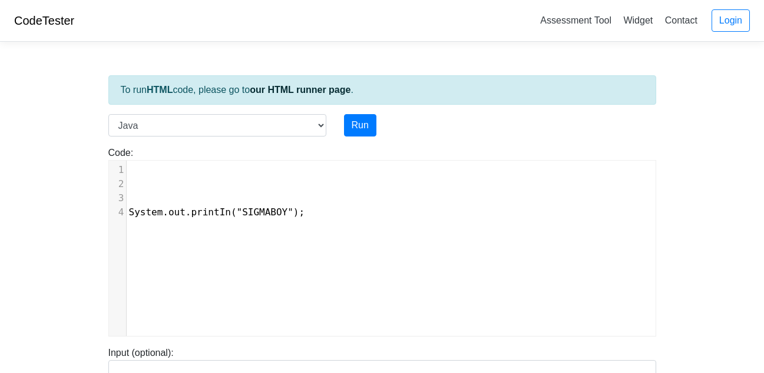
click at [129, 167] on pre "​" at bounding box center [396, 170] width 538 height 14
type textarea "public class Program"
click at [200, 168] on span "public class Program" at bounding box center [186, 169] width 114 height 11
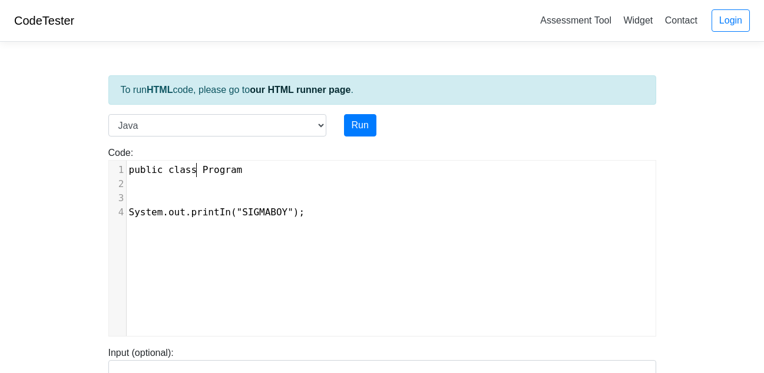
click at [127, 178] on pre "​" at bounding box center [396, 184] width 538 height 14
type textarea "{"
click at [133, 239] on div "​ x 1 public class Program 2 { 3 ​ 4 System.out.printIn("SIGMABOY");" at bounding box center [391, 257] width 564 height 193
click at [131, 223] on div "​ x 1 public class Program 2 { 3 ​ 4 System.out.printIn("SIGMABOY");" at bounding box center [391, 257] width 564 height 193
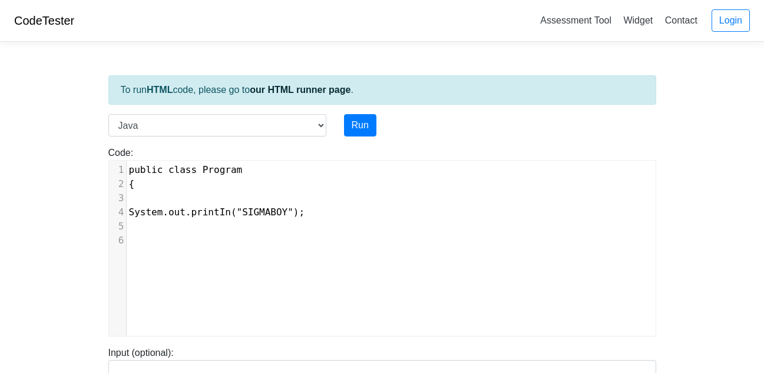
type textarea "}"
click at [132, 203] on pre "​" at bounding box center [396, 198] width 538 height 14
type textarea "public w"
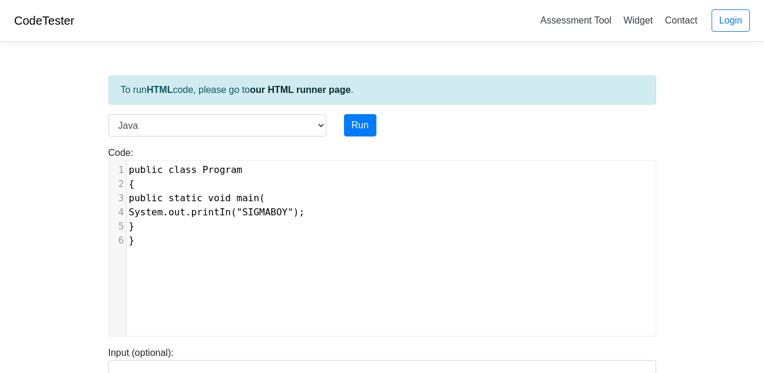
scroll to position [5, 92]
type textarea "static void main(str"
type textarea "String[] args {"
click at [365, 130] on button "Run" at bounding box center [360, 125] width 32 height 22
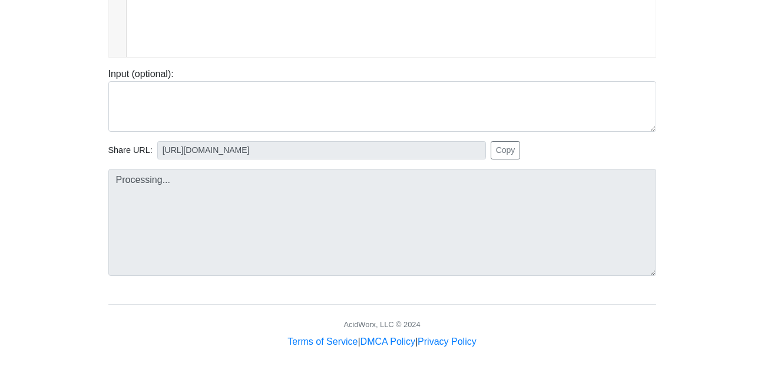
scroll to position [283, 0]
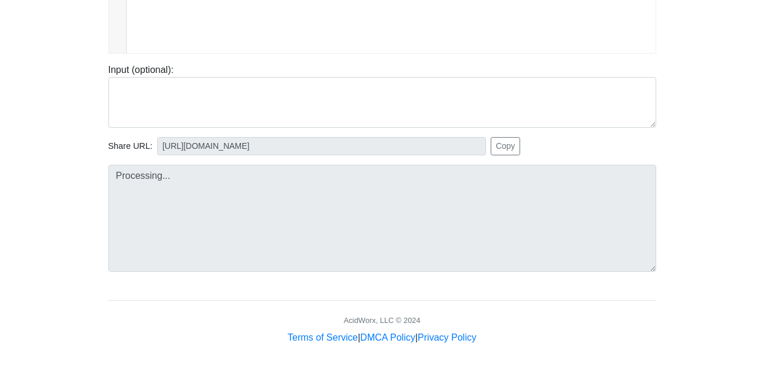
type input "https://codetester.io/runner?s=LPWDBYYrX1"
type textarea "Submission status: Compilation Error Compile Output: Main.java:3: error: ',', '…"
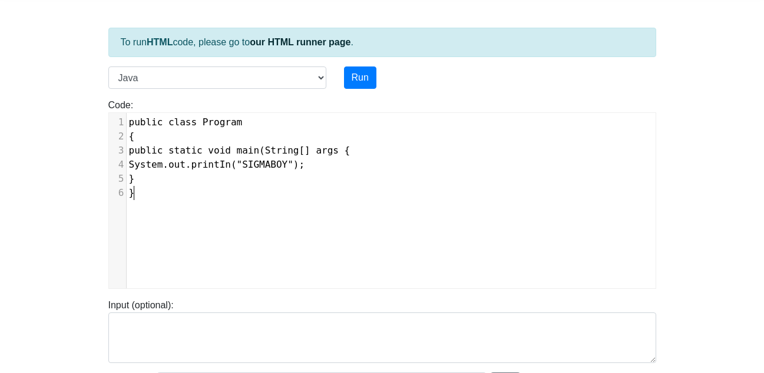
scroll to position [5, 77]
type textarea "public class Program { public static void main(String[] args { System.out.print…"
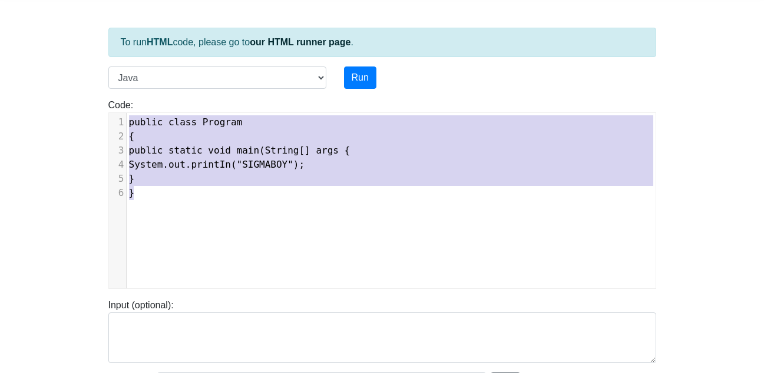
drag, startPoint x: 220, startPoint y: 194, endPoint x: 43, endPoint y: 92, distance: 204.5
click at [43, 92] on body "CodeTester Assessment Tool Widget Contact Login To run HTML code, please go to …" at bounding box center [382, 266] width 764 height 628
click at [257, 223] on div "​ x 1 public class Program 2 { 3 public static void main(String[] args { 4 Syst…" at bounding box center [391, 209] width 564 height 193
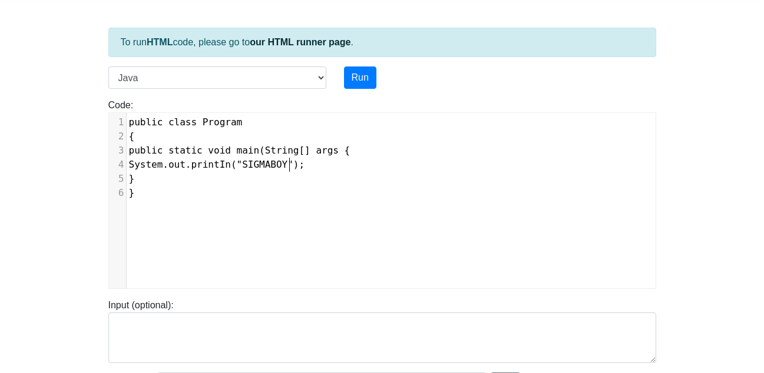
click at [345, 158] on pre "System.out.printIn("SIGMABOY");" at bounding box center [396, 165] width 538 height 14
type textarea ")"
click at [124, 167] on div "4" at bounding box center [117, 165] width 17 height 14
click at [128, 167] on pre "System.out.printIn("SIGMABOY");" at bounding box center [396, 165] width 538 height 14
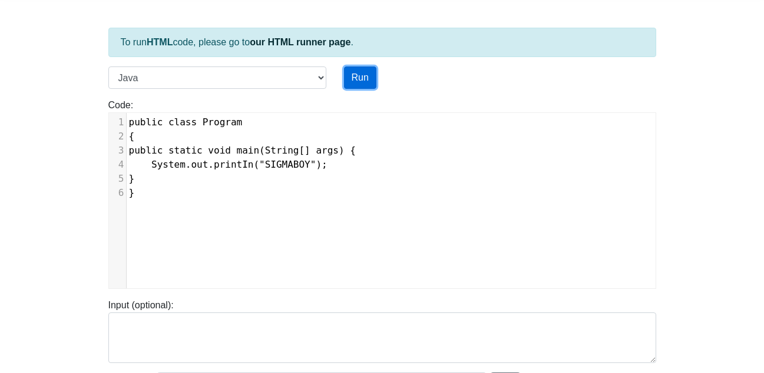
click at [358, 82] on button "Run" at bounding box center [360, 78] width 32 height 22
type input "https://codetester.io/runner?s=JOXY9kkEX8"
type textarea "Submission status: Compilation Error Compile Output: Main.java:1: error: class …"
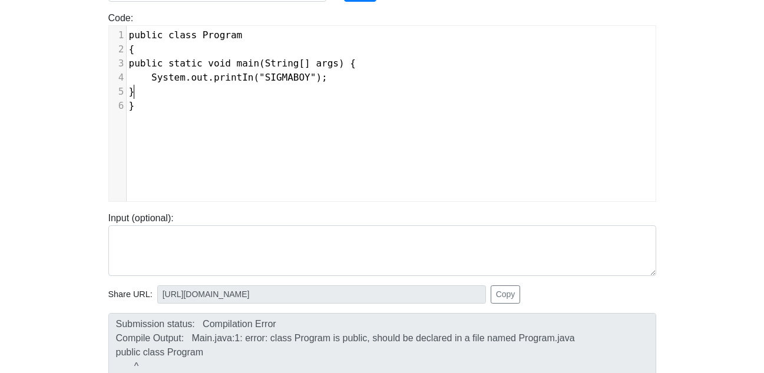
scroll to position [5, 0]
click at [133, 94] on span "}" at bounding box center [132, 91] width 6 height 11
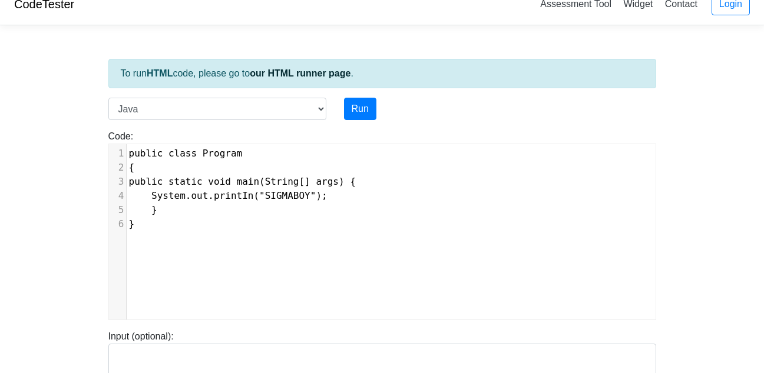
scroll to position [0, 0]
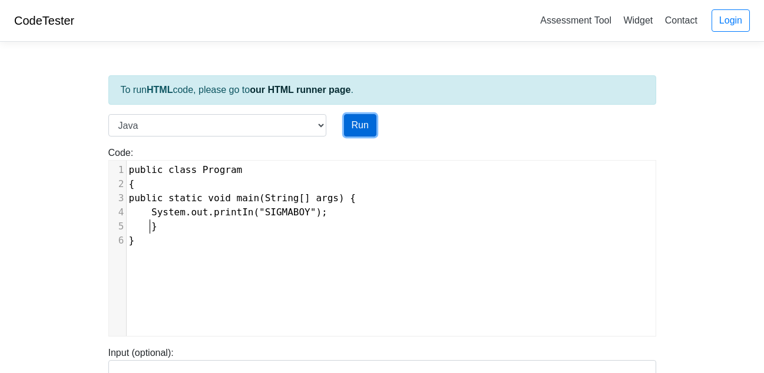
click at [366, 124] on button "Run" at bounding box center [360, 125] width 32 height 22
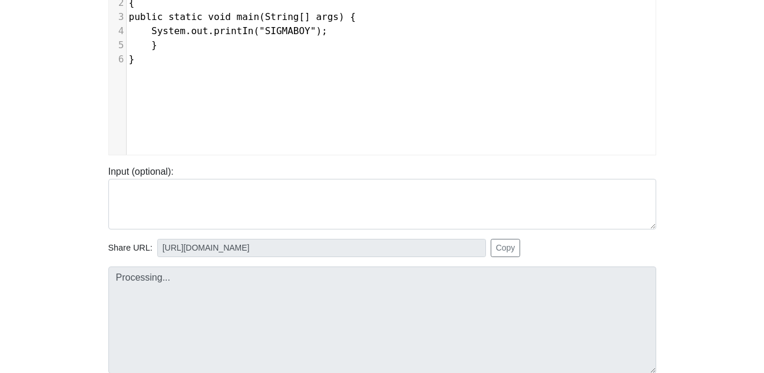
type input "https://codetester.io/runner?s=jGXLpRRJXJ"
type textarea "Submission status: Compilation Error Compile Output: Main.java:1: error: class …"
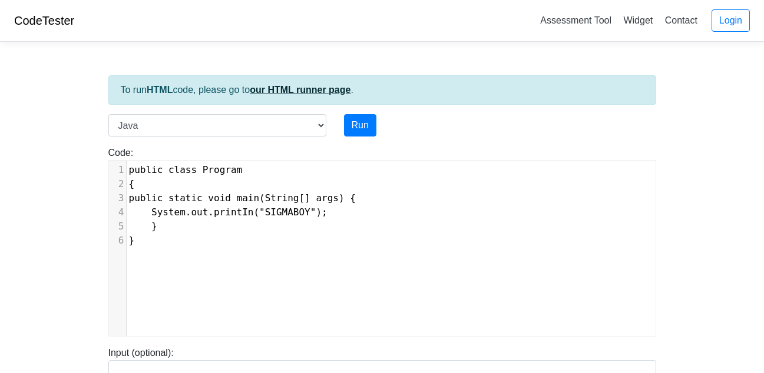
click at [317, 90] on link "our HTML runner page" at bounding box center [300, 90] width 101 height 10
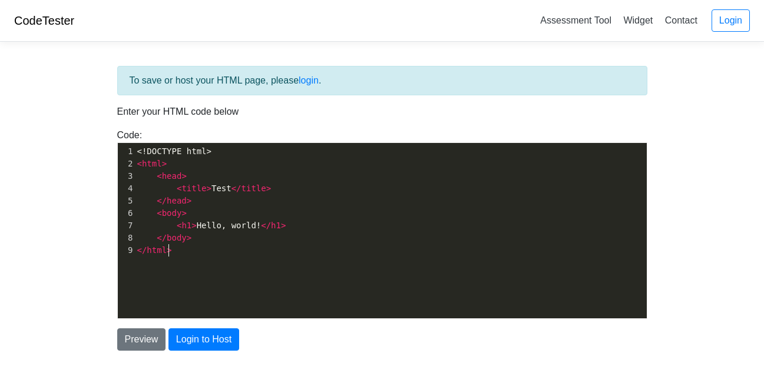
scroll to position [4, 0]
click at [181, 250] on pre "</ html >" at bounding box center [395, 250] width 521 height 12
type textarea "re"
type textarea "<body"
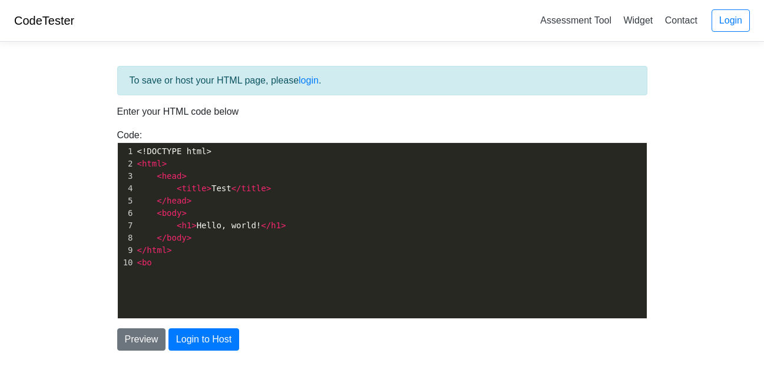
scroll to position [4, 22]
type textarea "titlw"
type textarea "e>sigma oma"
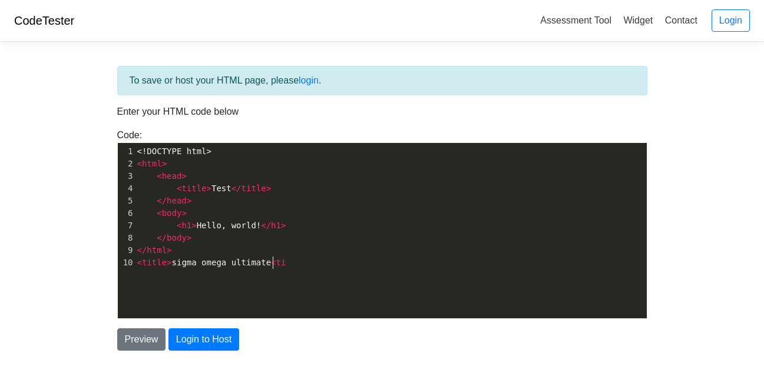
type textarea "ega ultimate<tirt"
type textarea "tle"
type textarea "/"
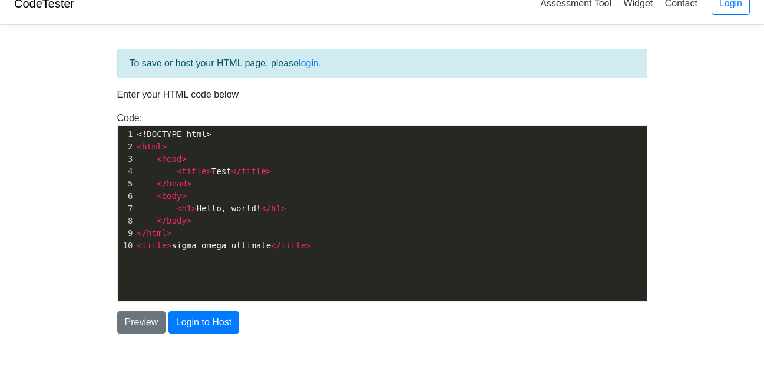
scroll to position [0, 0]
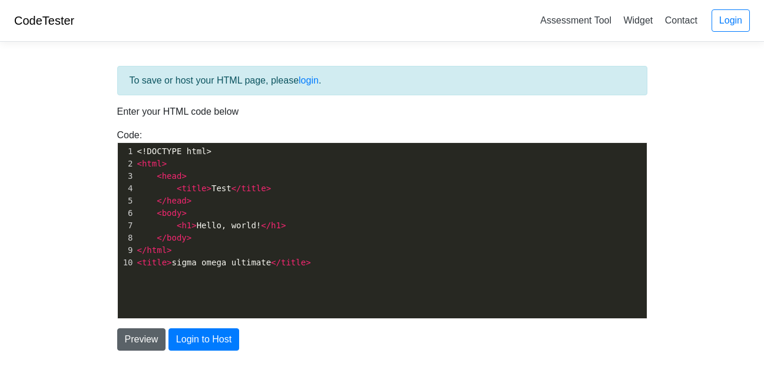
type textarea ">"
click at [148, 336] on button "Preview" at bounding box center [141, 340] width 49 height 22
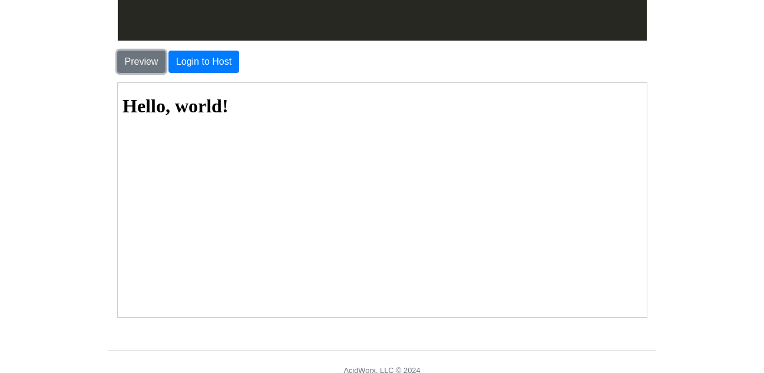
scroll to position [267, 0]
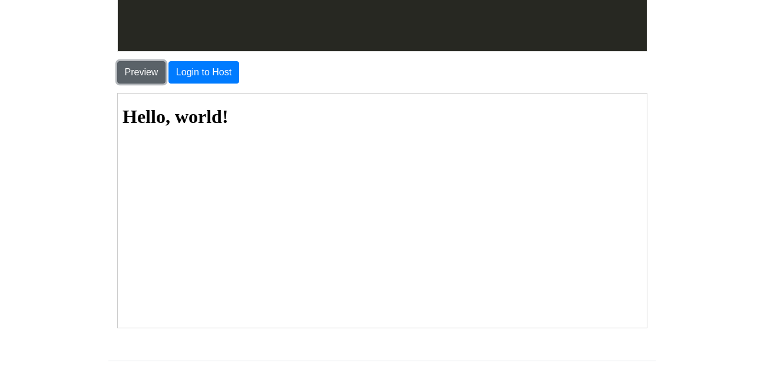
click at [141, 80] on button "Preview" at bounding box center [141, 72] width 49 height 22
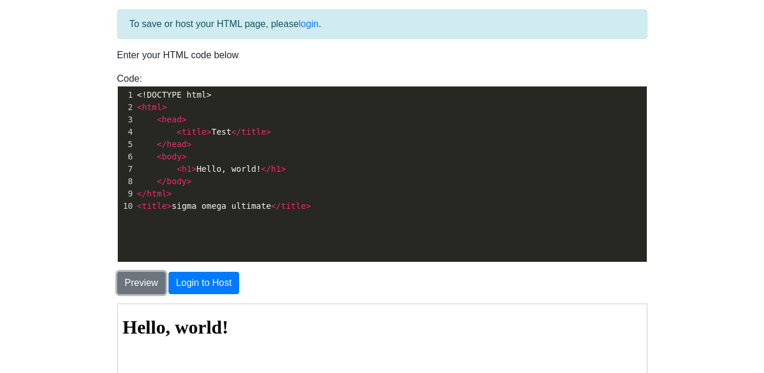
scroll to position [58, 0]
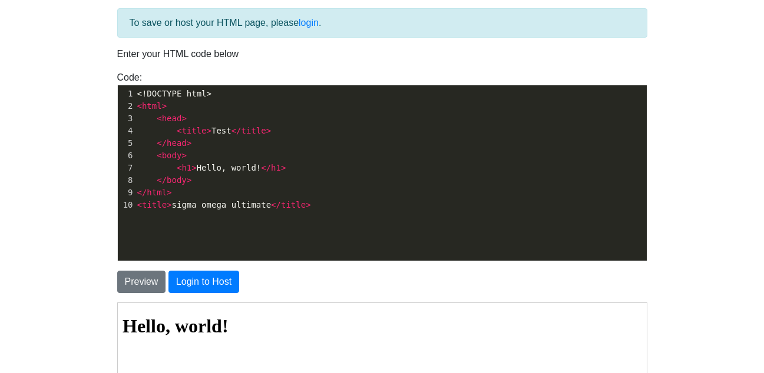
click at [167, 206] on span ">" at bounding box center [169, 204] width 5 height 9
type textarea "h1"
click at [291, 208] on span ">" at bounding box center [293, 204] width 5 height 9
type textarea "h2"
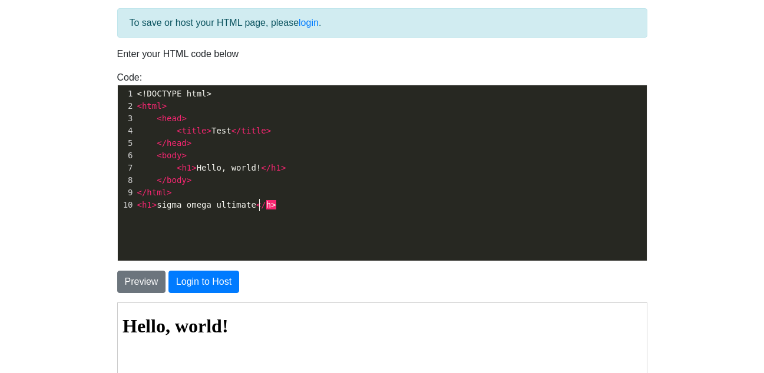
scroll to position [4, 9]
click at [149, 205] on span "h1" at bounding box center [147, 204] width 10 height 9
type textarea "2"
click at [143, 290] on button "Preview" at bounding box center [141, 282] width 49 height 22
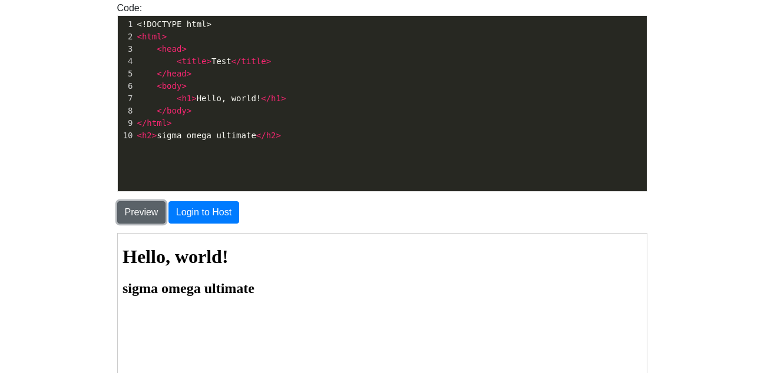
scroll to position [128, 0]
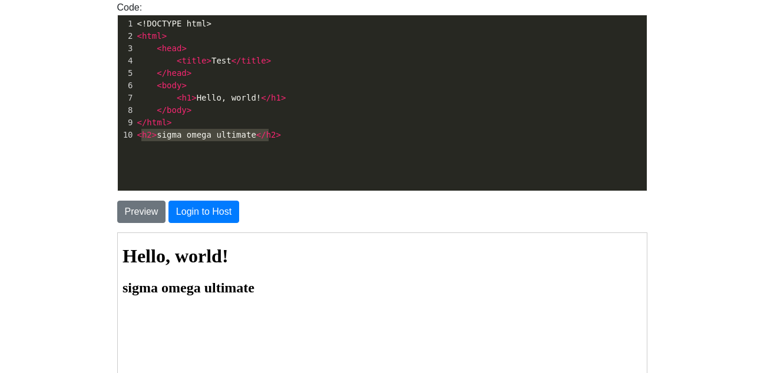
type textarea "<h2>sigma omega ultimate</h2>"
drag, startPoint x: 277, startPoint y: 137, endPoint x: 135, endPoint y: 135, distance: 141.4
click at [135, 135] on pre "< h2 > sigma omega ultimate </ h2 >" at bounding box center [395, 135] width 521 height 12
click at [276, 147] on span ">" at bounding box center [278, 147] width 5 height 9
type textarea "3"
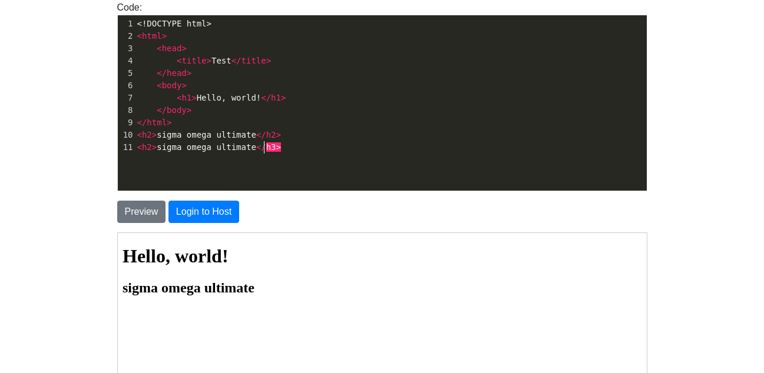
click at [146, 150] on span "h2" at bounding box center [147, 147] width 10 height 9
type textarea "3"
click at [141, 207] on button "Preview" at bounding box center [141, 212] width 49 height 22
type textarea "h3>"
drag, startPoint x: 271, startPoint y: 148, endPoint x: 352, endPoint y: 163, distance: 82.0
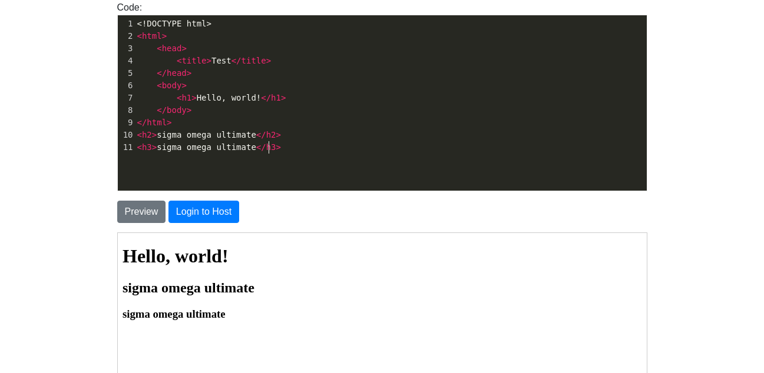
click at [352, 163] on div "x 1 <!DOCTYPE html> 2 < html > 3 < head > 4 < title > Test </ title > 5 </ head…" at bounding box center [391, 111] width 547 height 193
click at [145, 161] on span "h2" at bounding box center [147, 159] width 10 height 9
type textarea "bp"
type textarea "ody"
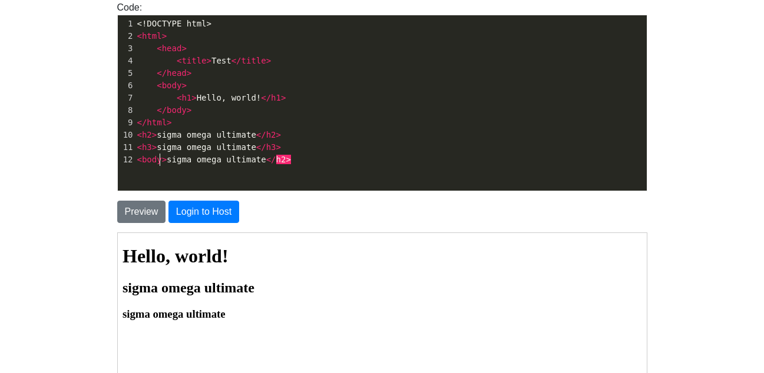
scroll to position [4, 13]
click at [286, 158] on span ">" at bounding box center [288, 159] width 5 height 9
type textarea "body"
click at [145, 206] on button "Preview" at bounding box center [141, 212] width 49 height 22
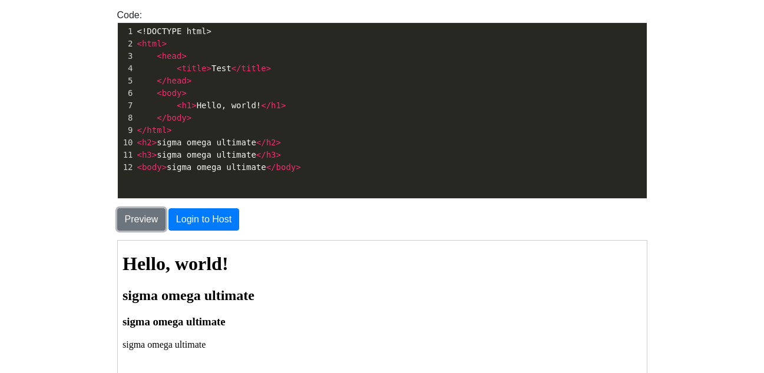
scroll to position [111, 0]
